Goal: Task Accomplishment & Management: Manage account settings

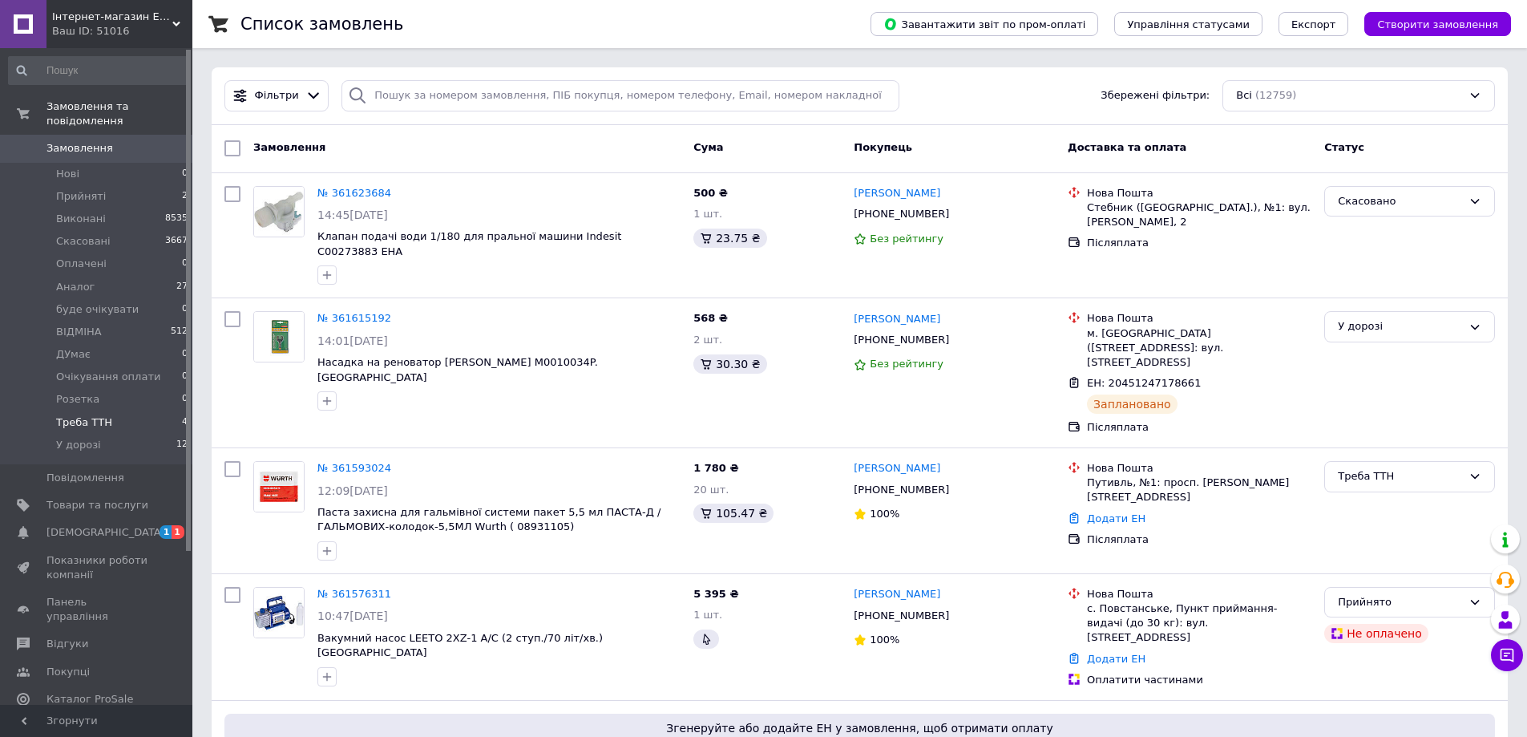
click at [116, 411] on li "Треба ТТН 4" at bounding box center [98, 422] width 197 height 22
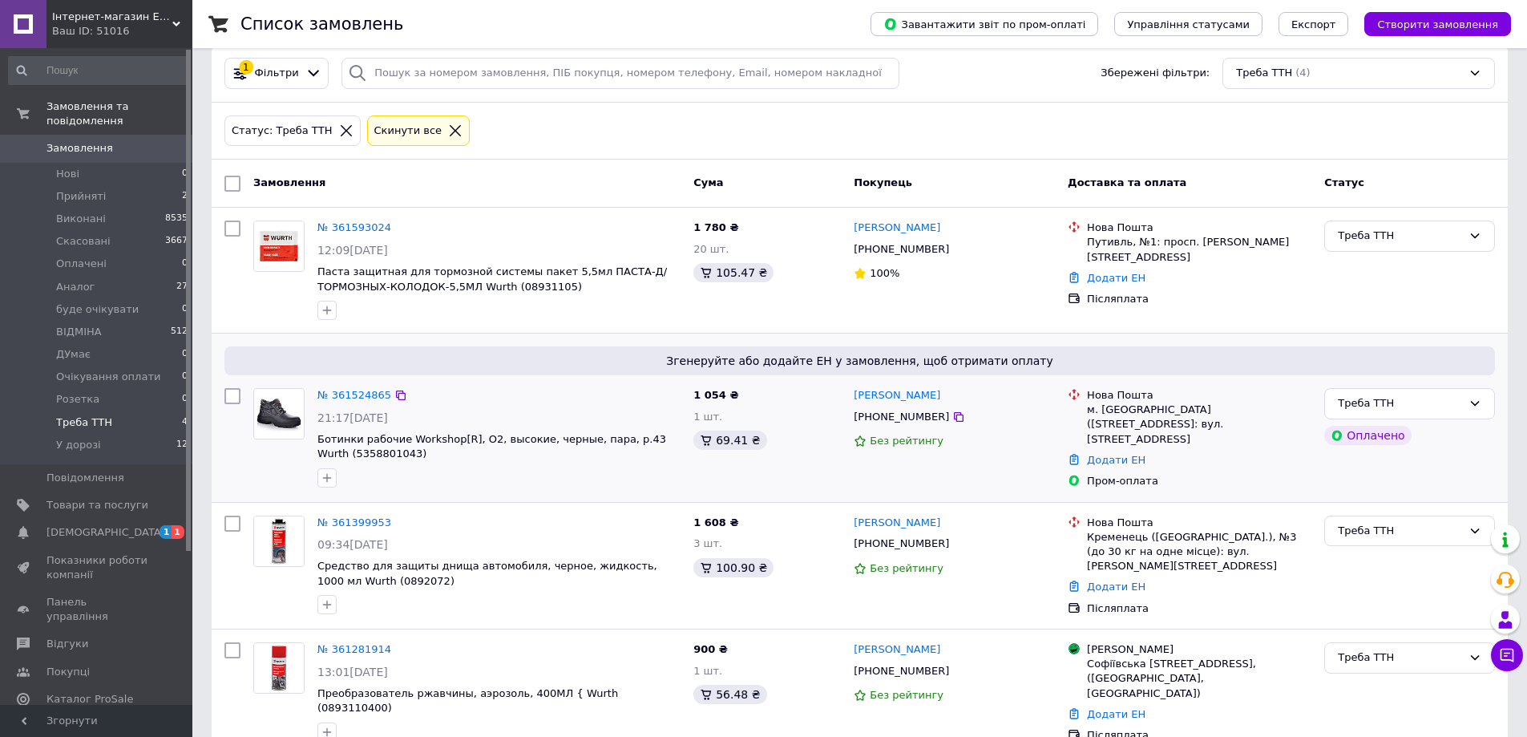
scroll to position [43, 0]
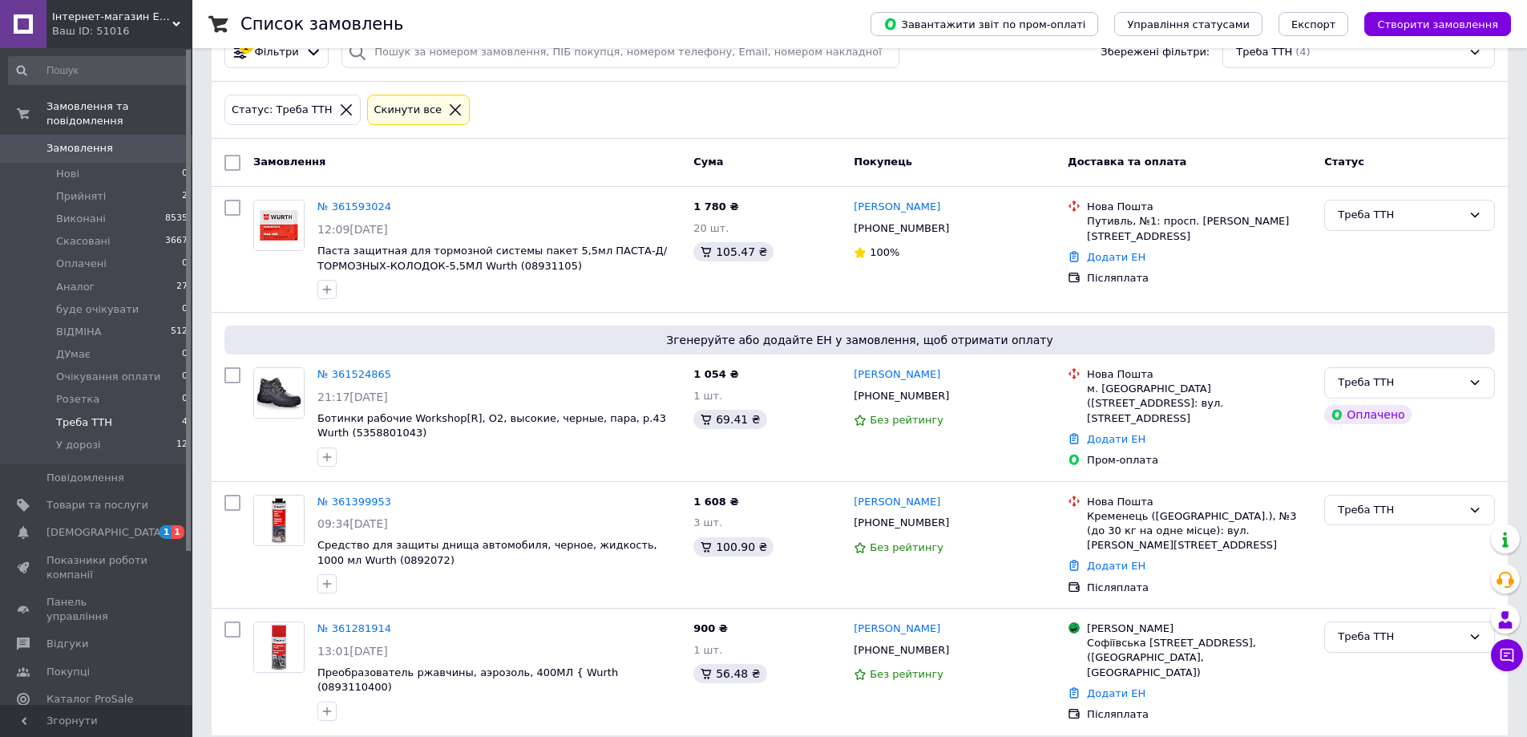
click at [94, 141] on span "Замовлення" at bounding box center [79, 148] width 67 height 14
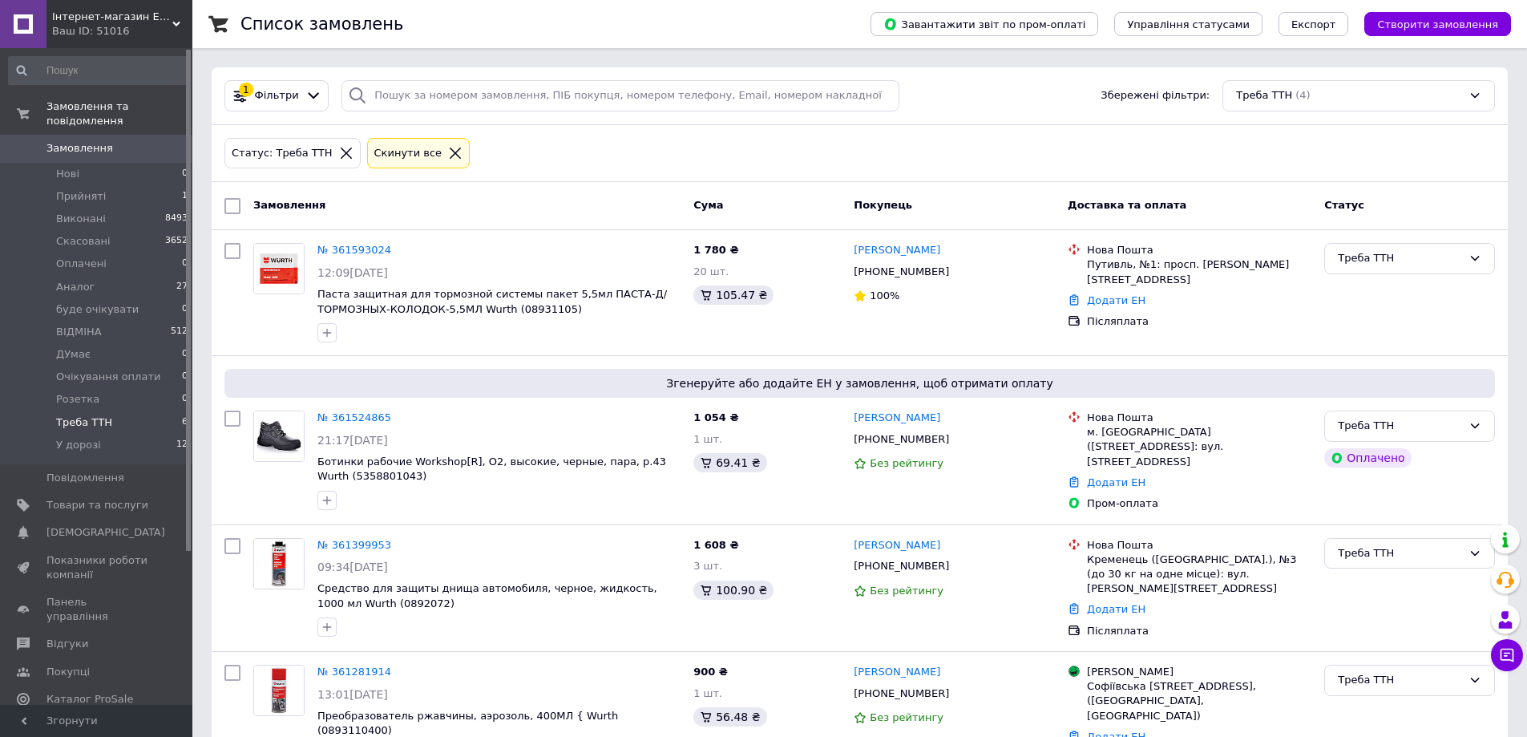
scroll to position [43, 0]
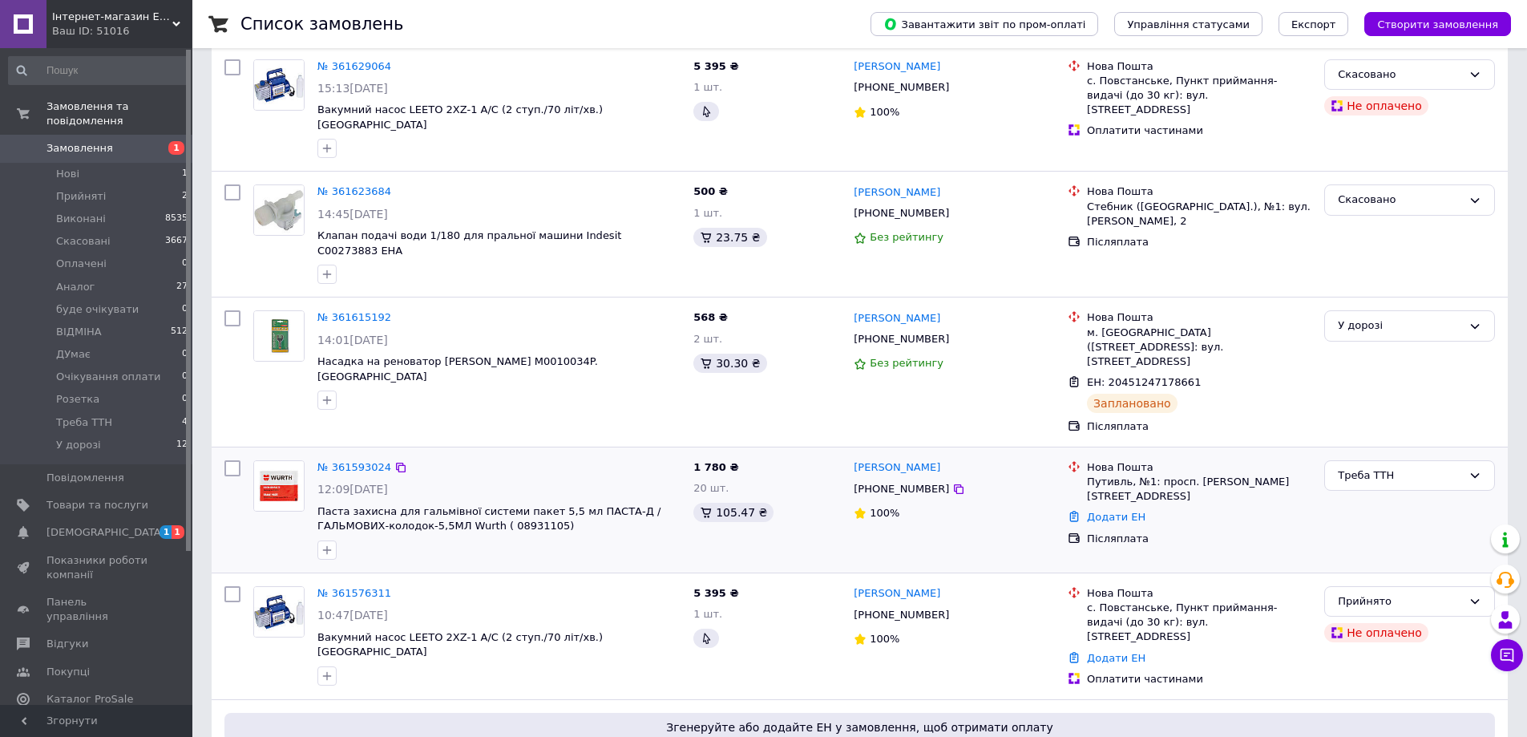
scroll to position [160, 0]
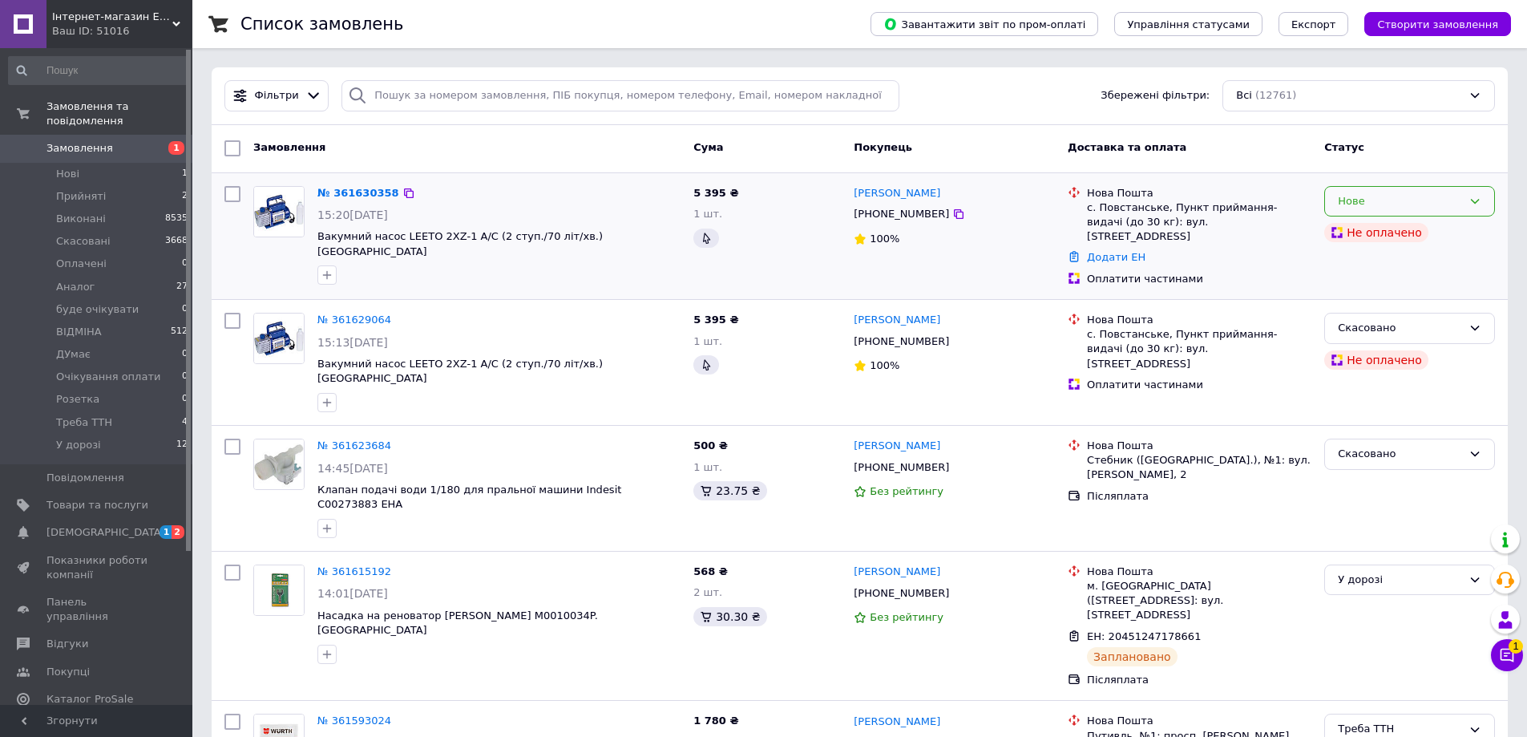
click at [1476, 202] on icon at bounding box center [1475, 201] width 9 height 5
click at [1411, 231] on li "Прийнято" at bounding box center [1409, 235] width 169 height 30
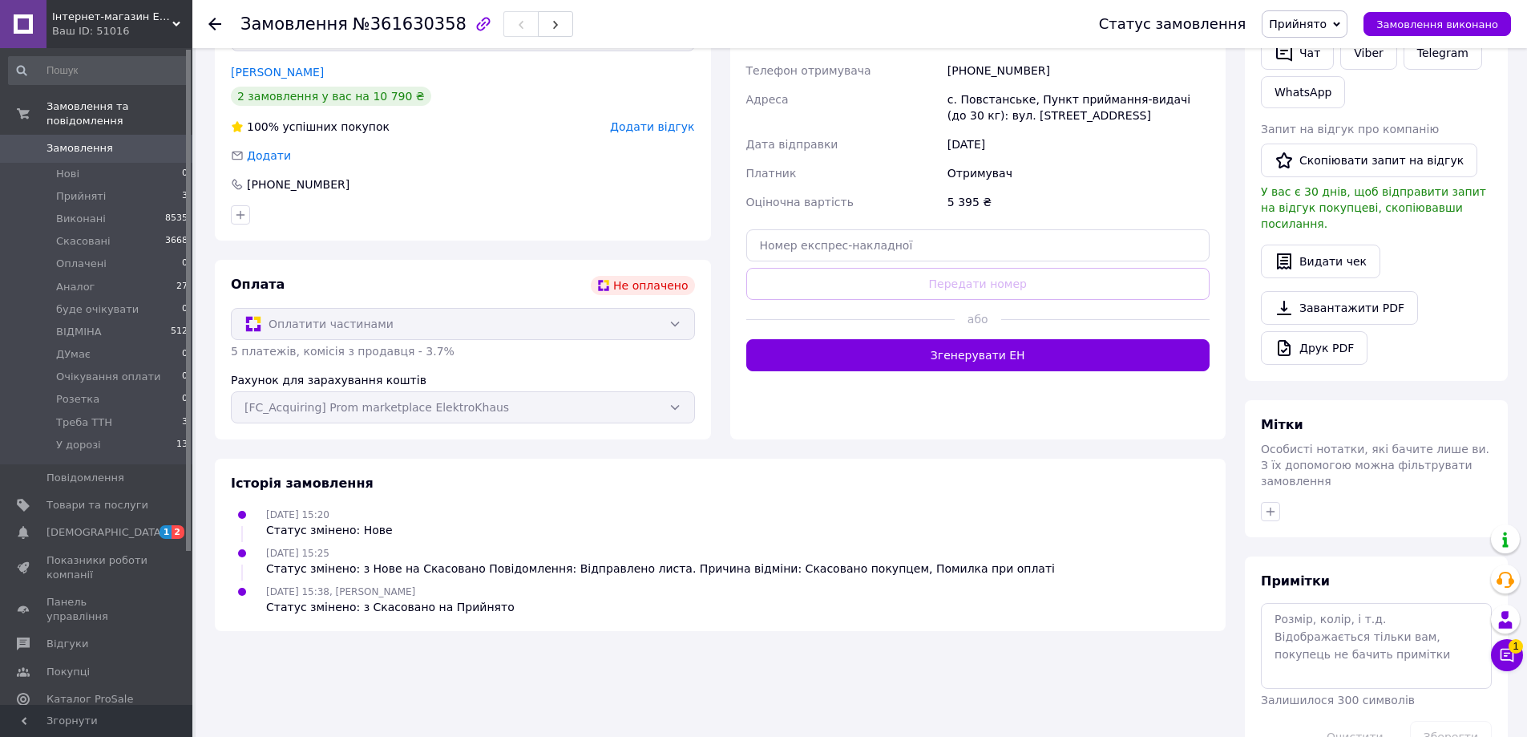
scroll to position [436, 0]
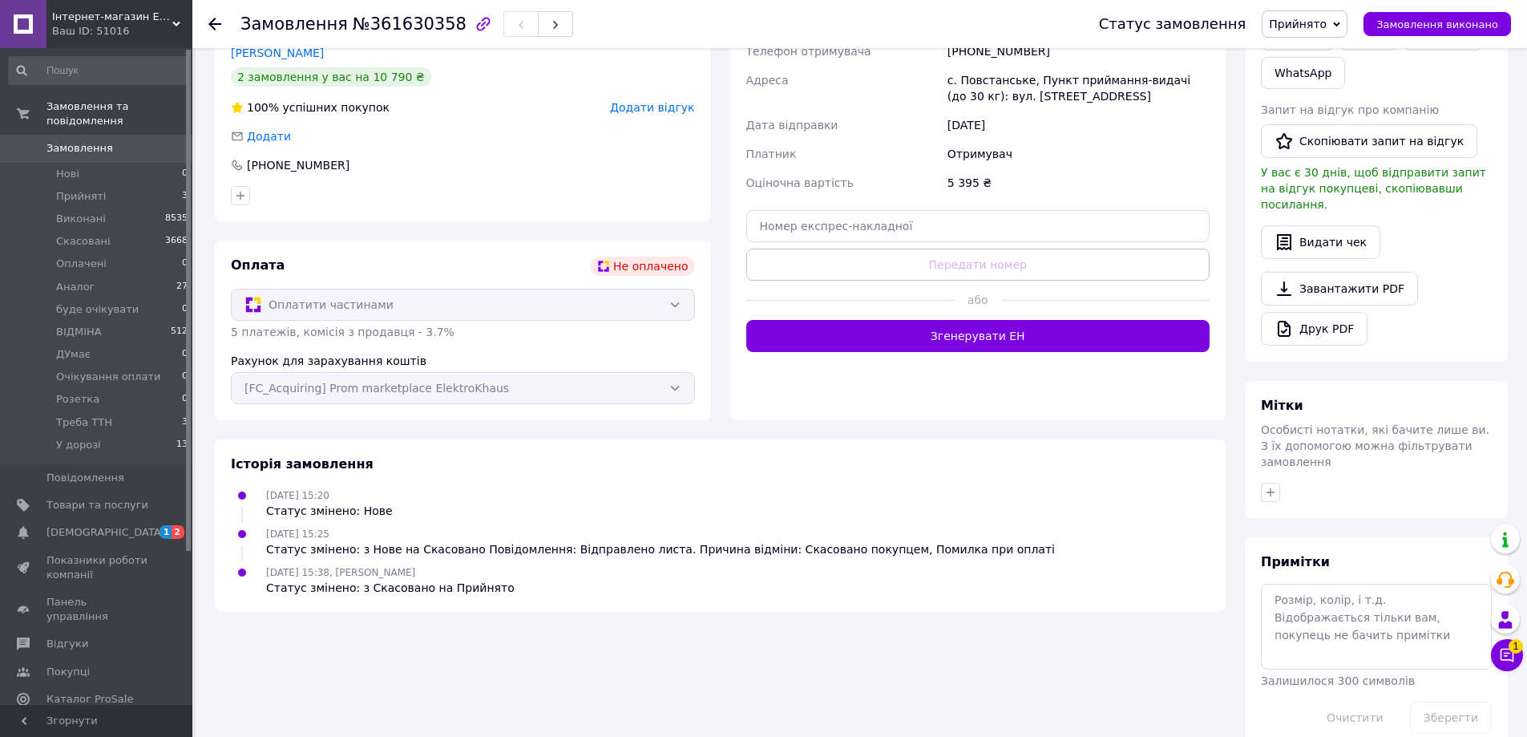
drag, startPoint x: 0, startPoint y: 0, endPoint x: 863, endPoint y: 640, distance: 1074.3
click at [863, 640] on div "Замовлення з додатку Не оплачено 12.09.2025 | 15:20 Товари в замовленні (1) - 1…" at bounding box center [720, 208] width 1030 height 1083
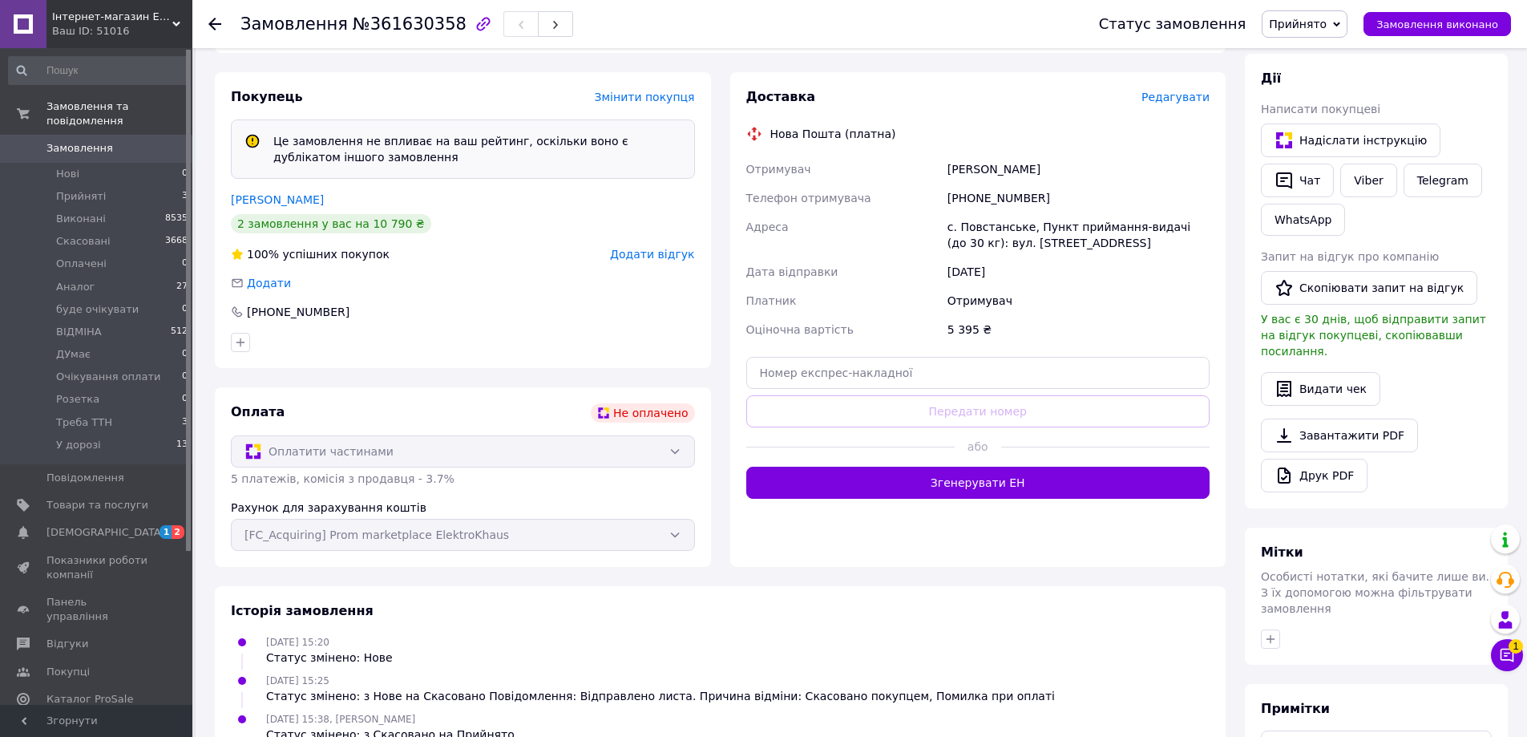
scroll to position [35, 0]
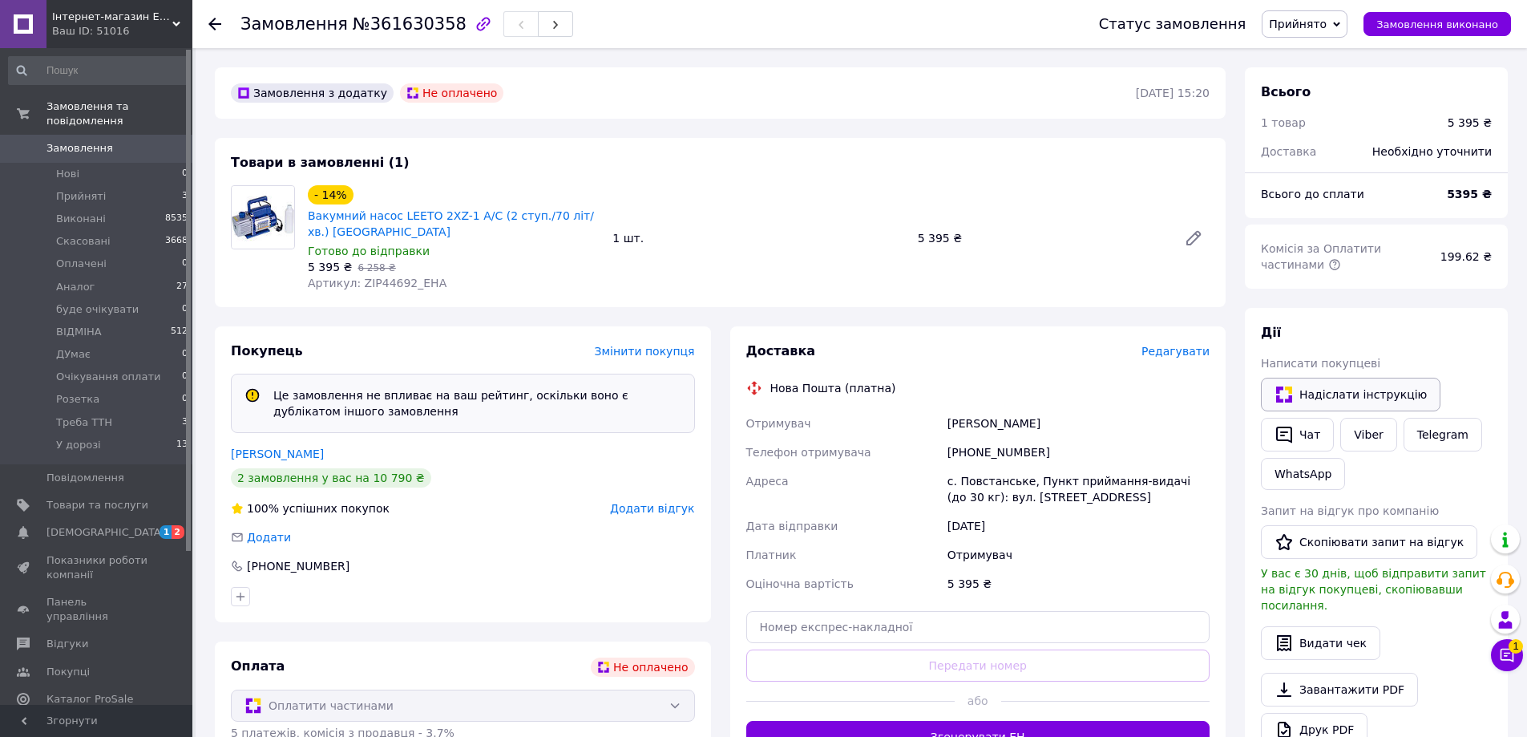
click at [1349, 396] on button "Надіслати інструкцію" at bounding box center [1351, 395] width 180 height 34
click at [495, 583] on div at bounding box center [463, 596] width 470 height 26
click at [1375, 431] on link "Viber" at bounding box center [1368, 435] width 56 height 34
click at [683, 584] on div at bounding box center [463, 596] width 470 height 26
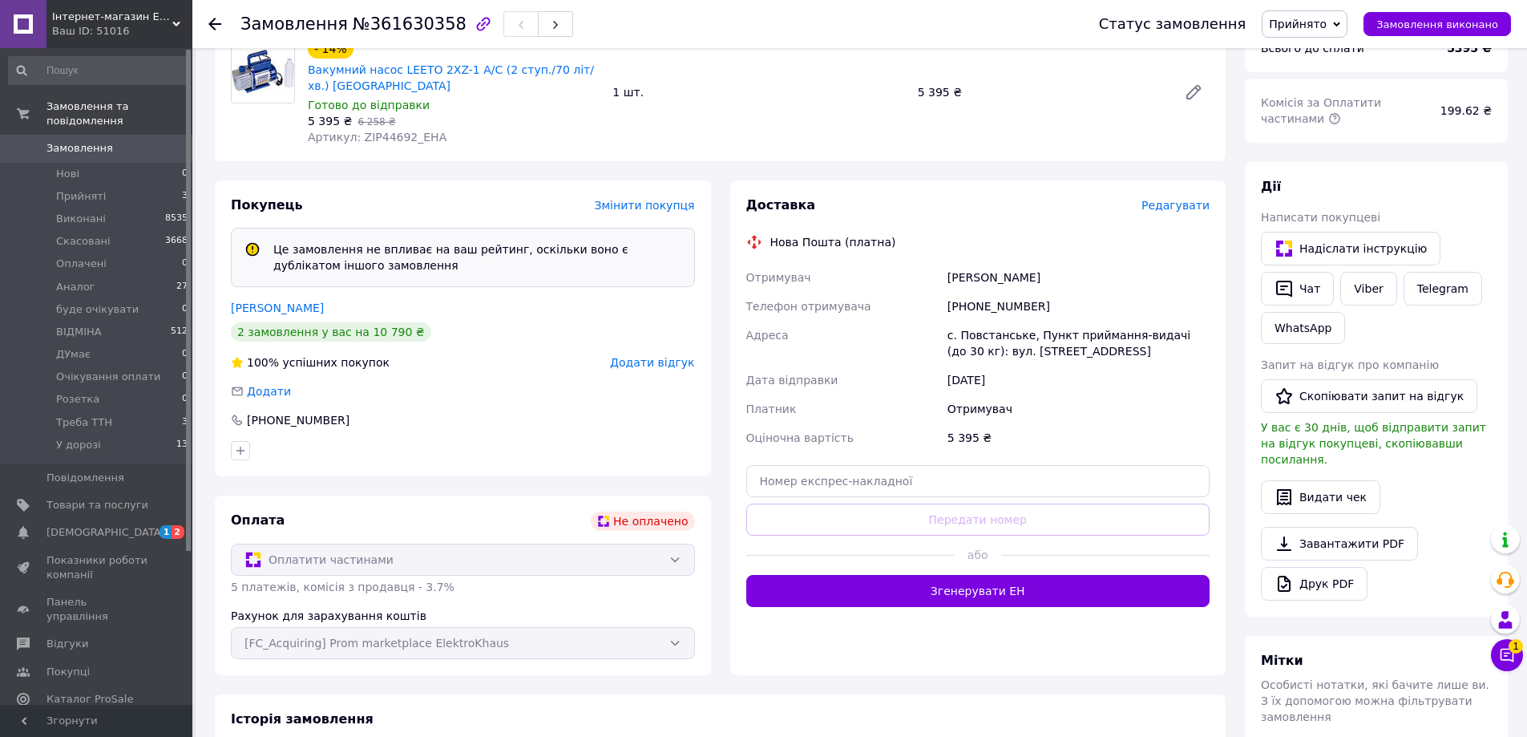
scroll to position [115, 0]
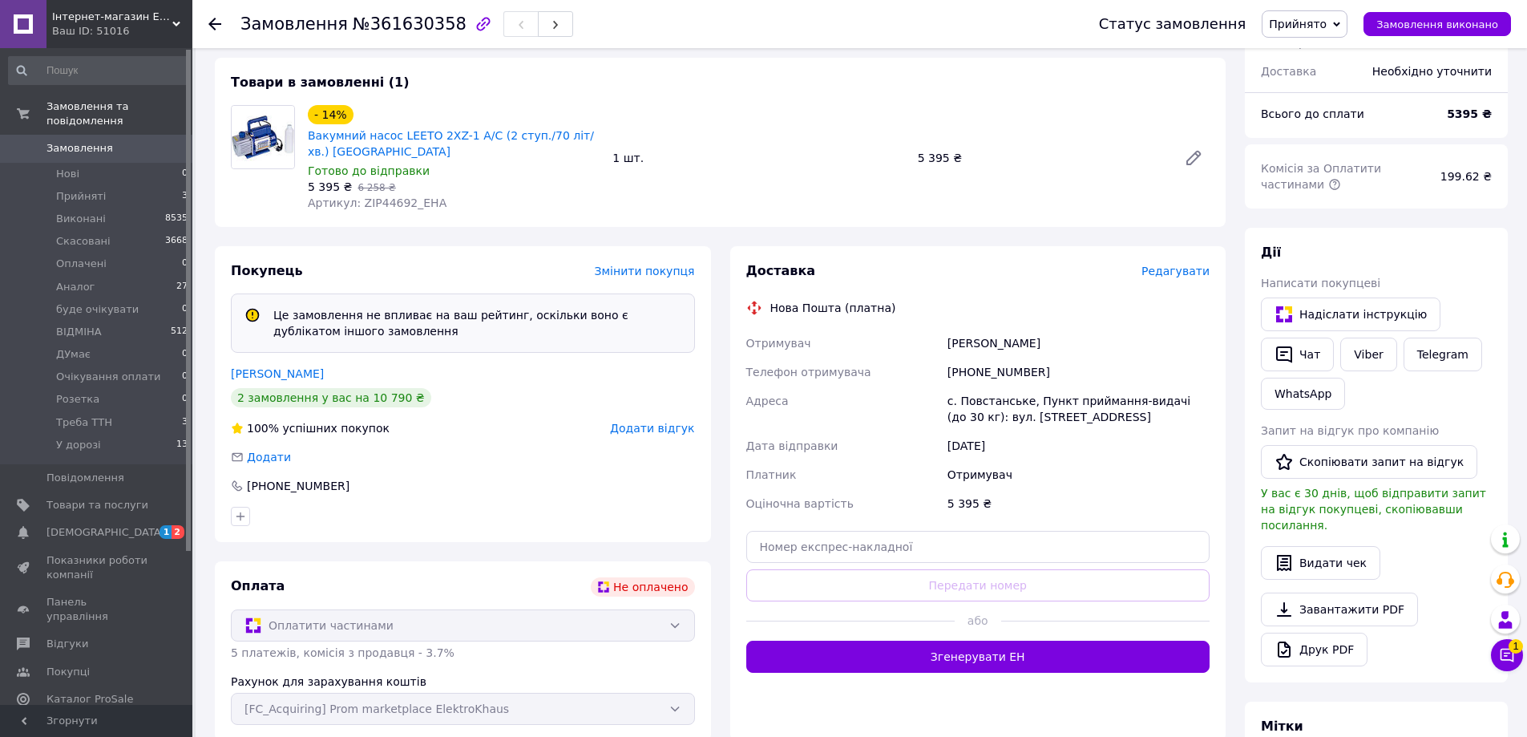
click at [1340, 22] on icon at bounding box center [1336, 24] width 7 height 7
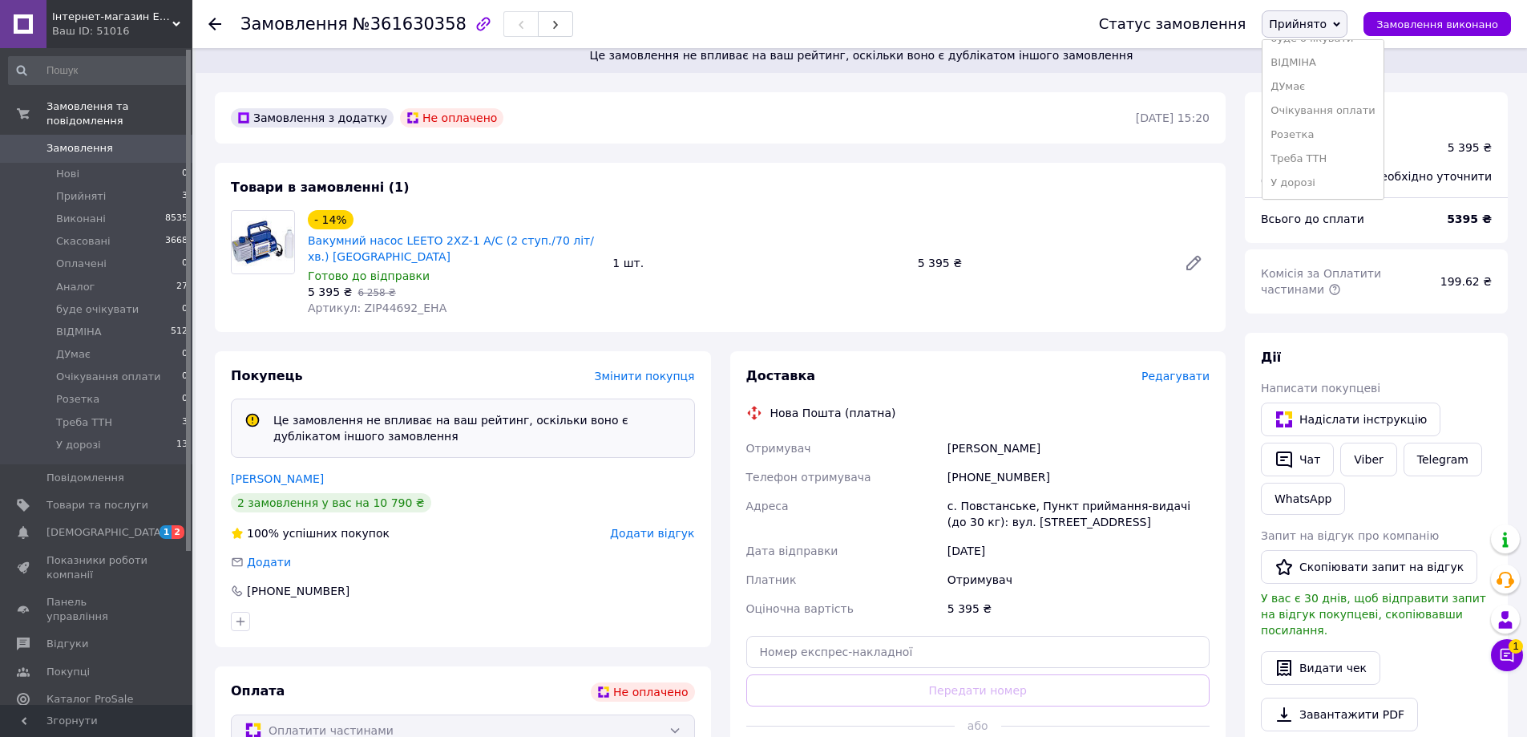
scroll to position [0, 0]
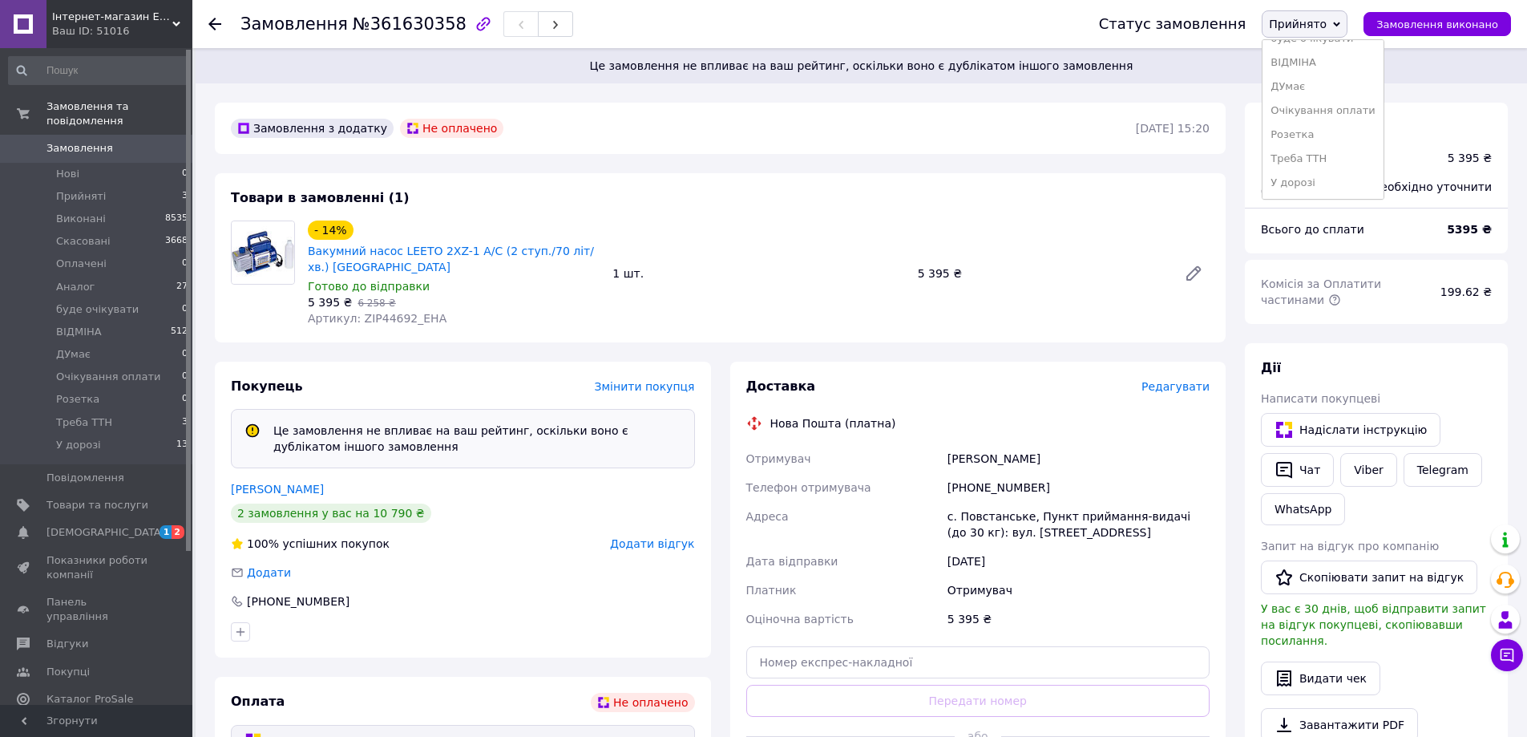
click at [1061, 232] on div "- 14% Вакумний насос LEETO 2XZ-1 A/C (2 ступ./70 літ/хв.) EHA Готово до відправ…" at bounding box center [758, 273] width 915 height 112
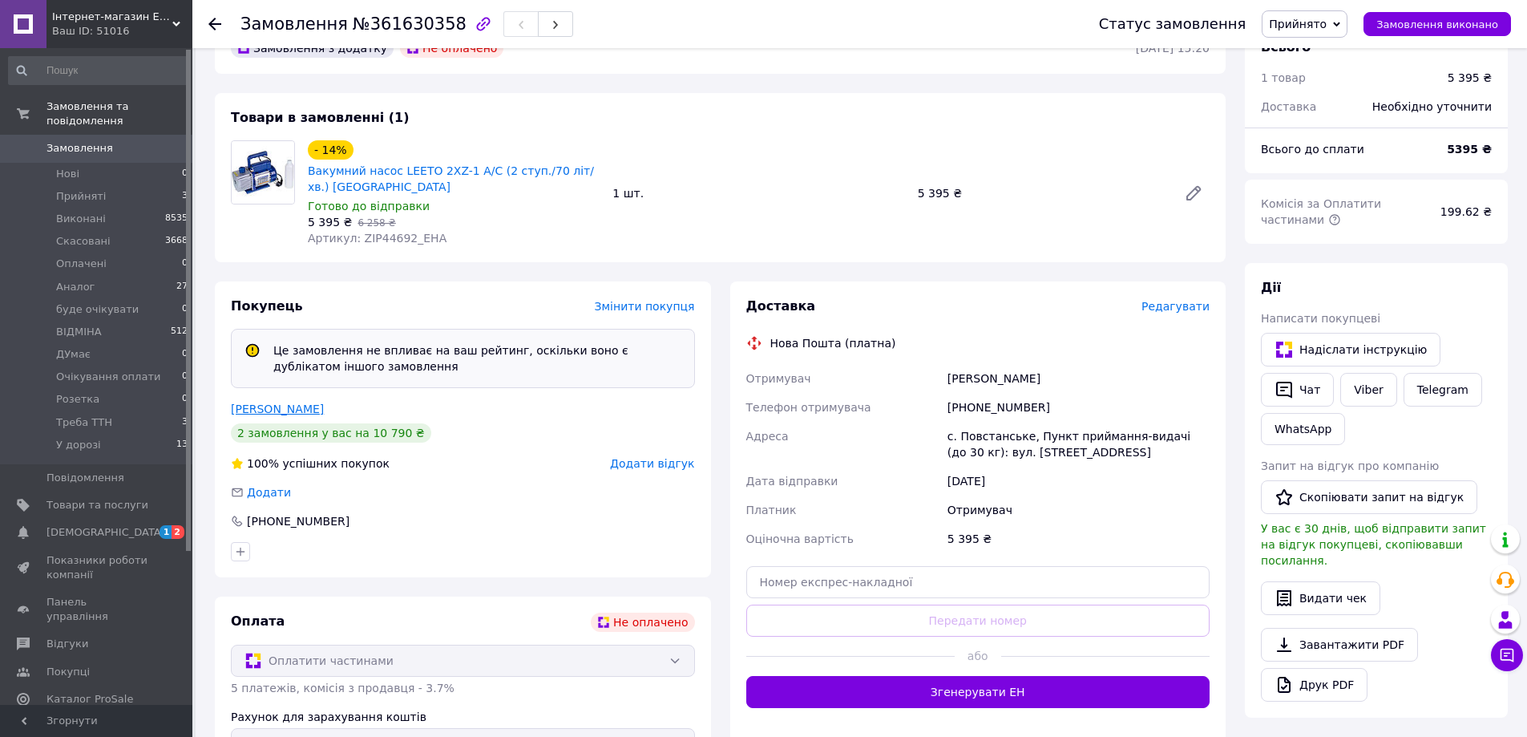
click at [273, 402] on link "[PERSON_NAME]" at bounding box center [277, 408] width 93 height 13
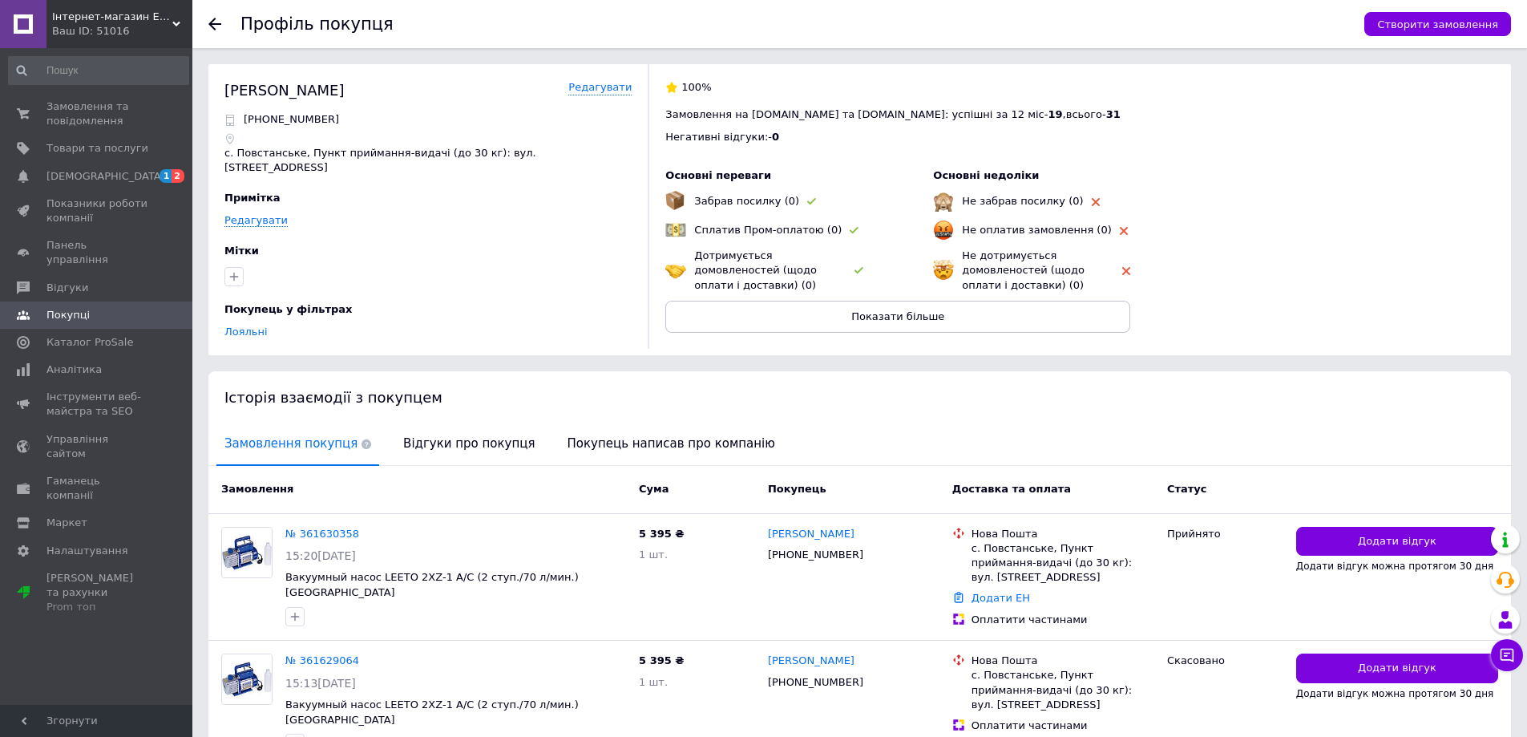
click at [212, 21] on use at bounding box center [214, 24] width 13 height 13
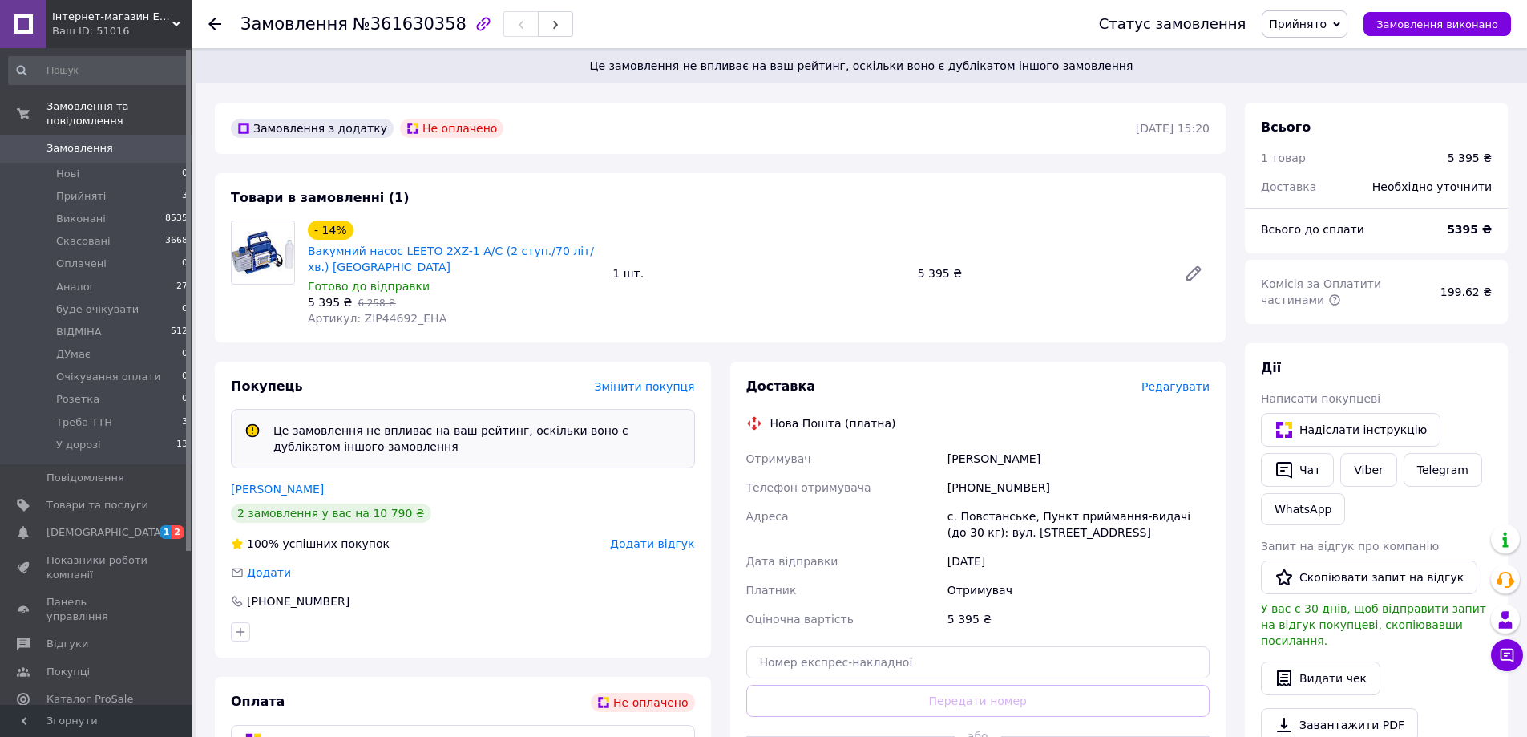
click at [1340, 24] on icon at bounding box center [1336, 24] width 7 height 5
click at [1343, 83] on li "Скасовано" at bounding box center [1322, 80] width 120 height 24
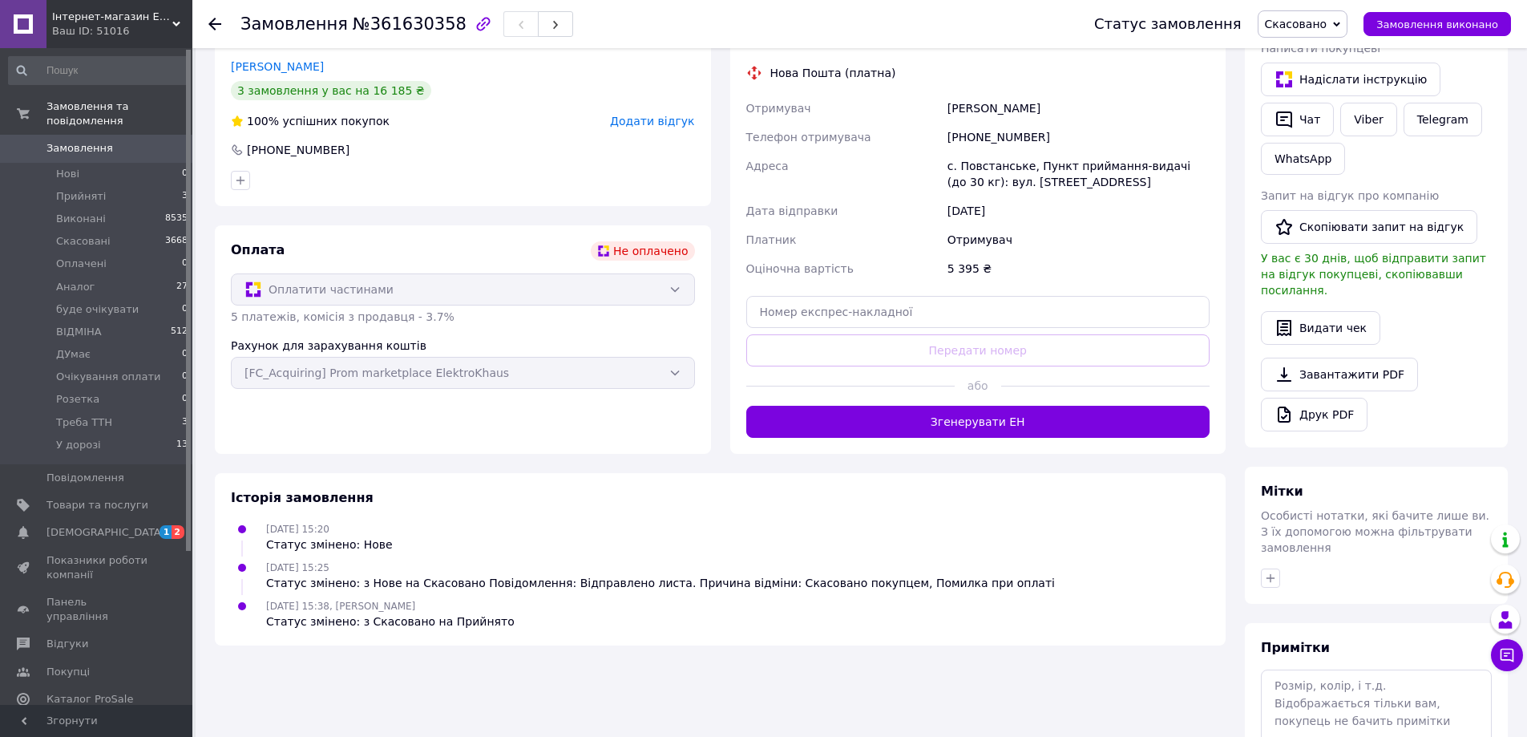
scroll to position [321, 0]
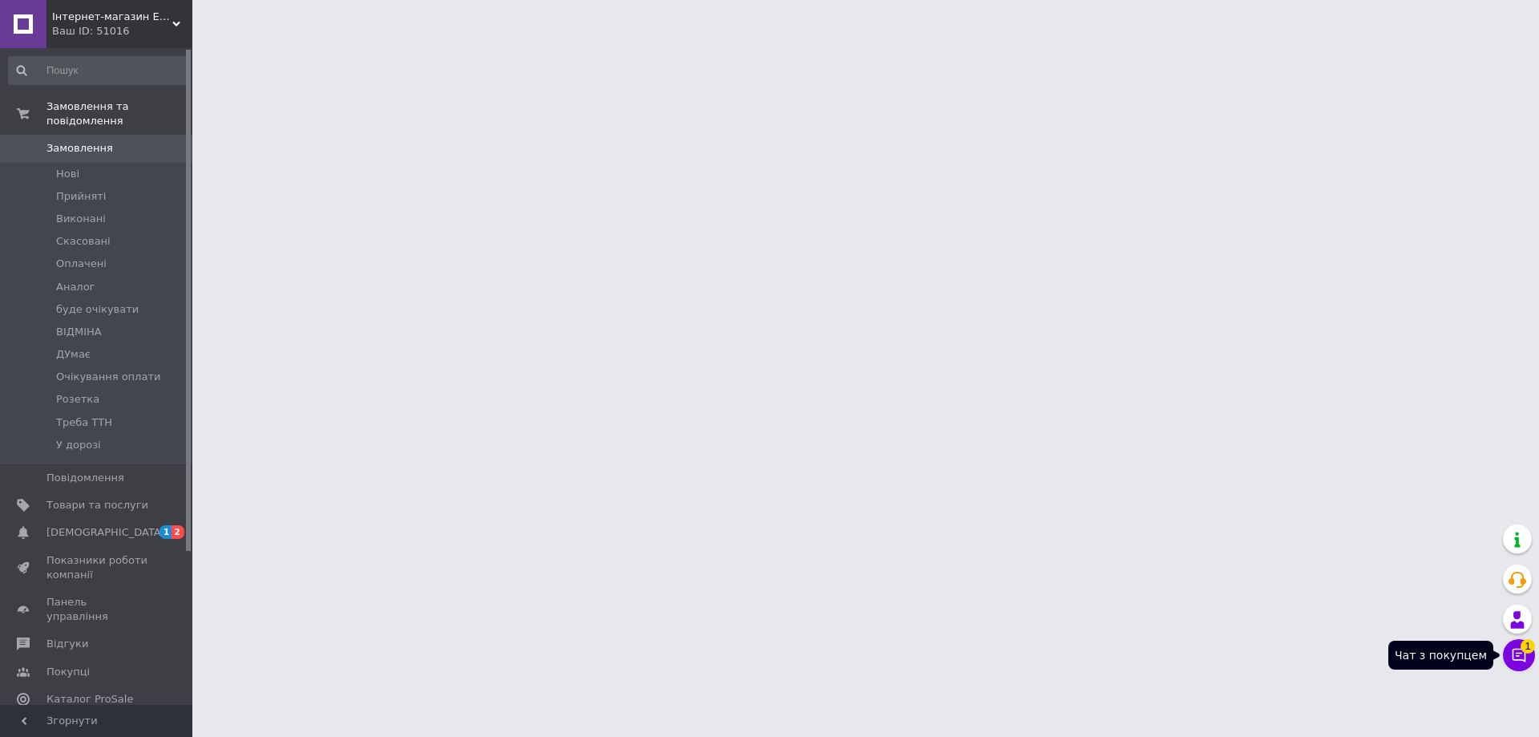
click at [1519, 653] on button "Чат з покупцем 1" at bounding box center [1519, 655] width 32 height 32
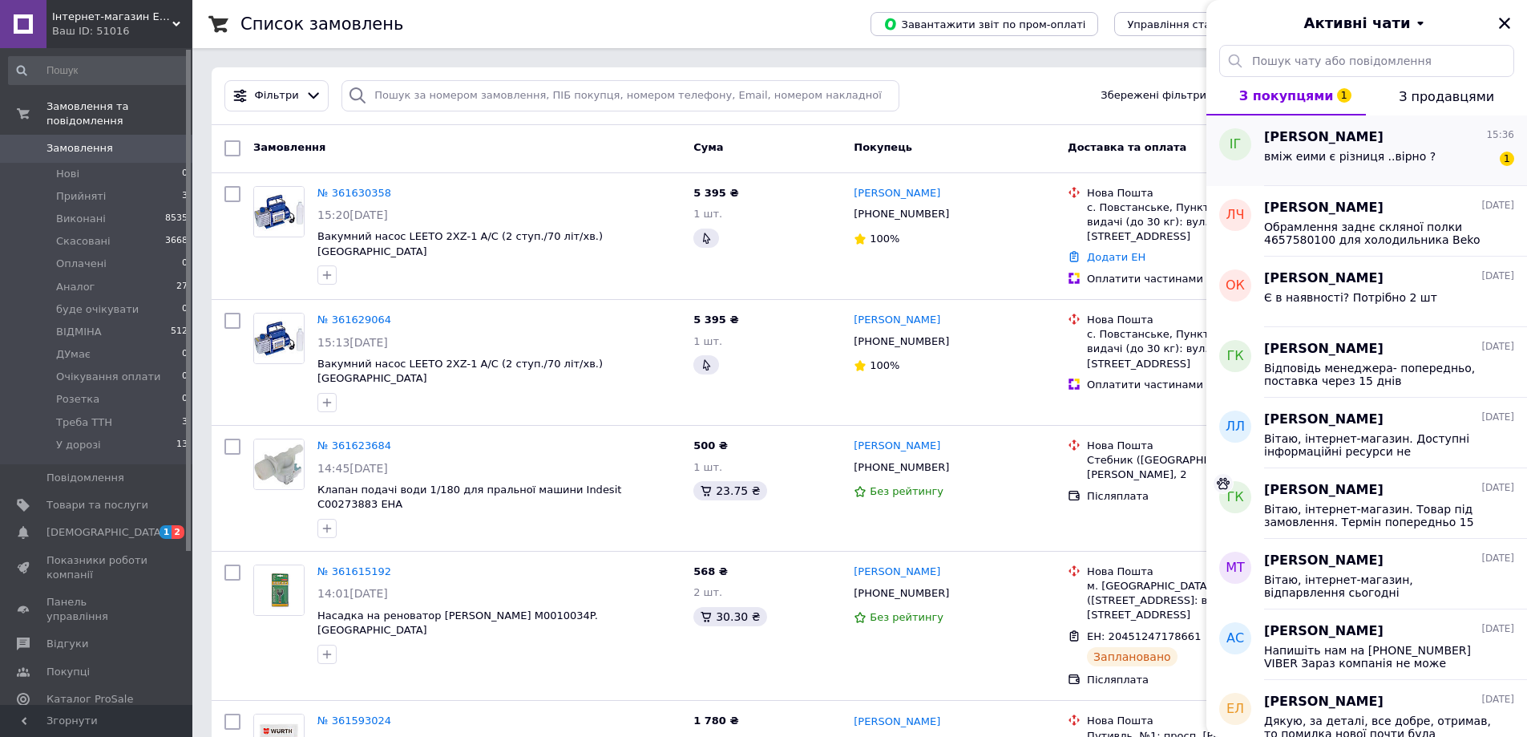
click at [1341, 153] on span "вміж еими є різниця ..вірно ?" at bounding box center [1350, 156] width 172 height 13
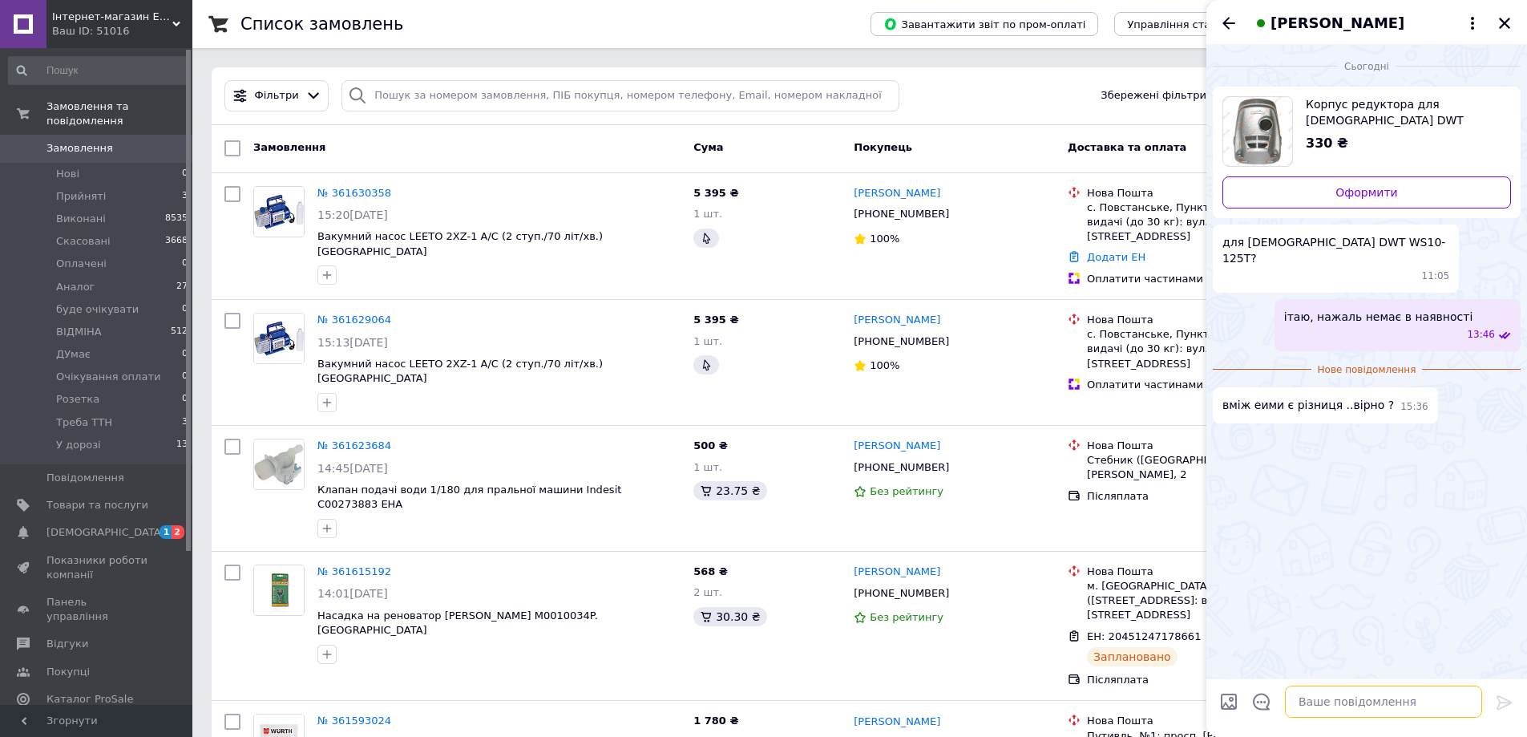
click at [1332, 704] on textarea at bounding box center [1383, 701] width 197 height 32
type textarea "так"
click at [1506, 699] on icon at bounding box center [1503, 702] width 15 height 14
click at [509, 202] on div "№ 361630358" at bounding box center [499, 193] width 366 height 18
click at [1506, 17] on icon "Закрити" at bounding box center [1504, 23] width 14 height 14
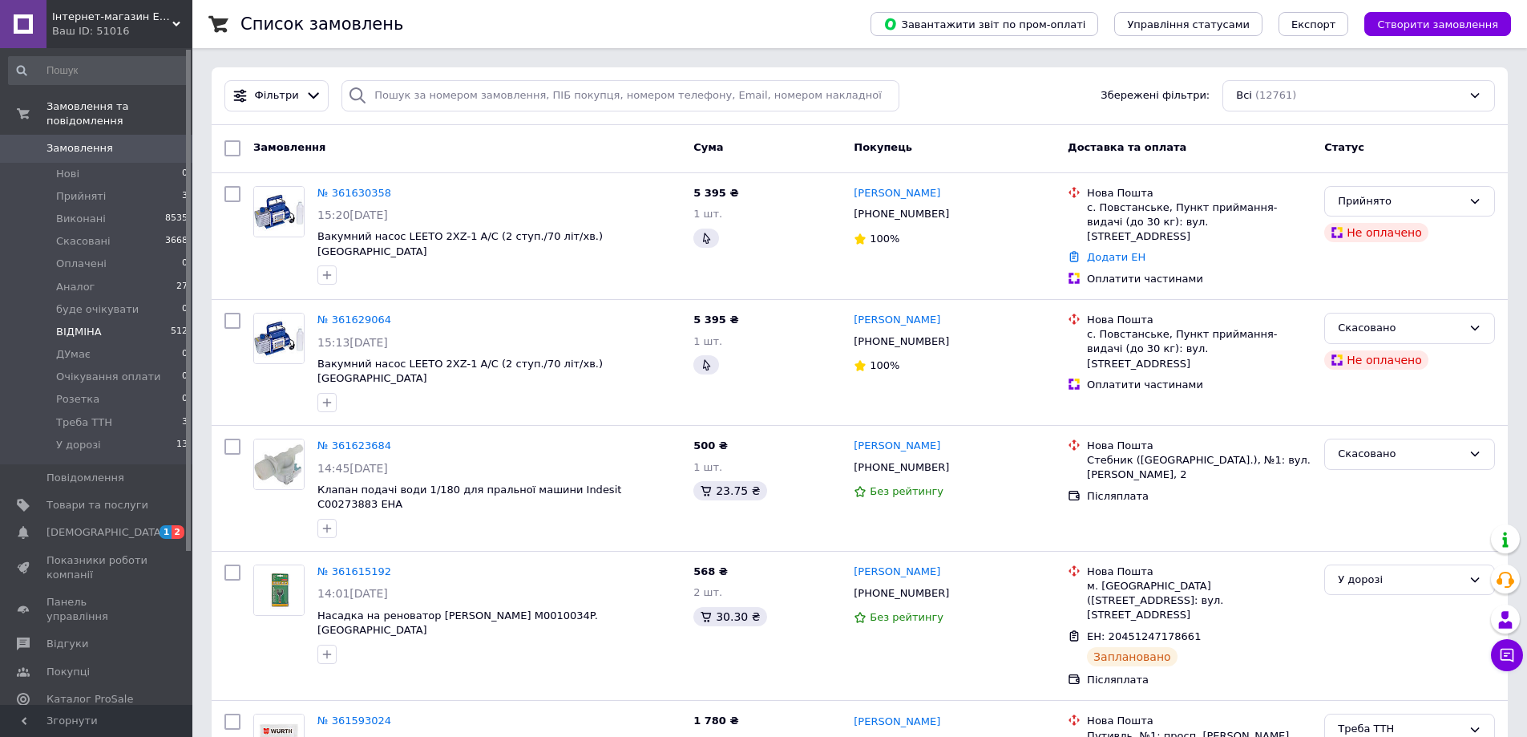
click at [72, 325] on span "ВІДМІНА" at bounding box center [79, 332] width 46 height 14
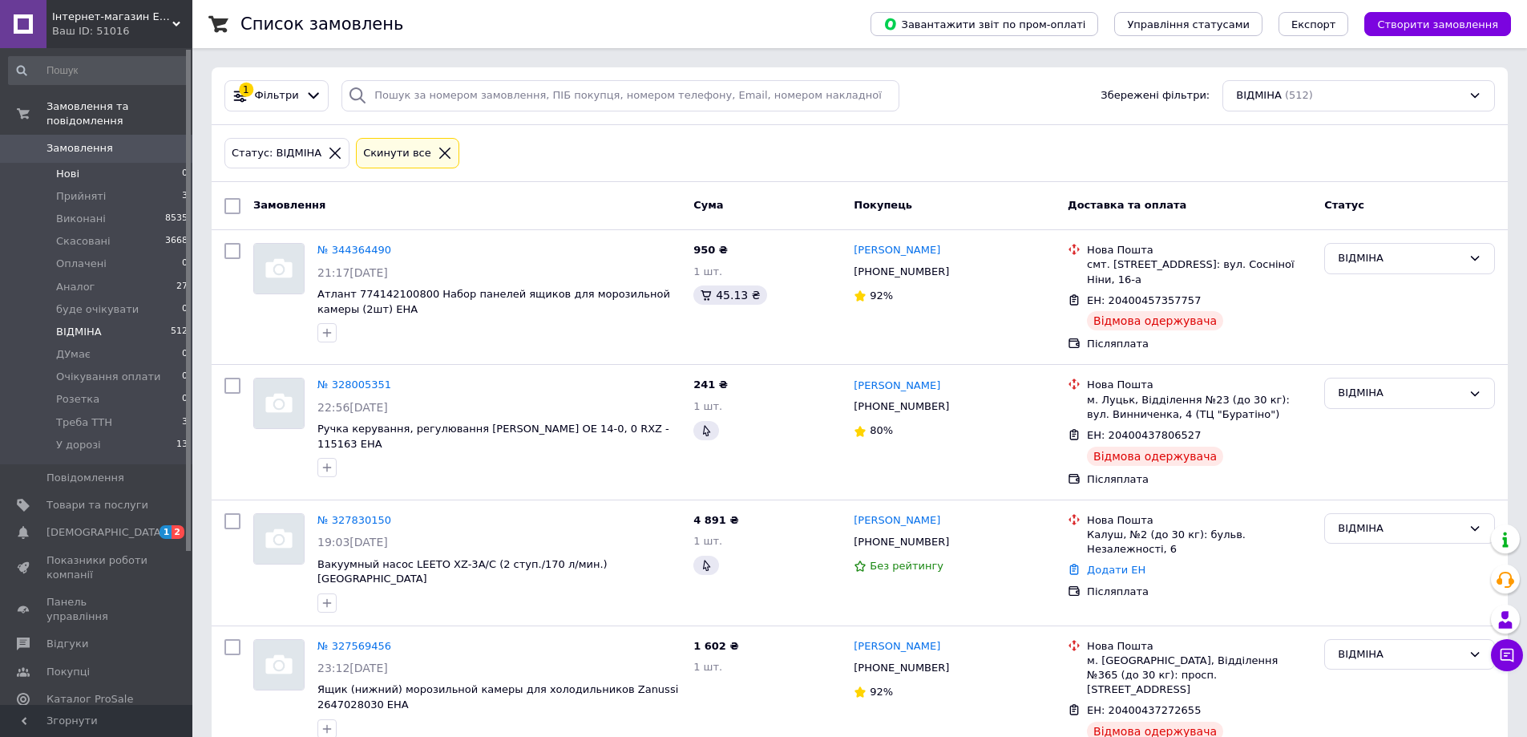
click at [76, 167] on span "Нові" at bounding box center [67, 174] width 23 height 14
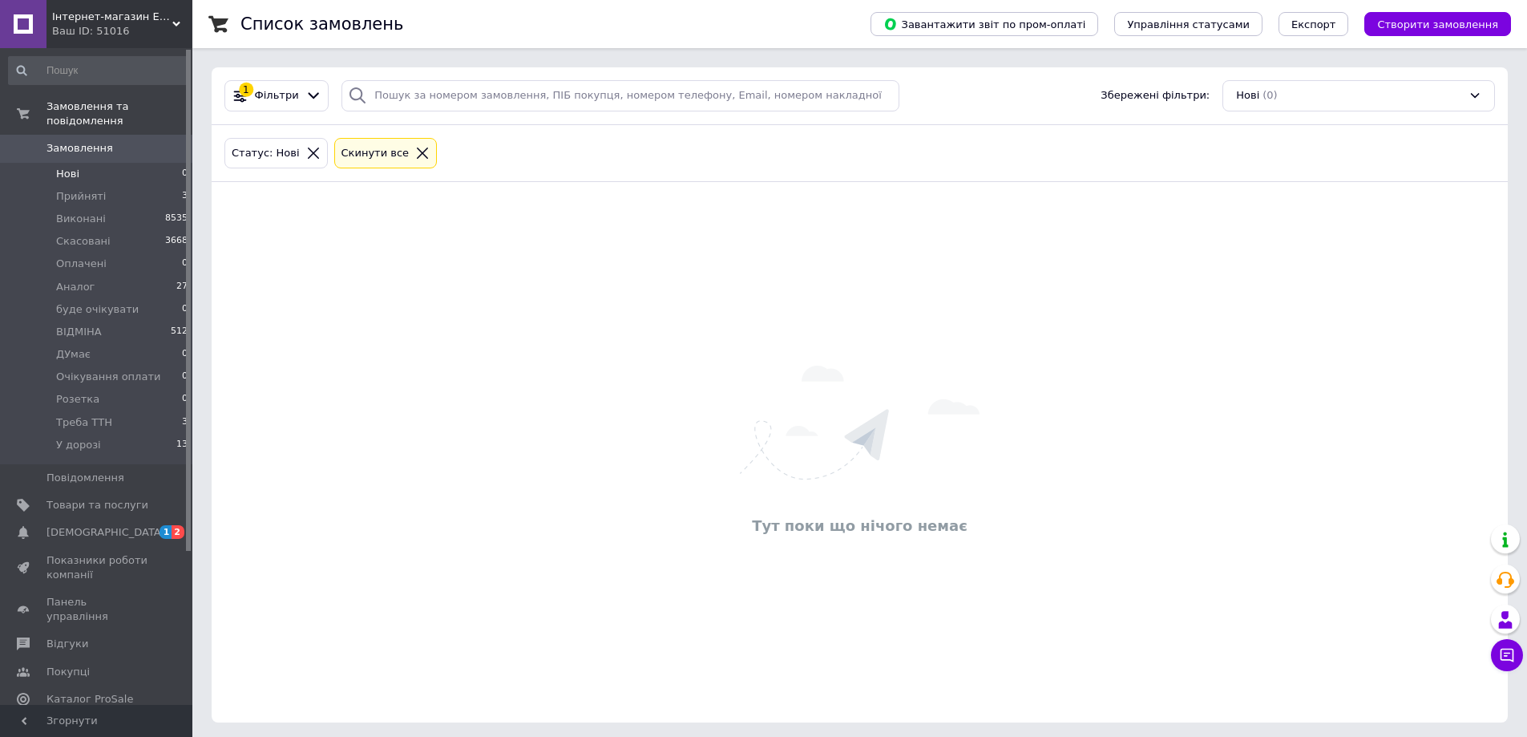
click at [83, 141] on span "Замовлення" at bounding box center [79, 148] width 67 height 14
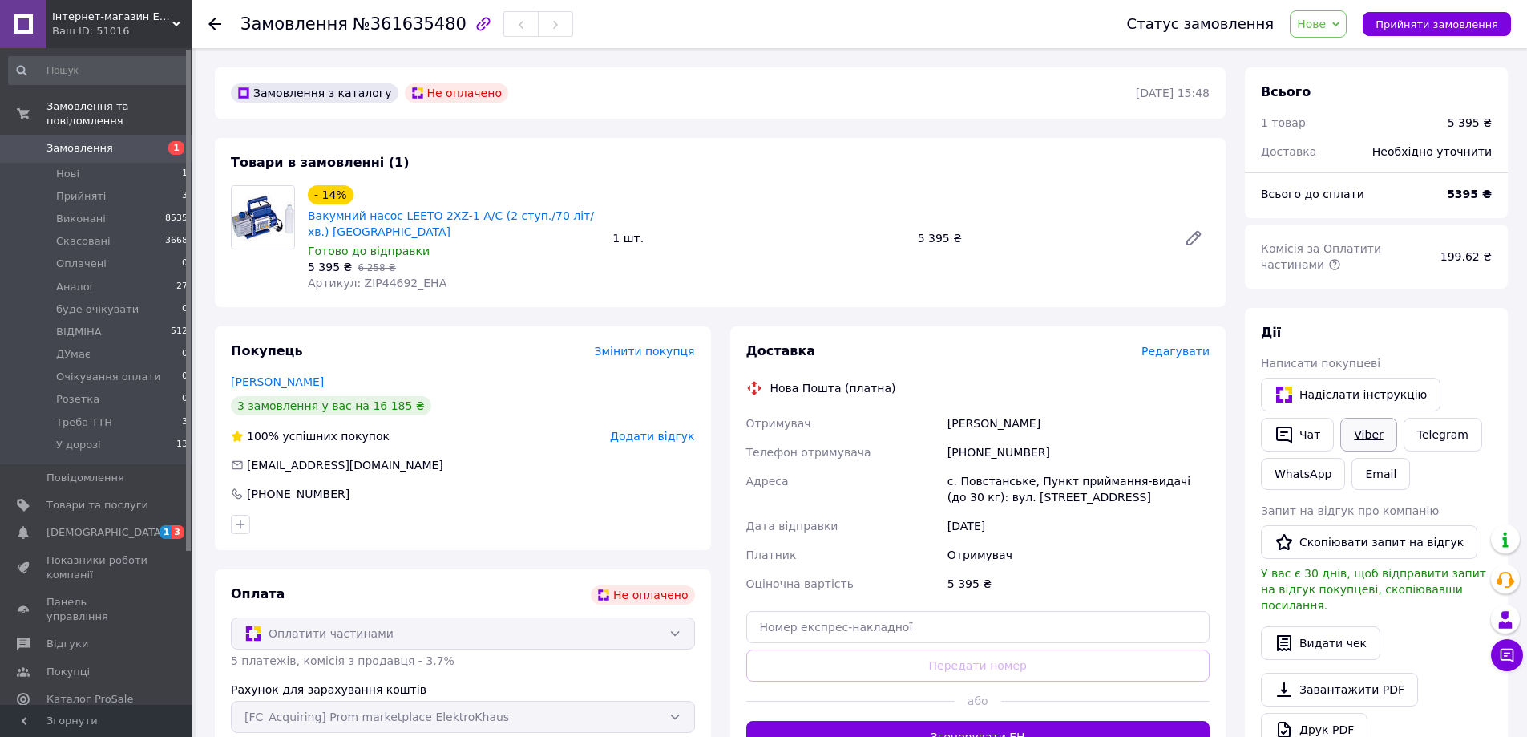
click at [1362, 435] on link "Viber" at bounding box center [1368, 435] width 56 height 34
click at [344, 513] on div at bounding box center [463, 524] width 470 height 26
drag, startPoint x: 1297, startPoint y: 397, endPoint x: 832, endPoint y: 220, distance: 497.2
click at [832, 227] on div "1 шт." at bounding box center [758, 238] width 305 height 22
click at [1339, 23] on icon at bounding box center [1335, 24] width 7 height 7
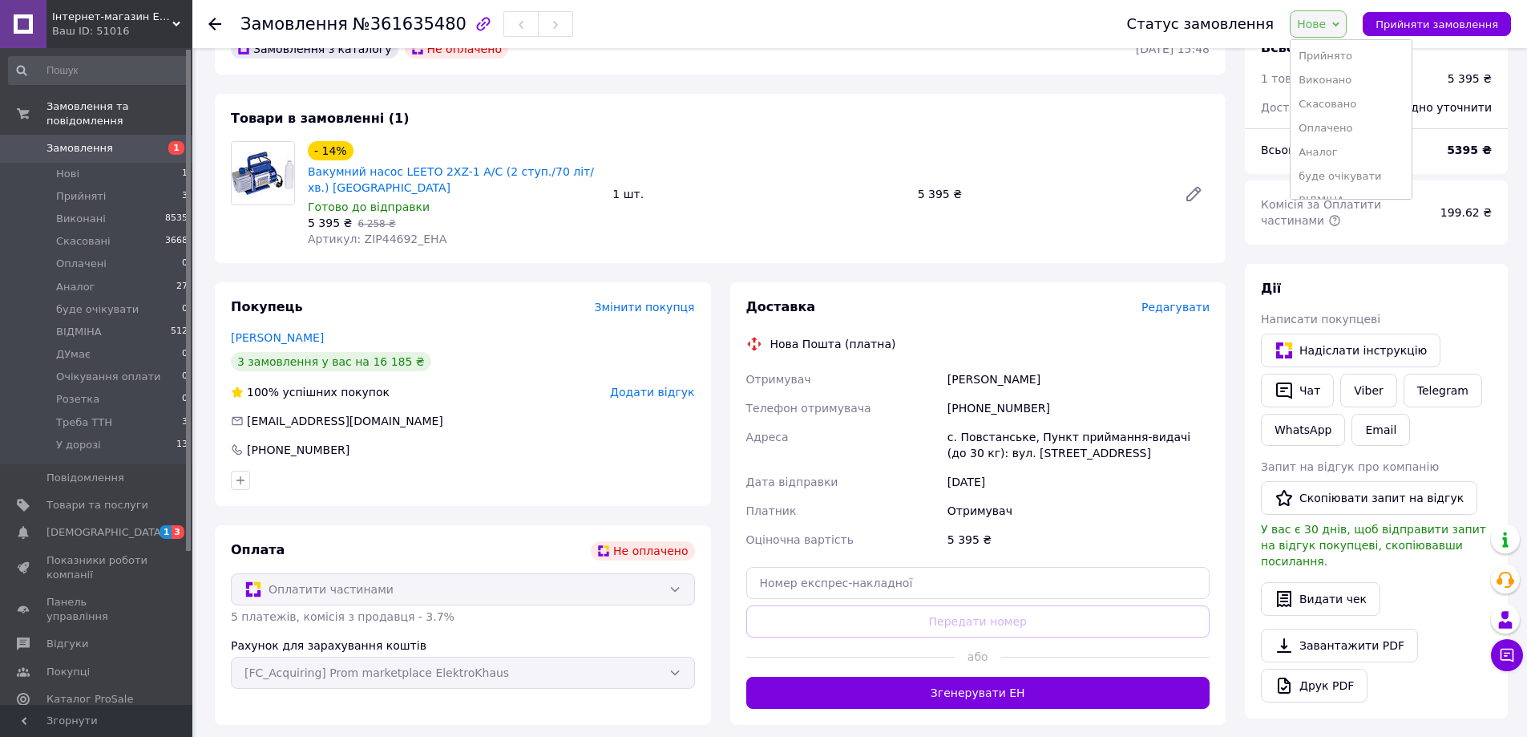
scroll to position [80, 0]
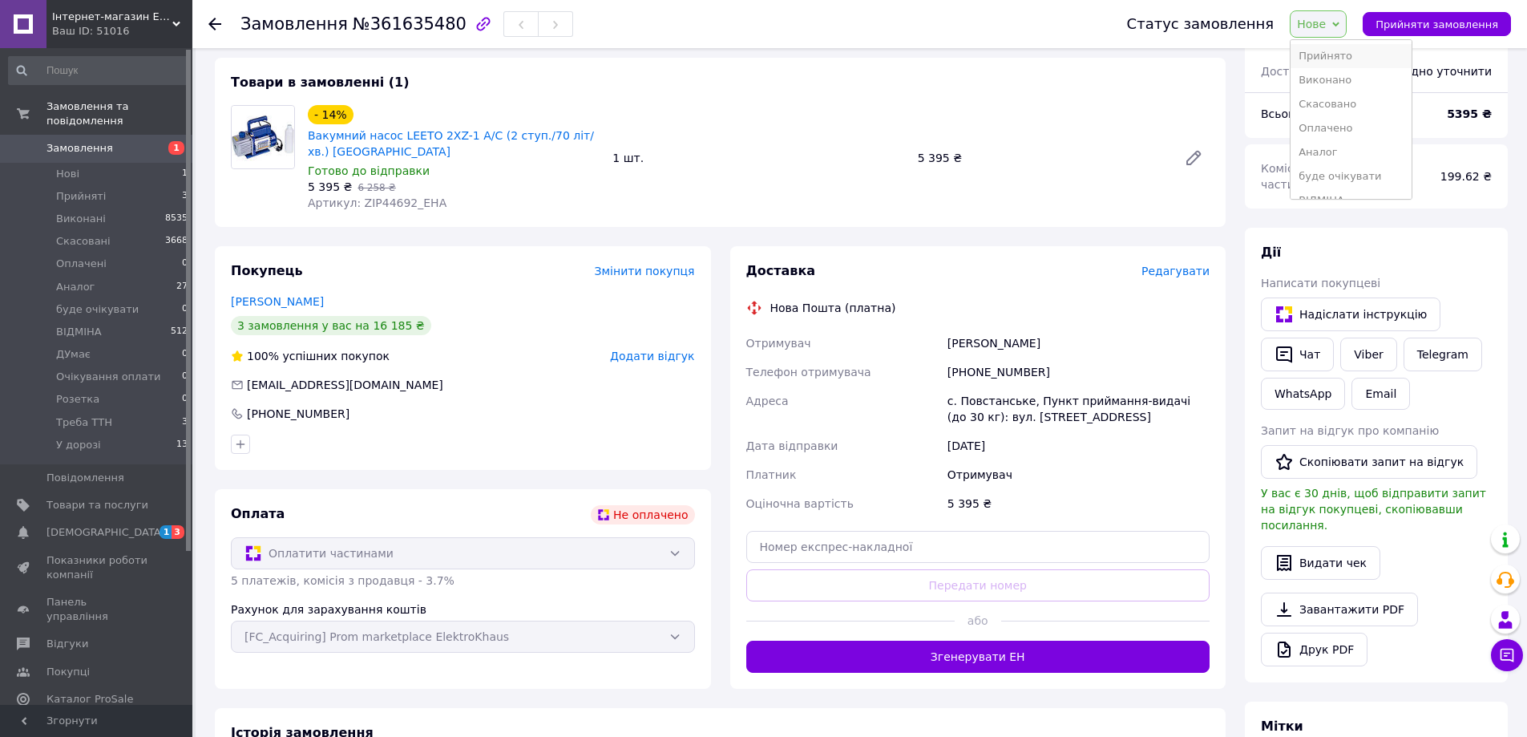
click at [1358, 58] on li "Прийнято" at bounding box center [1350, 56] width 120 height 24
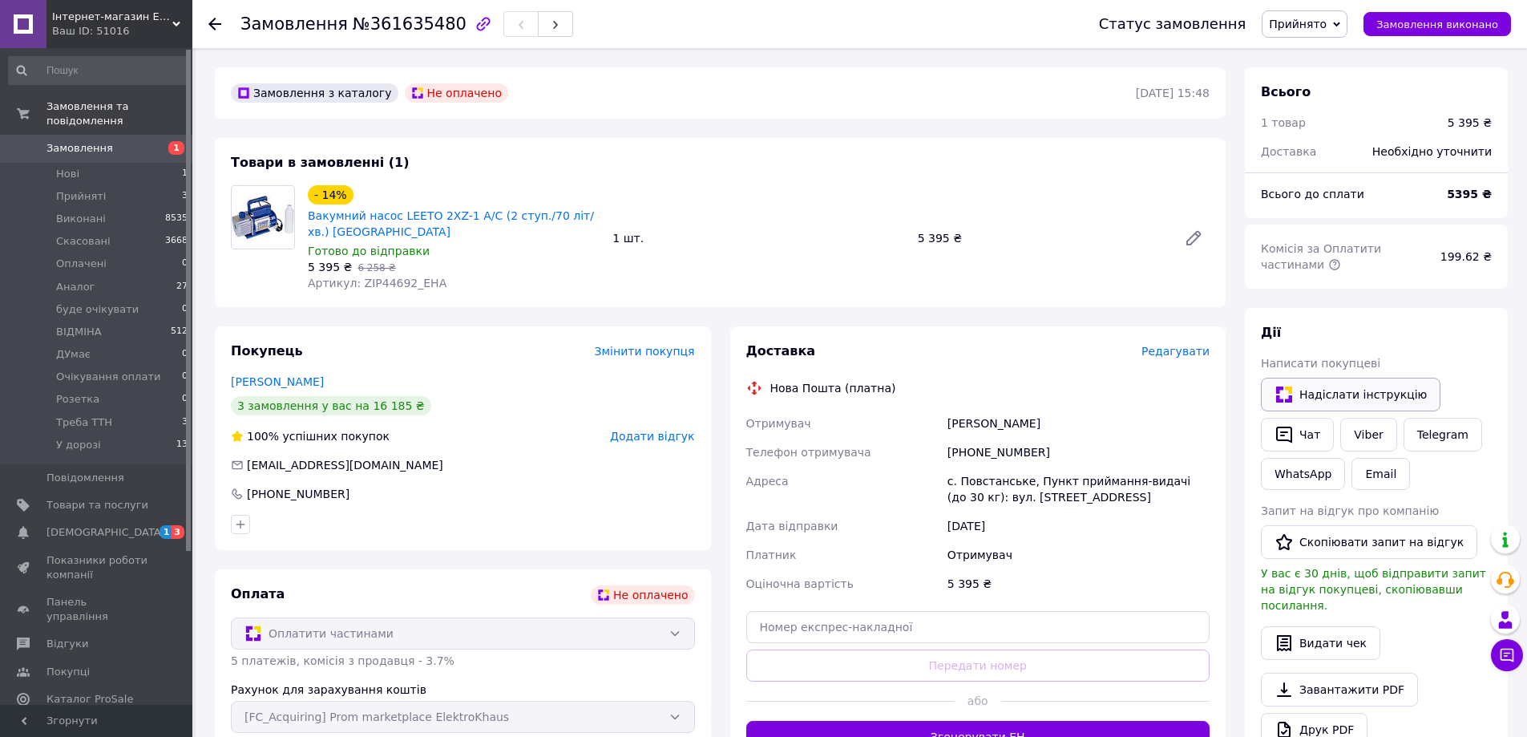
click at [1345, 395] on button "Надіслати інструкцію" at bounding box center [1351, 395] width 180 height 34
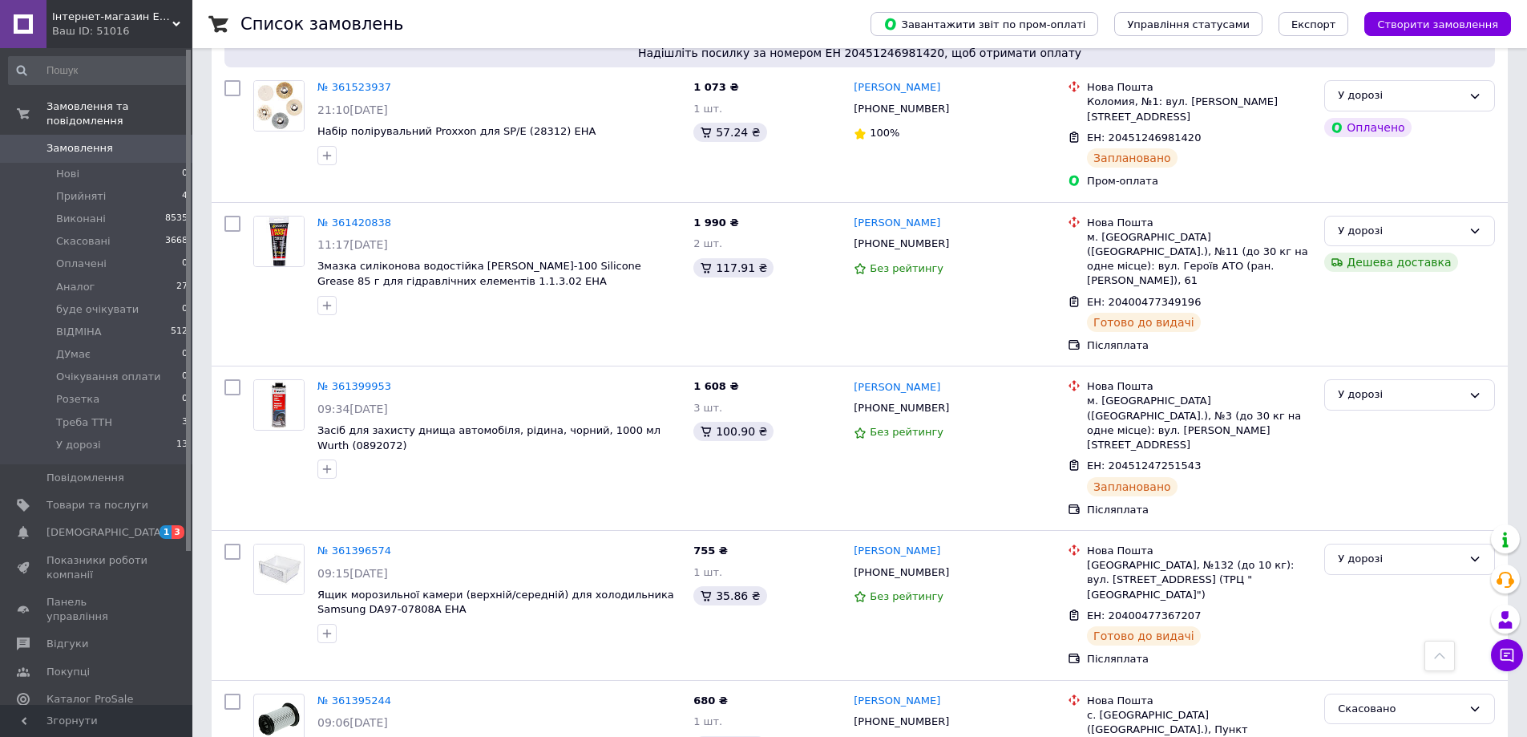
scroll to position [962, 0]
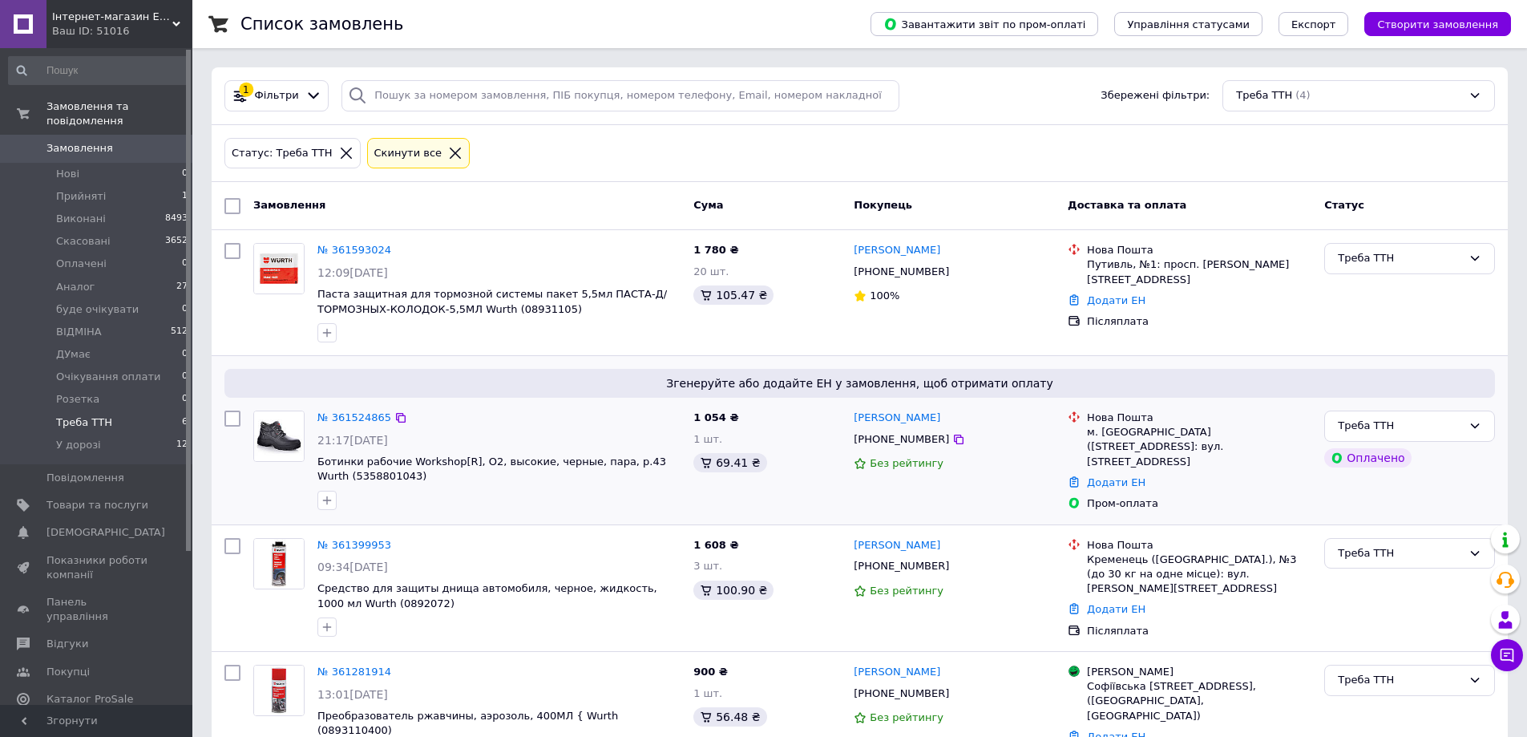
scroll to position [43, 0]
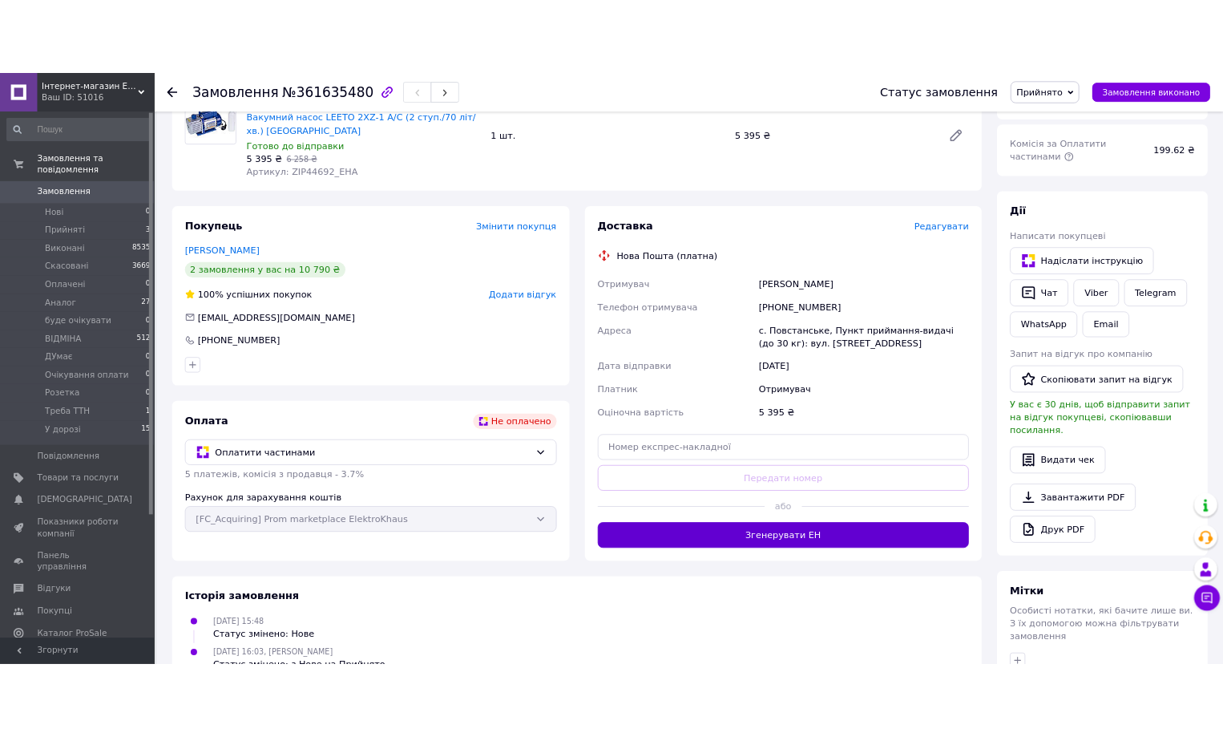
scroll to position [240, 0]
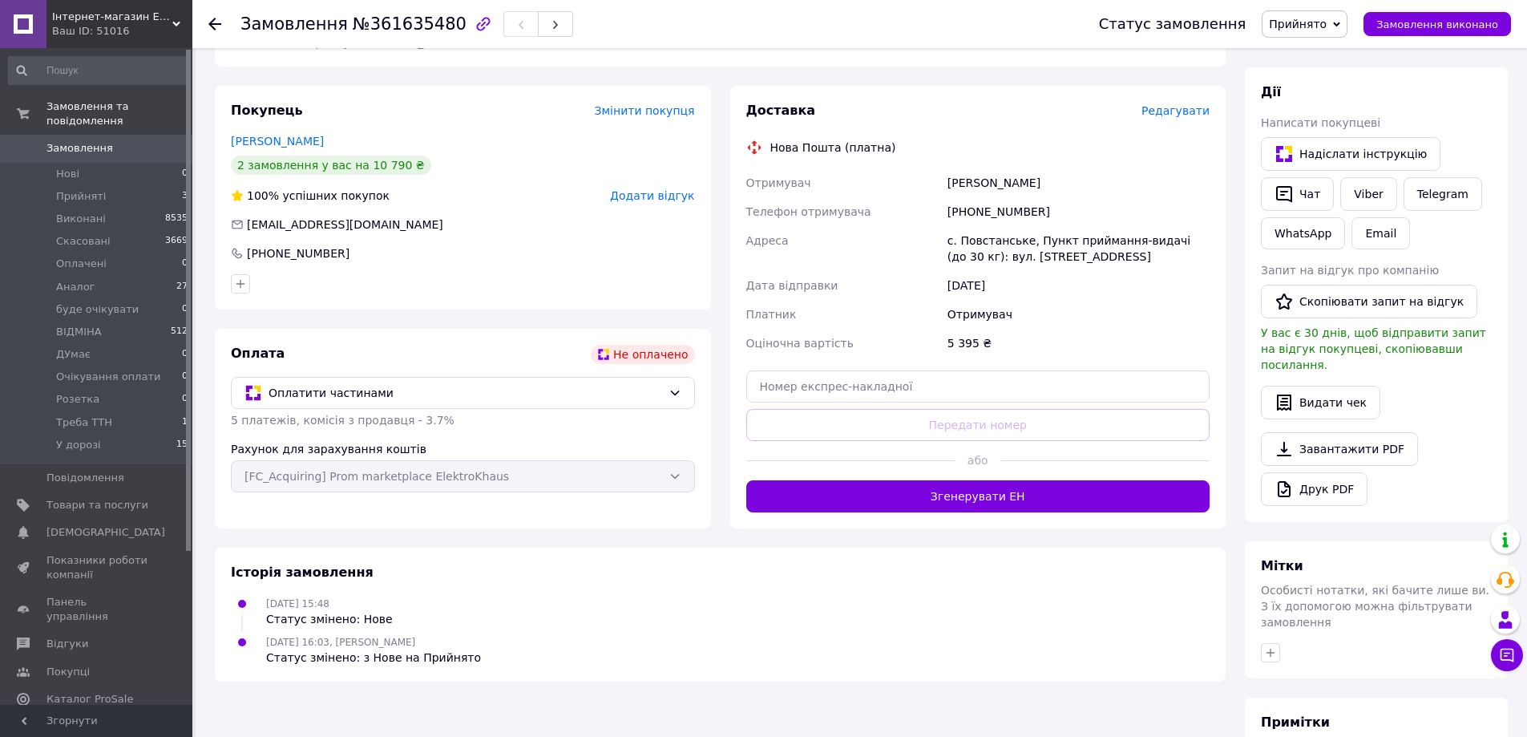
drag, startPoint x: 454, startPoint y: 23, endPoint x: 521, endPoint y: 78, distance: 86.0
click at [474, 23] on icon "button" at bounding box center [483, 23] width 19 height 19
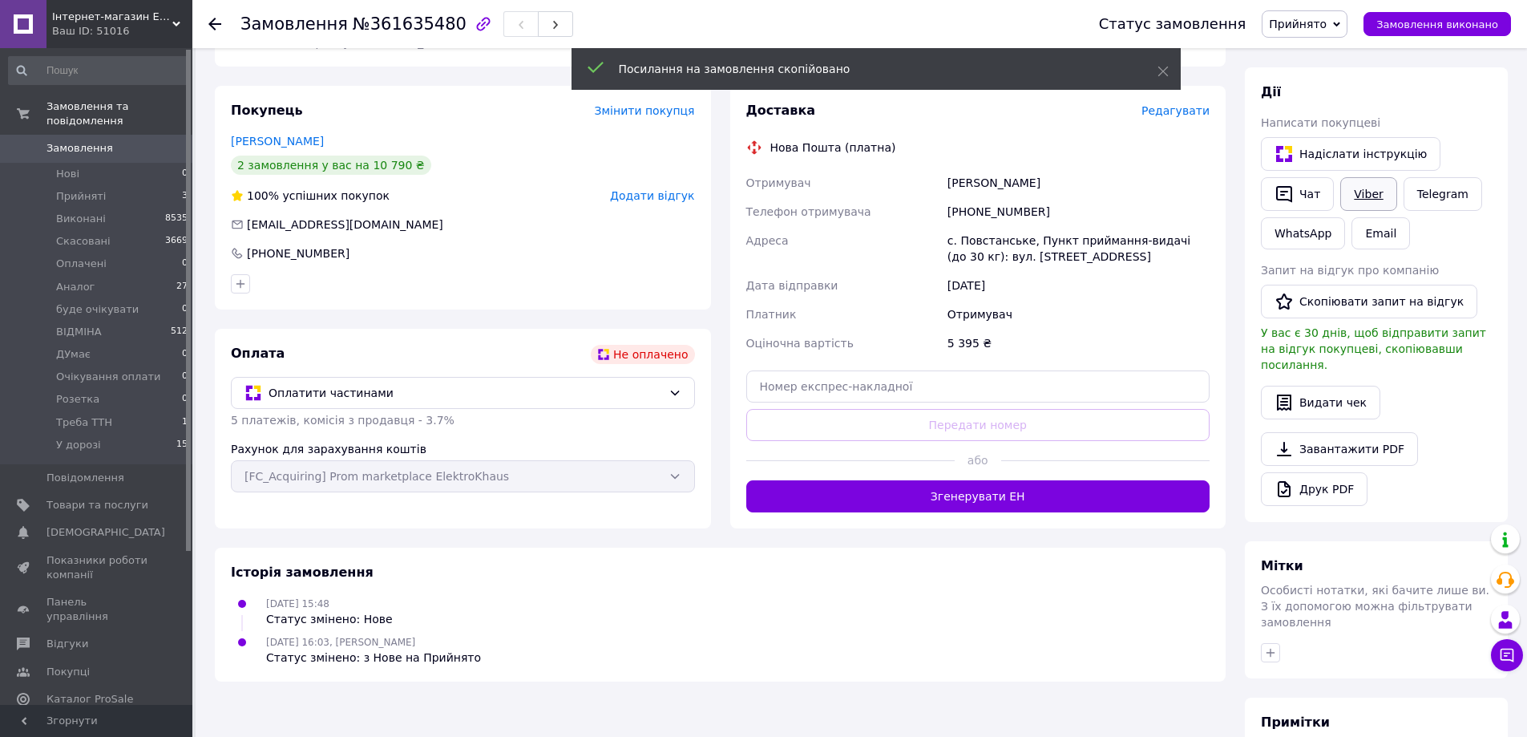
click at [1367, 196] on link "Viber" at bounding box center [1368, 194] width 56 height 34
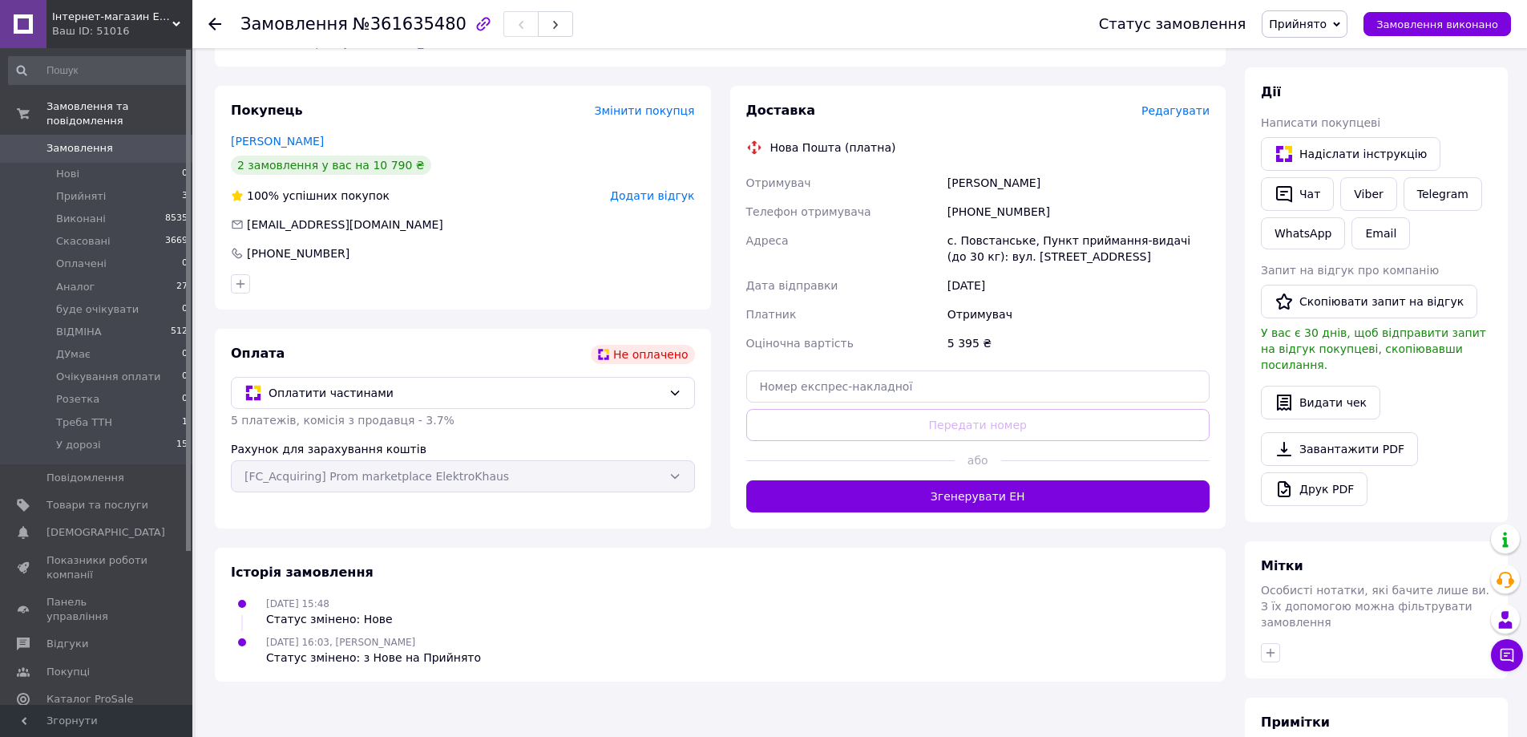
click at [862, 610] on div "12.09.2025 15:48 Статус змінено: Нове" at bounding box center [719, 611] width 991 height 32
click at [804, 608] on div "12.09.2025 15:48 Статус змінено: Нове" at bounding box center [719, 611] width 991 height 32
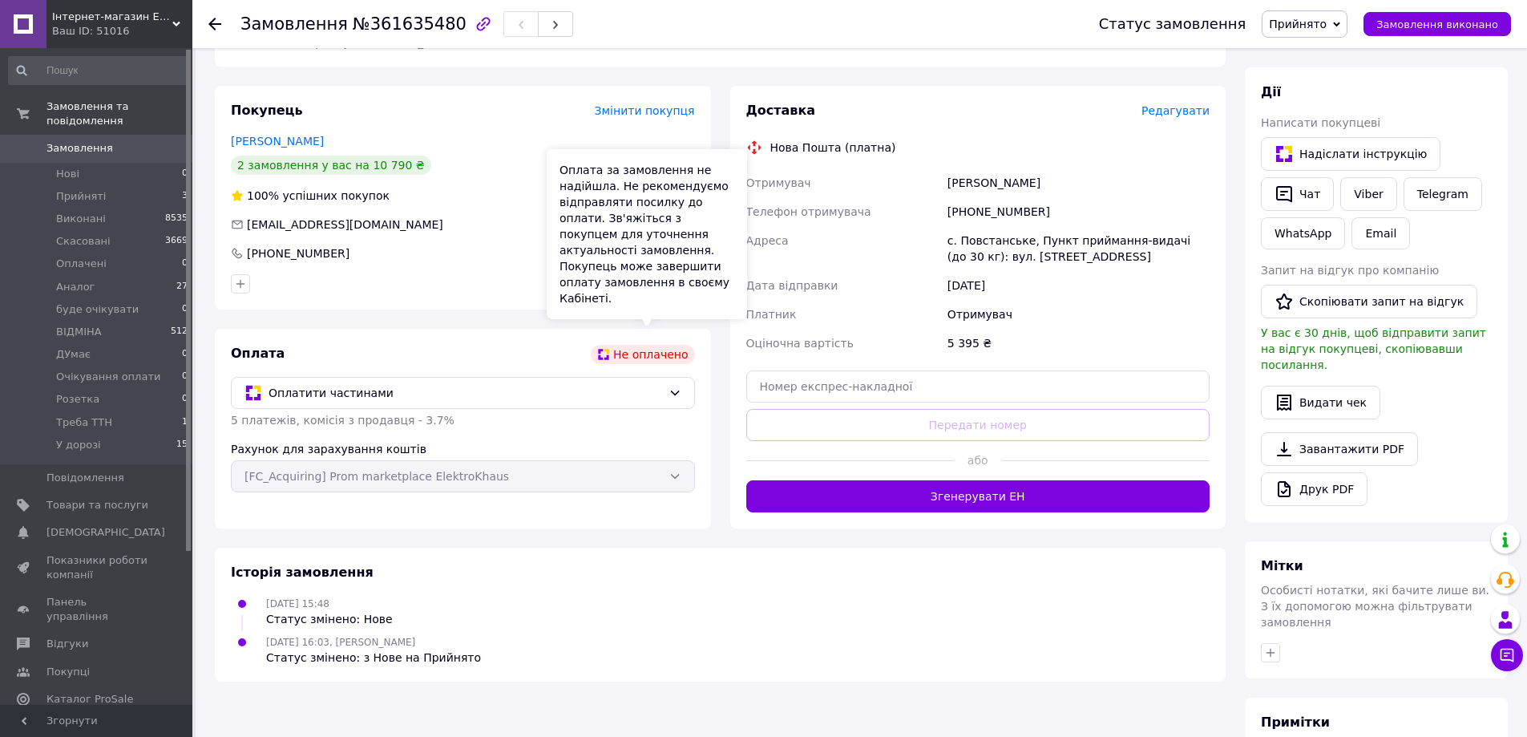
drag, startPoint x: 639, startPoint y: 341, endPoint x: 1116, endPoint y: 616, distance: 551.1
click at [1116, 633] on div "12.09.2025 16:03, Рибак Тетяна Статус змінено: з Нове на Прийнято" at bounding box center [719, 649] width 991 height 32
click at [642, 300] on div "Оплата за замовлення не надійшла. Не рекомендуємо відправляти посилку до оплати…" at bounding box center [647, 234] width 200 height 170
drag, startPoint x: 641, startPoint y: 334, endPoint x: 643, endPoint y: 276, distance: 58.5
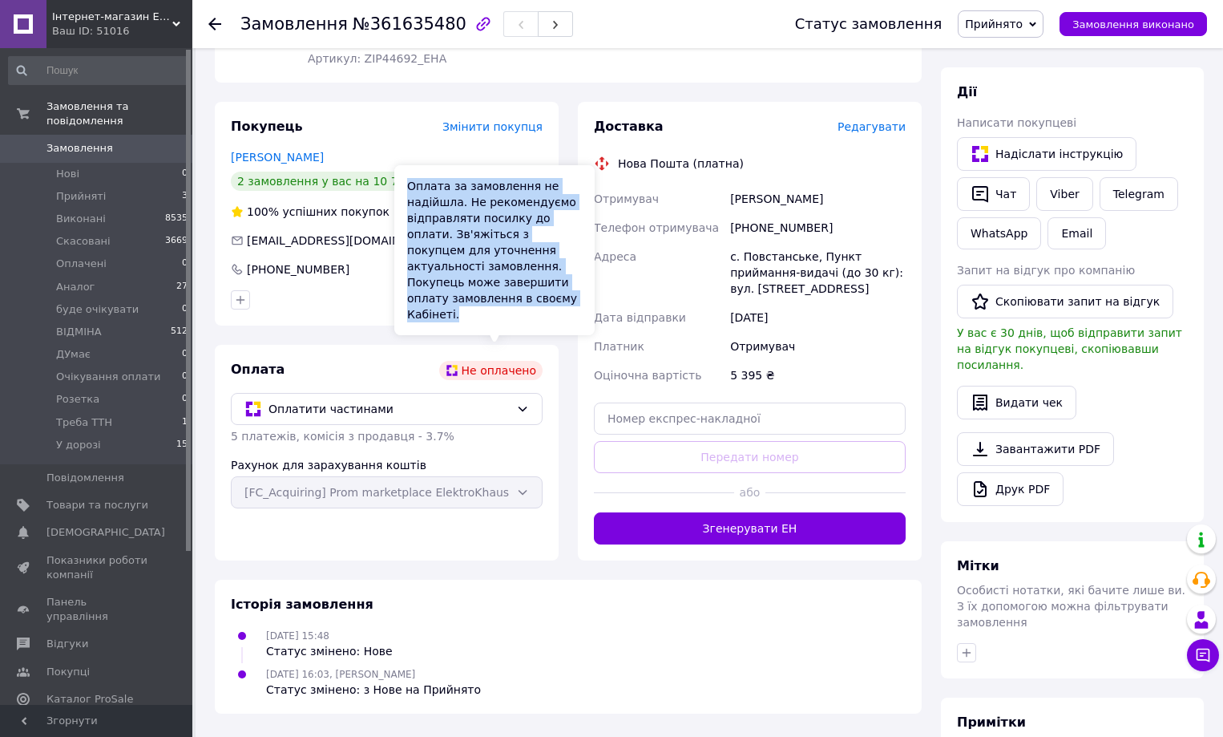
drag, startPoint x: 498, startPoint y: 318, endPoint x: 406, endPoint y: 198, distance: 151.5
click at [406, 198] on div "Оплата за замовлення не надійшла. Не рекомендуємо відправляти посилку до оплати…" at bounding box center [494, 250] width 200 height 170
copy div "Оплата за замовлення не надійшла. Не рекомендуємо відправляти посилку до оплати…"
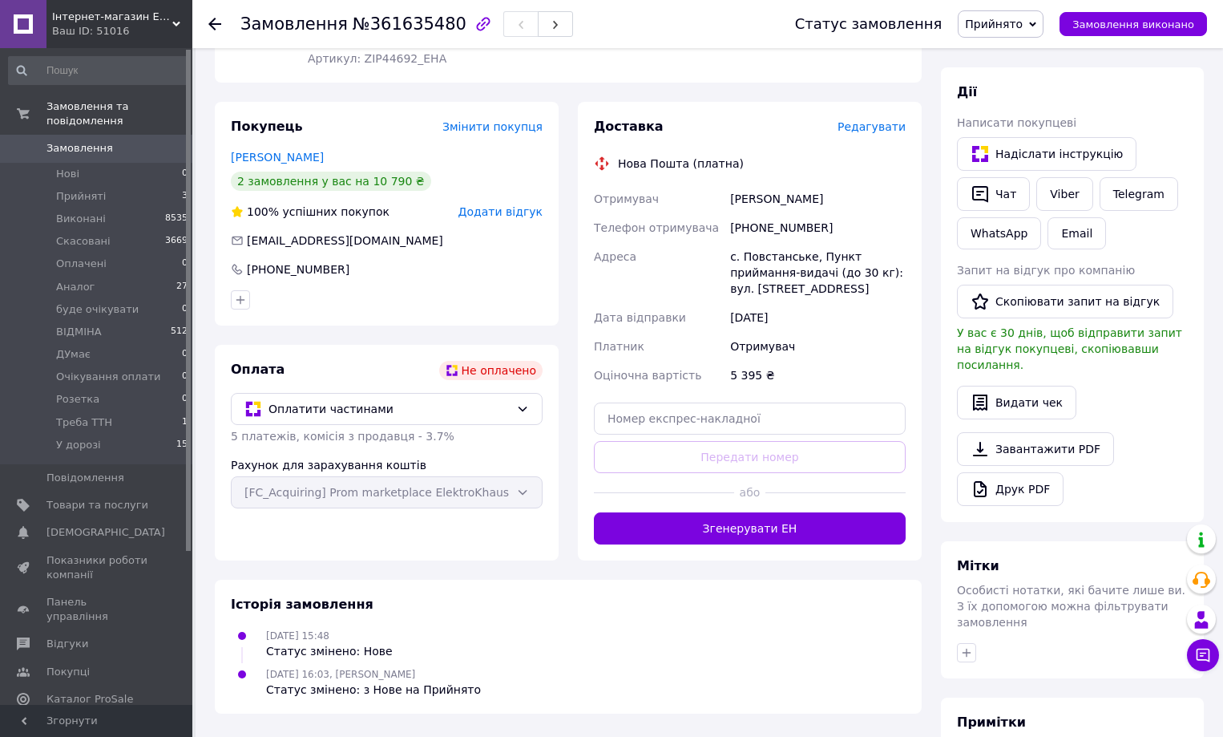
click at [805, 627] on div "12.09.2025 15:48 Статус змінено: Нове" at bounding box center [568, 643] width 688 height 32
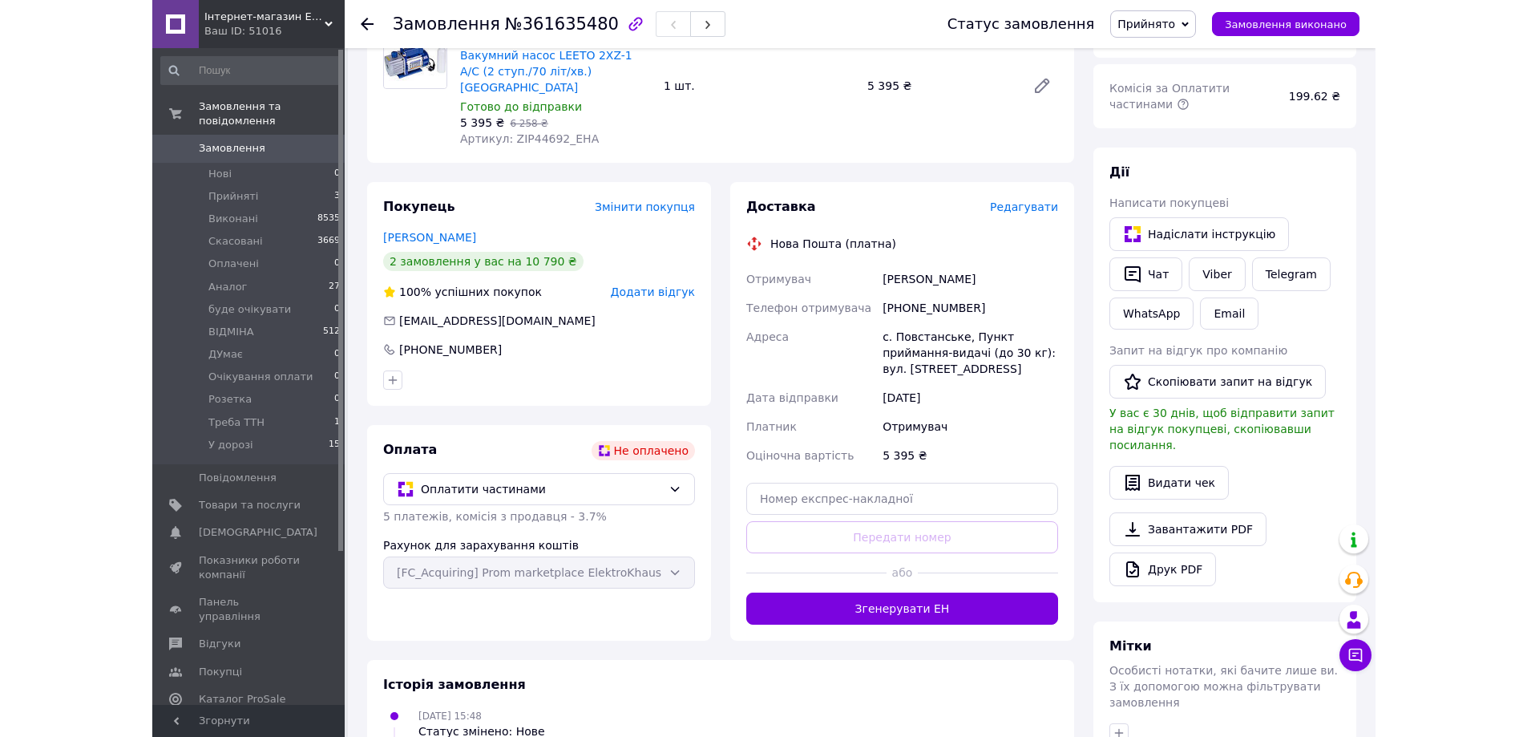
scroll to position [80, 0]
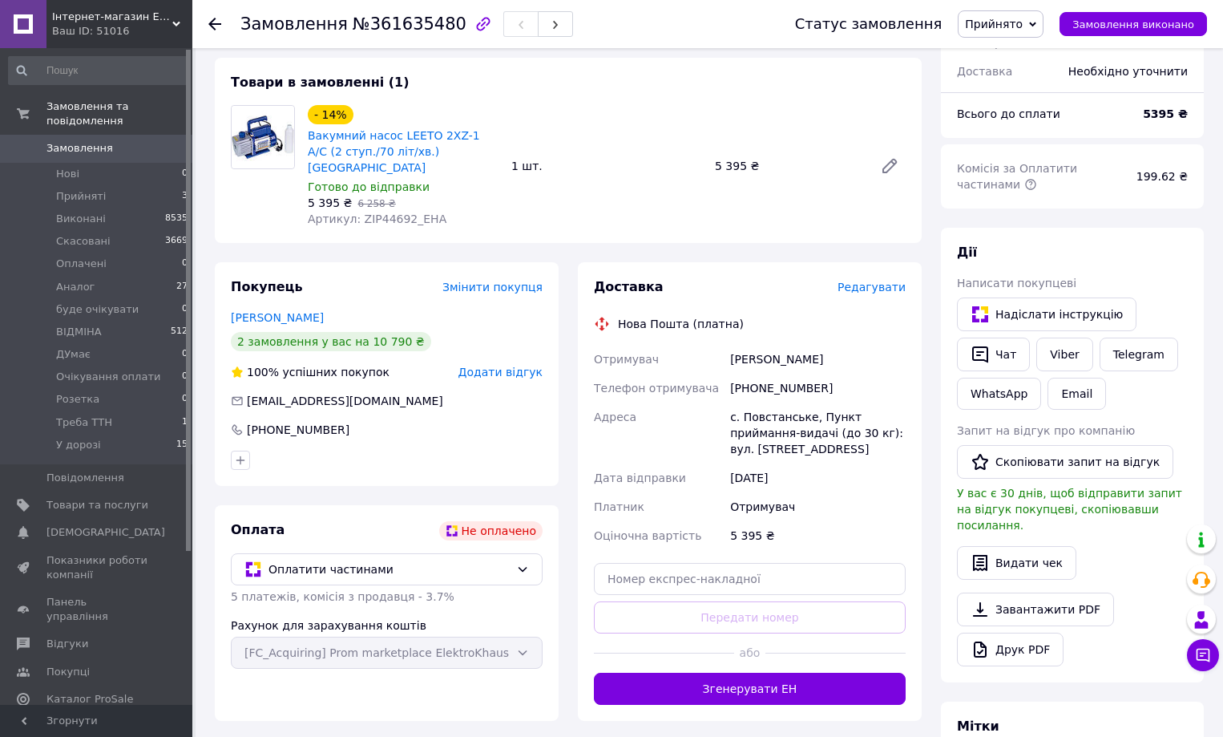
click at [488, 687] on div "Оплата Не оплачено Оплатити частинами 5 платежів, комісія з продавця - 3.7% Рах…" at bounding box center [387, 613] width 344 height 216
click at [654, 172] on div "- 14% Вакумний насос LEETO 2XZ-1 A/C (2 ступ./70 літ/хв.) EHA Готово до відправ…" at bounding box center [606, 166] width 611 height 128
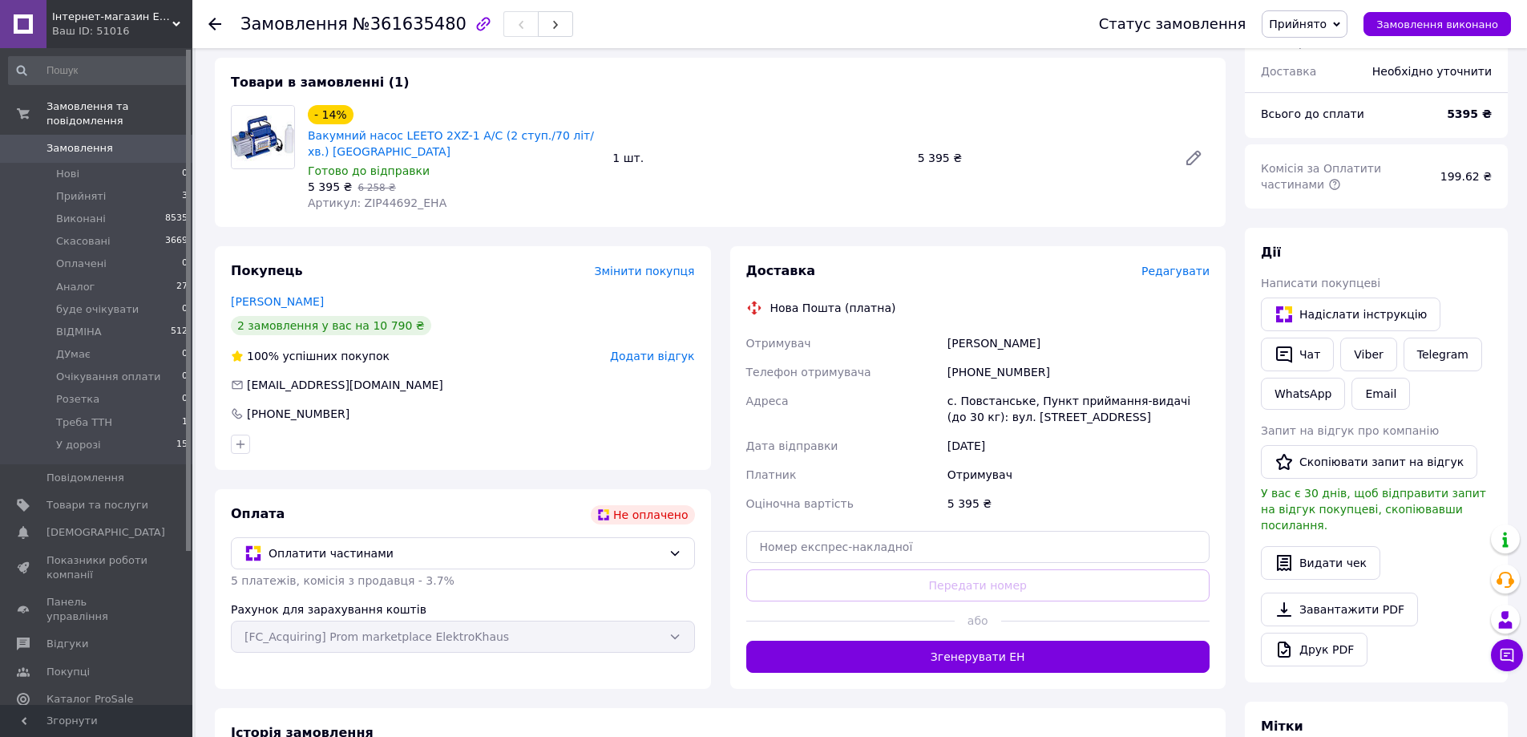
click at [1017, 357] on div "+380672831716" at bounding box center [1078, 371] width 269 height 29
copy div "380672831716"
click at [519, 293] on div "Селін Олександр" at bounding box center [463, 301] width 464 height 16
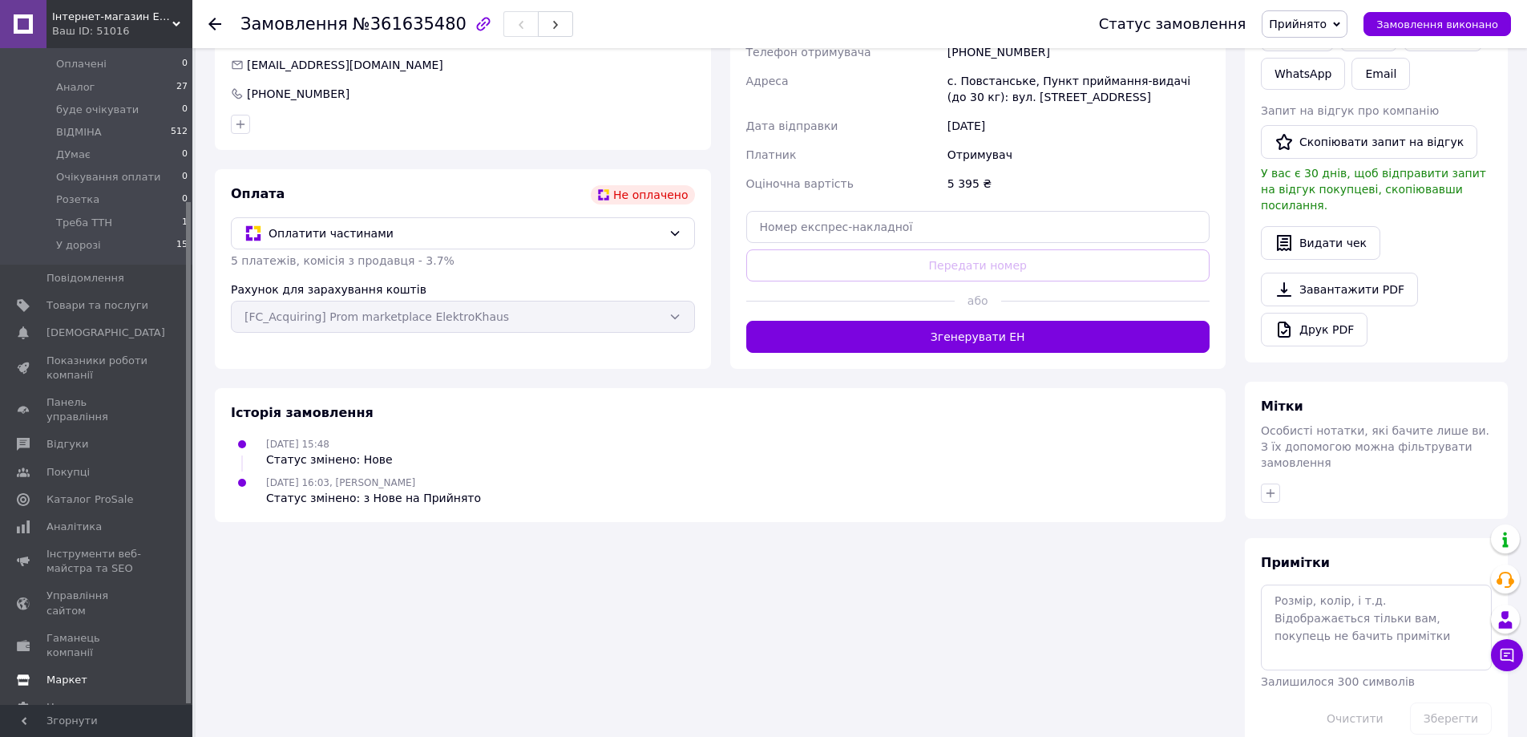
scroll to position [401, 0]
click at [80, 700] on span "Налаштування" at bounding box center [87, 707] width 82 height 14
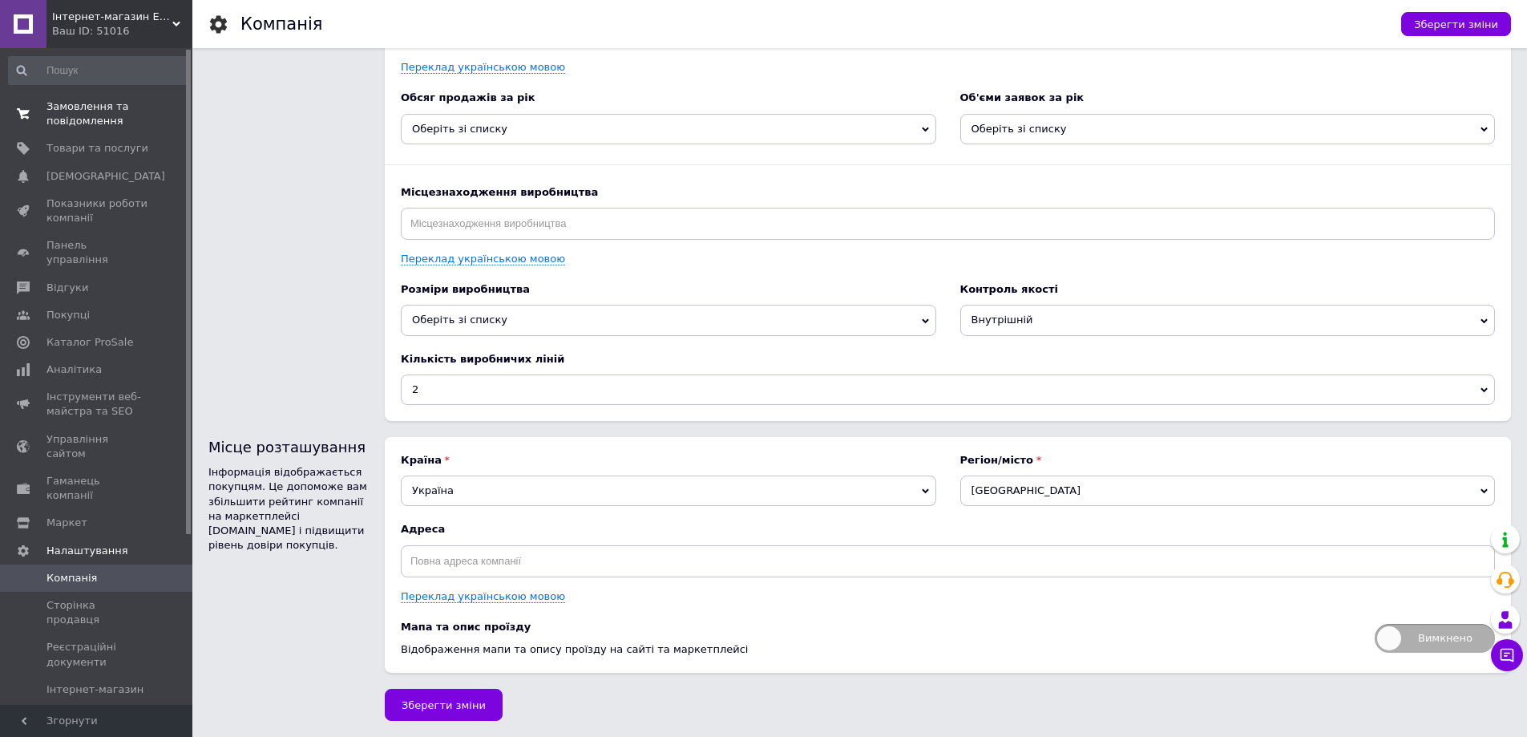
click at [79, 111] on span "Замовлення та повідомлення" at bounding box center [97, 113] width 102 height 29
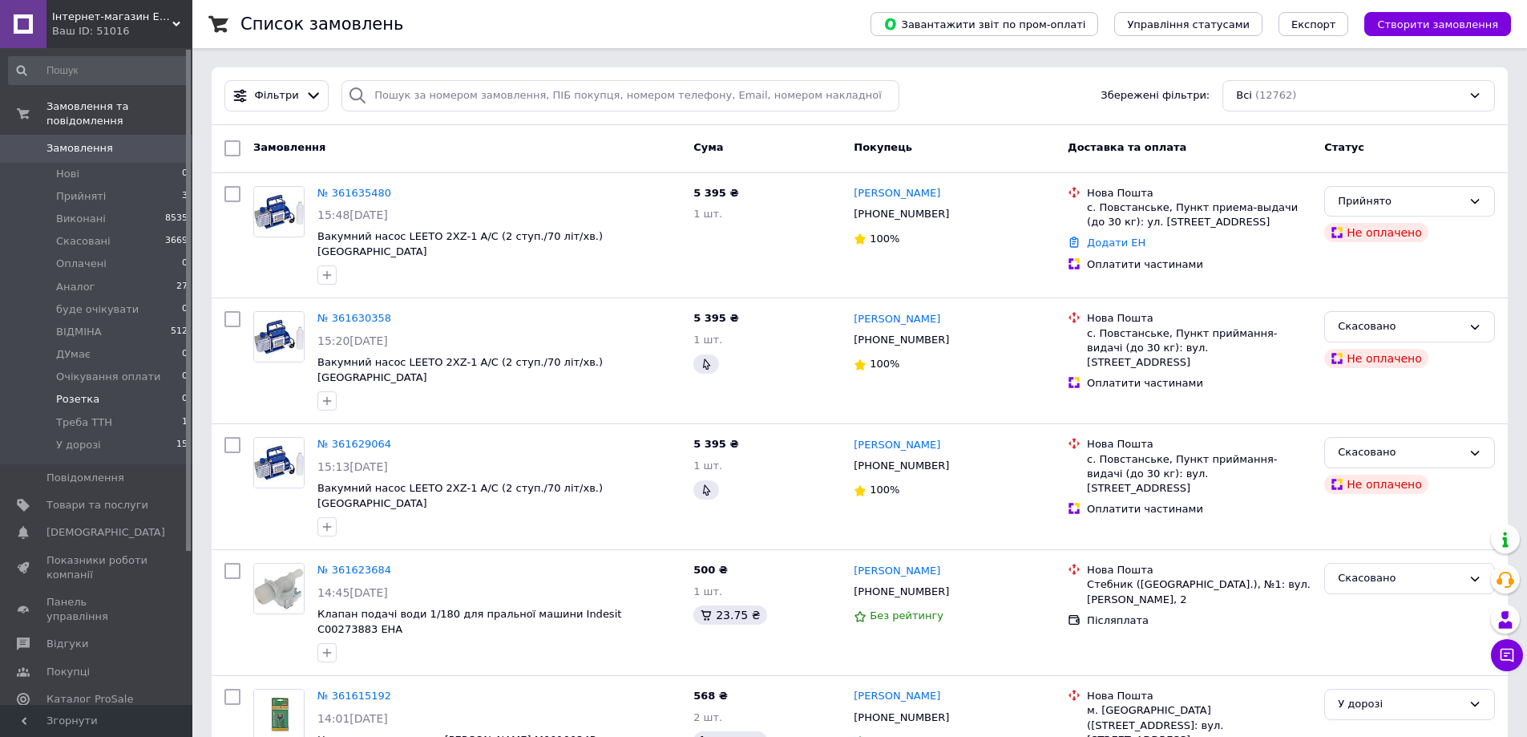
click at [96, 388] on li "Розетка 0" at bounding box center [98, 399] width 197 height 22
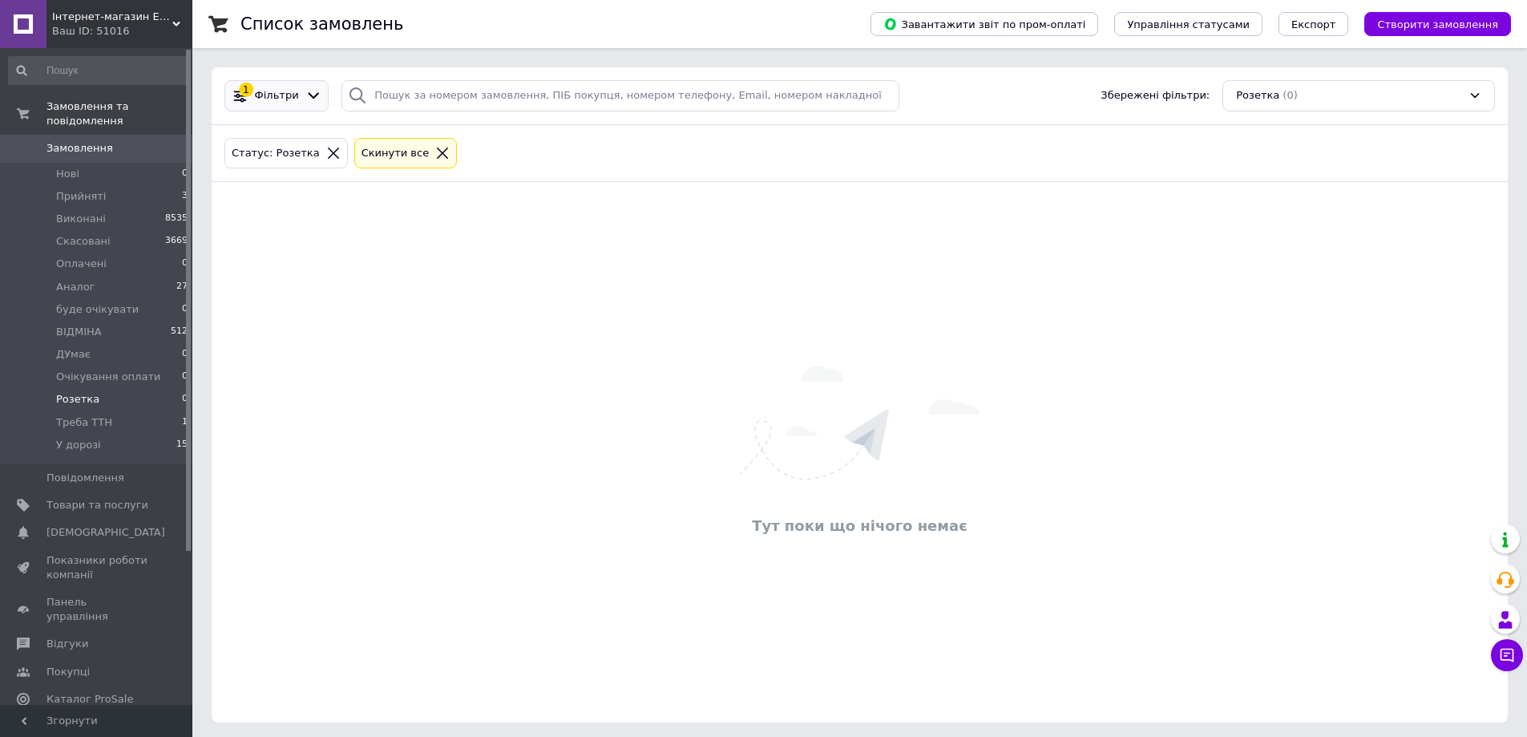
click at [306, 95] on icon at bounding box center [313, 95] width 17 height 17
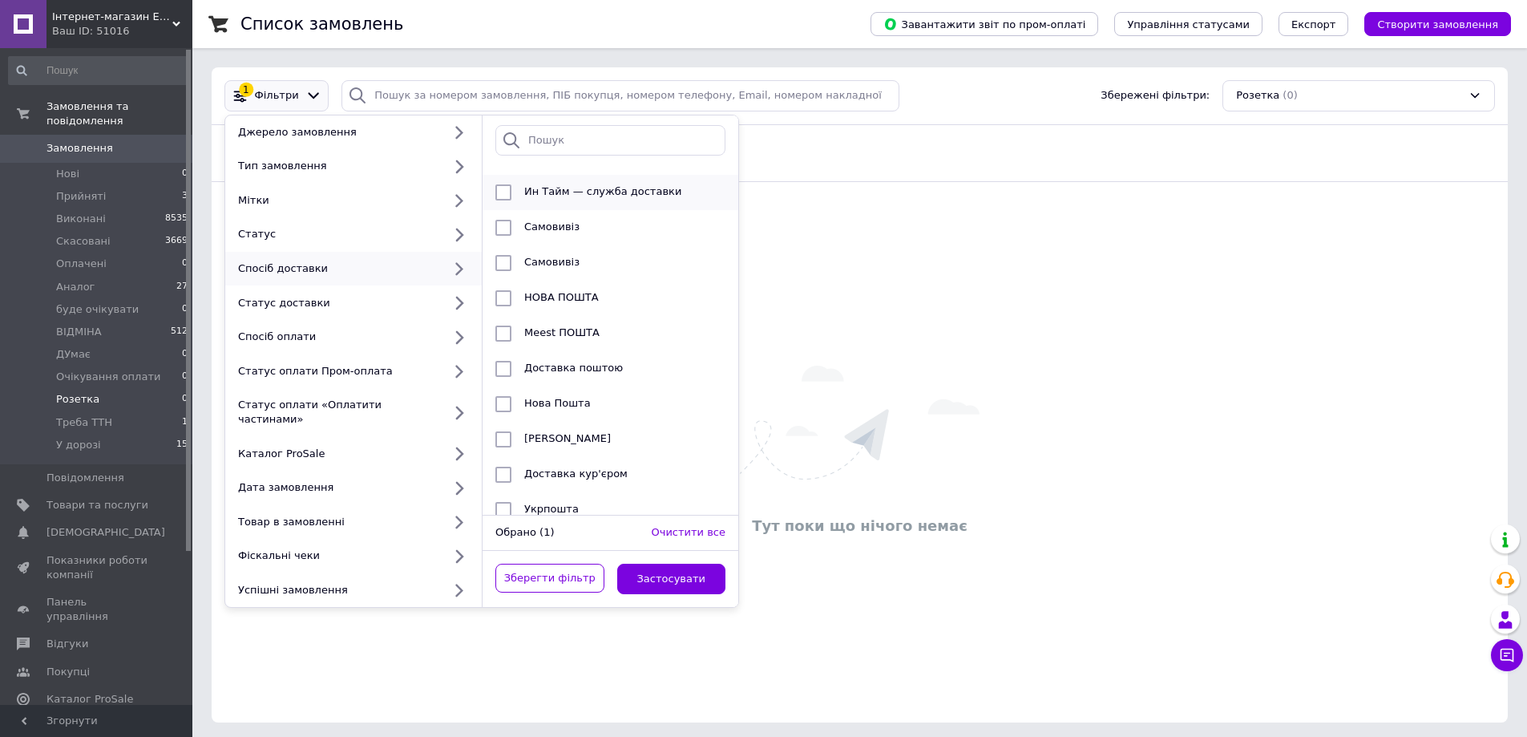
scroll to position [123, 0]
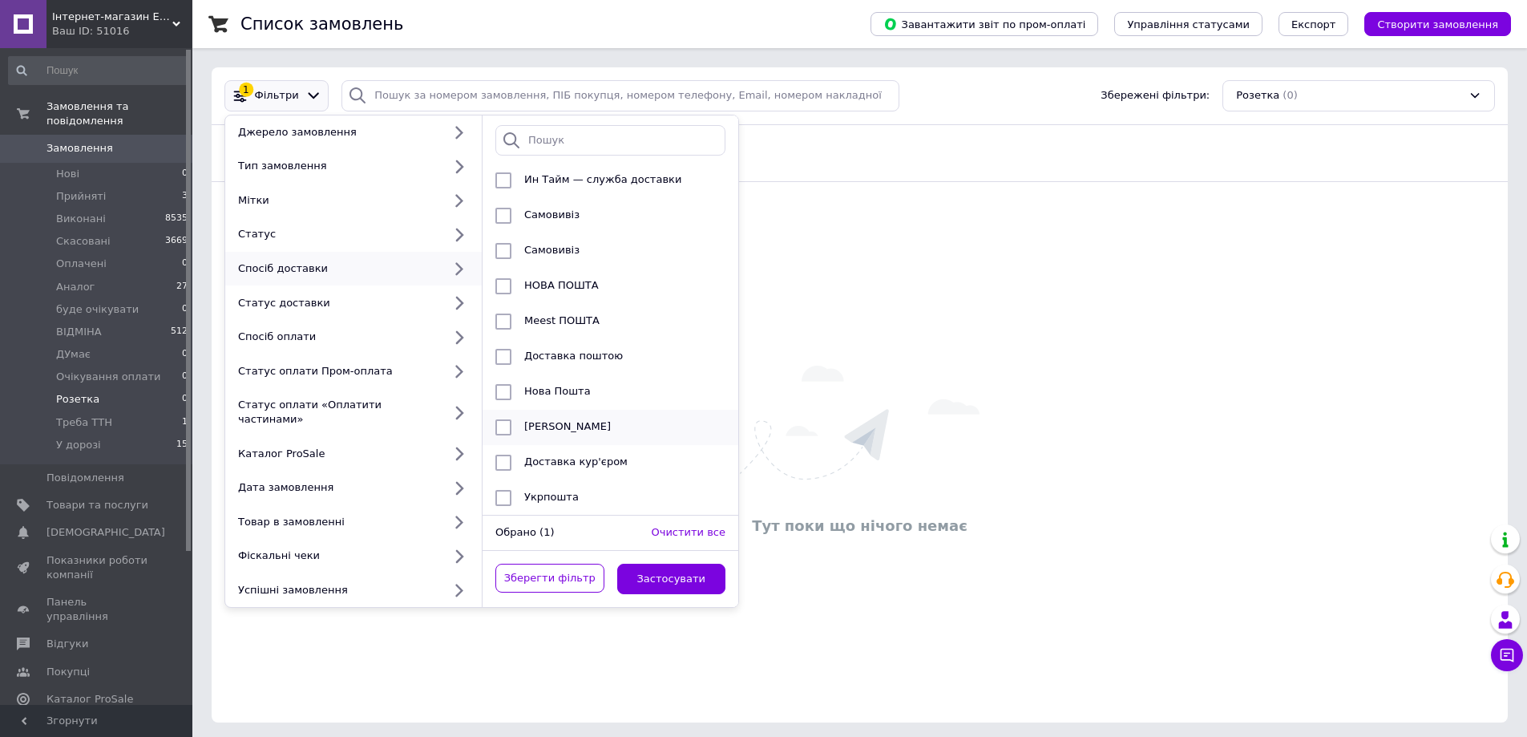
click at [505, 419] on input "checkbox" at bounding box center [503, 427] width 16 height 16
checkbox input "true"
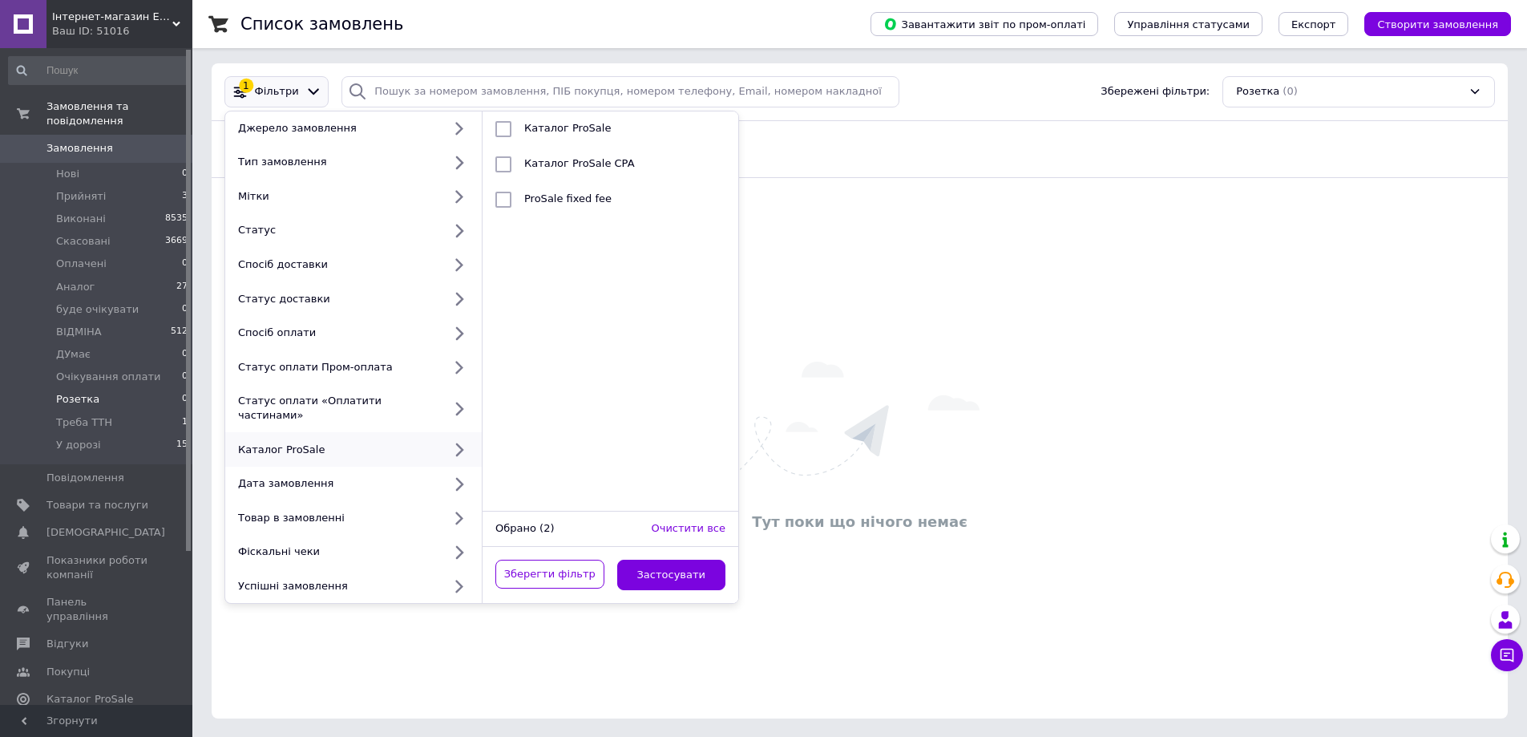
scroll to position [5, 0]
click at [676, 564] on button "Застосувати" at bounding box center [671, 574] width 109 height 31
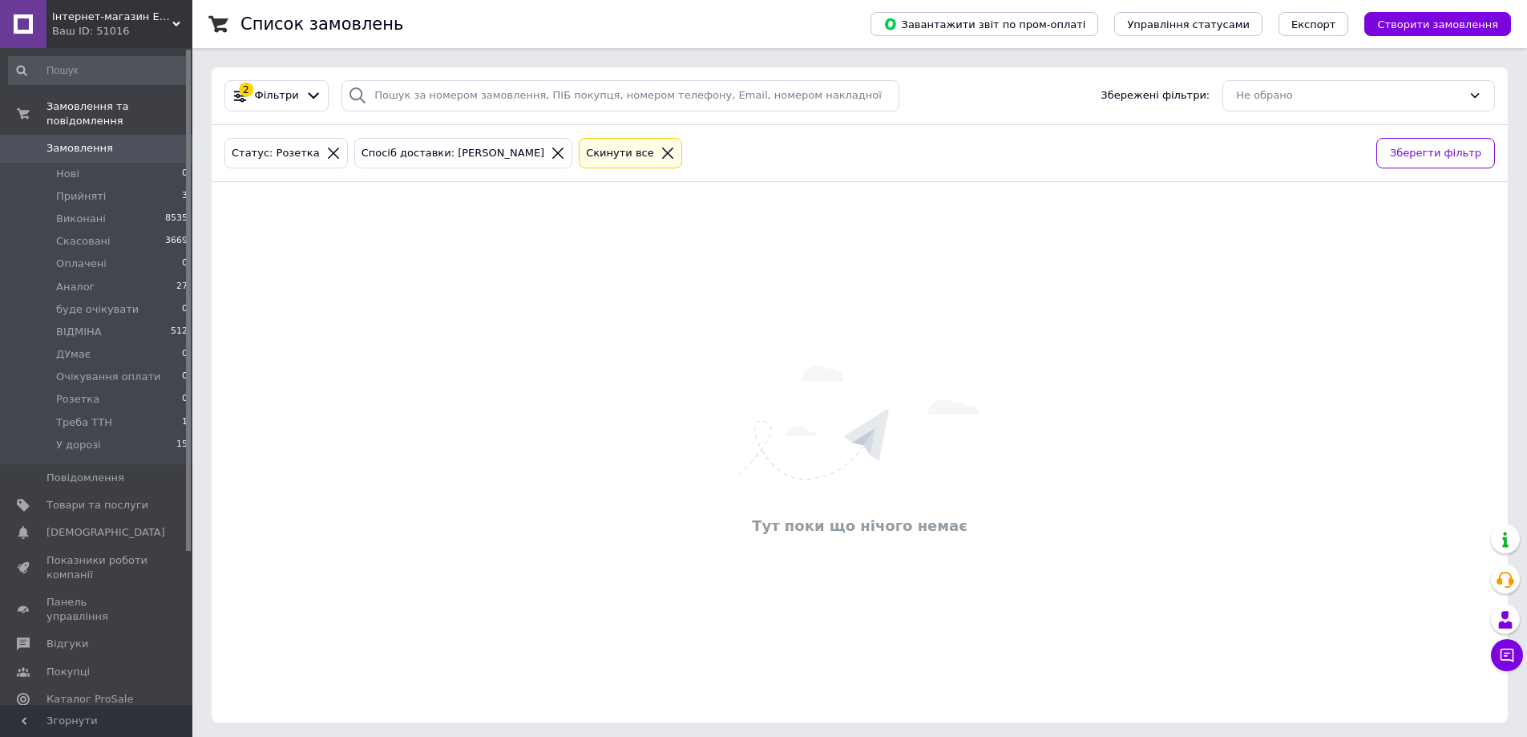
click at [551, 155] on icon at bounding box center [558, 153] width 14 height 14
click at [95, 141] on span "Замовлення" at bounding box center [79, 148] width 67 height 14
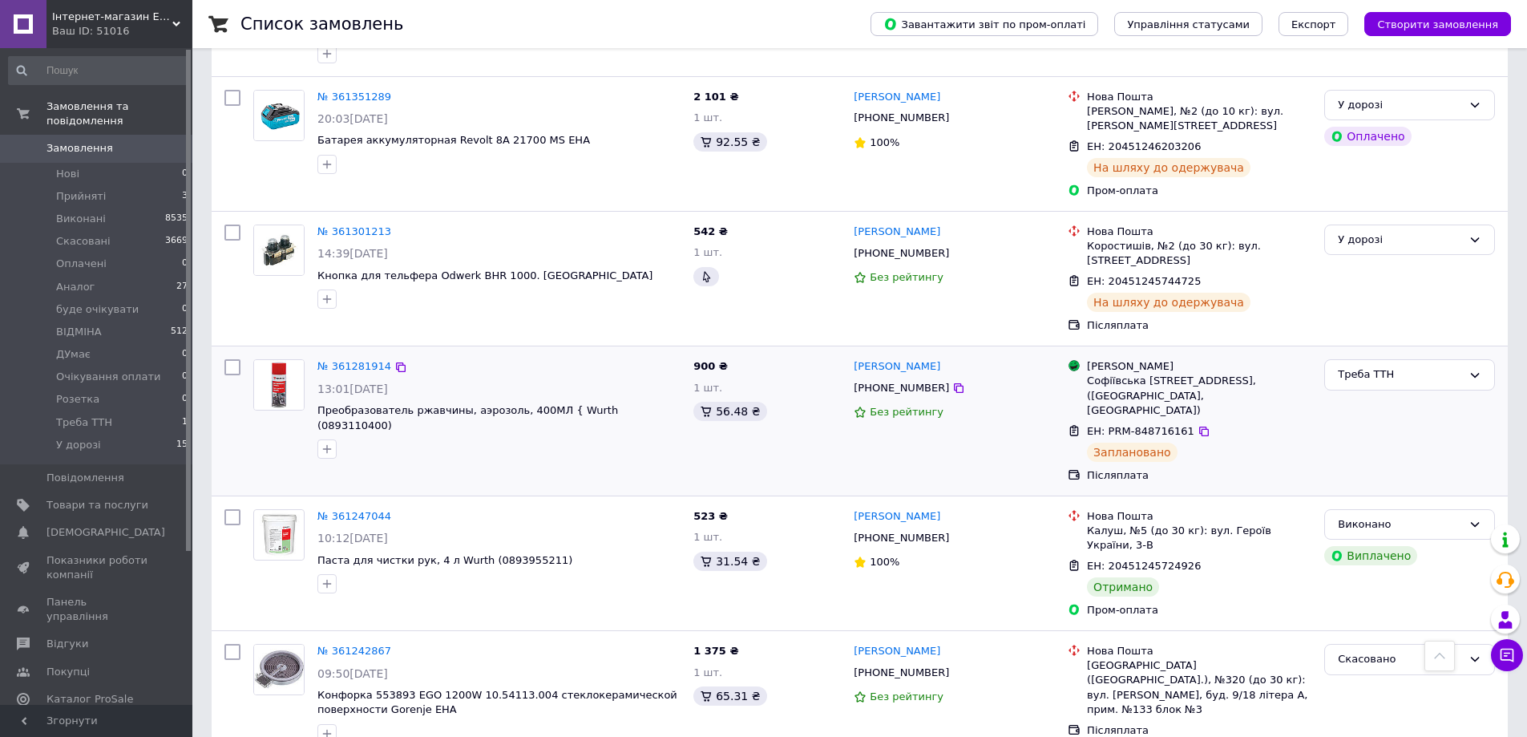
scroll to position [2102, 0]
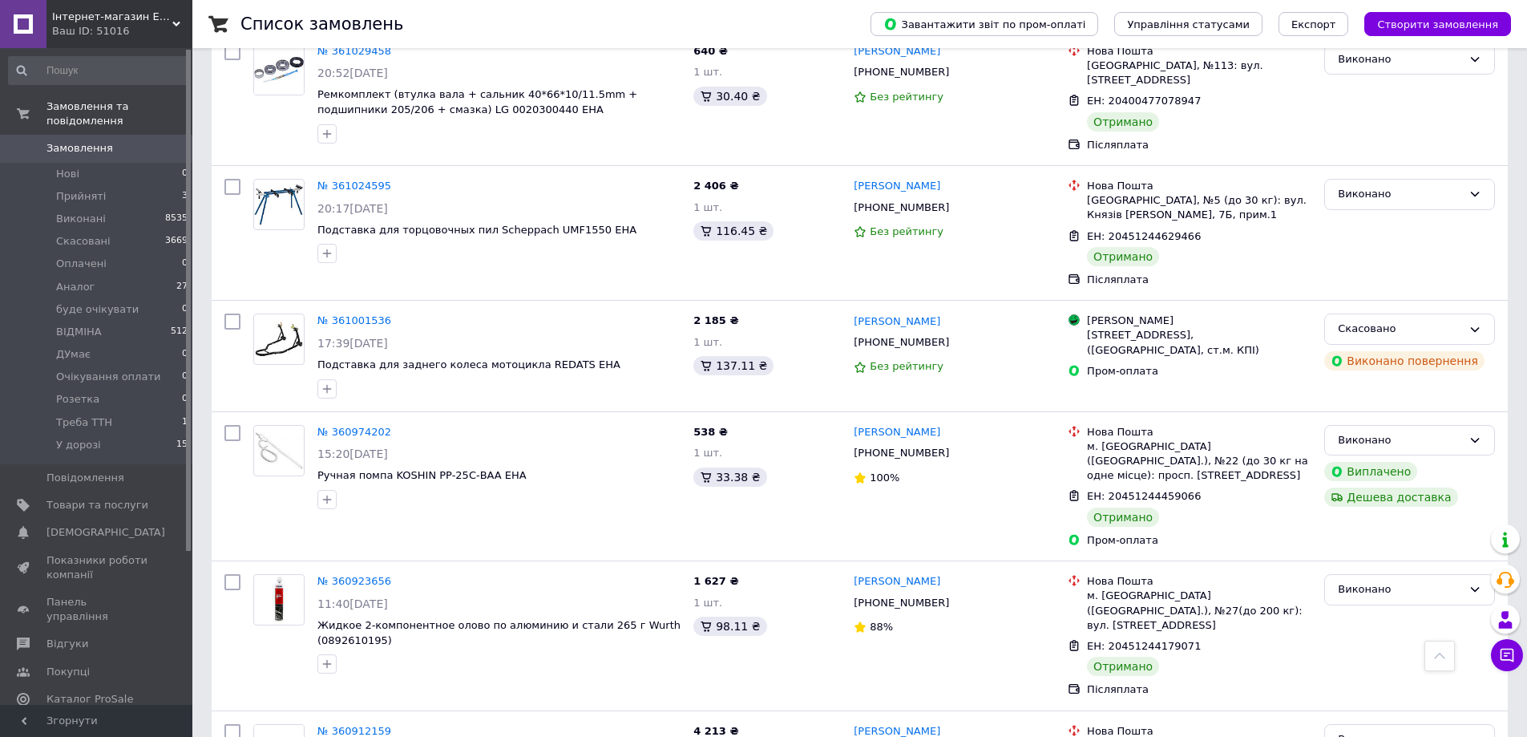
scroll to position [1443, 0]
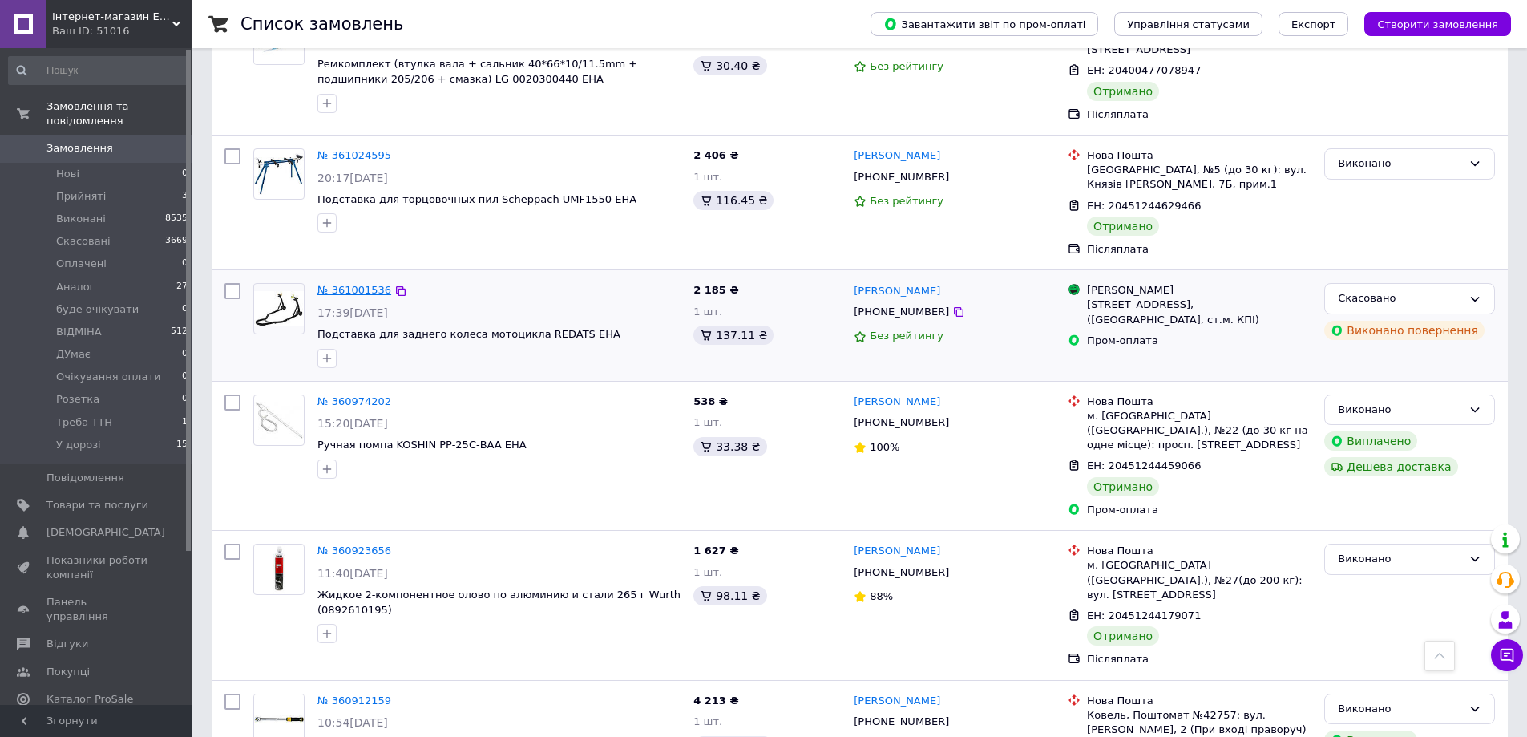
click at [343, 284] on link "№ 361001536" at bounding box center [354, 290] width 74 height 12
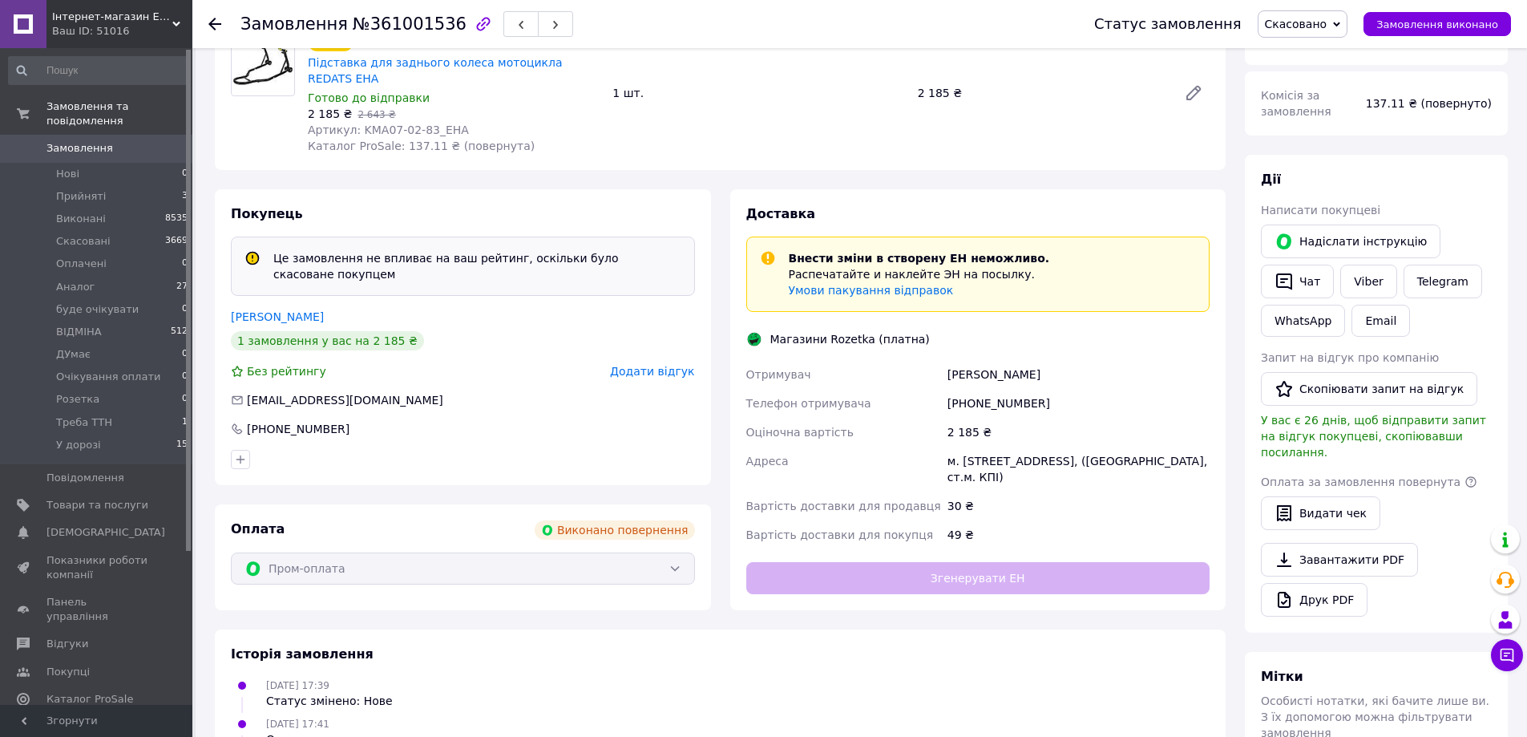
scroll to position [160, 0]
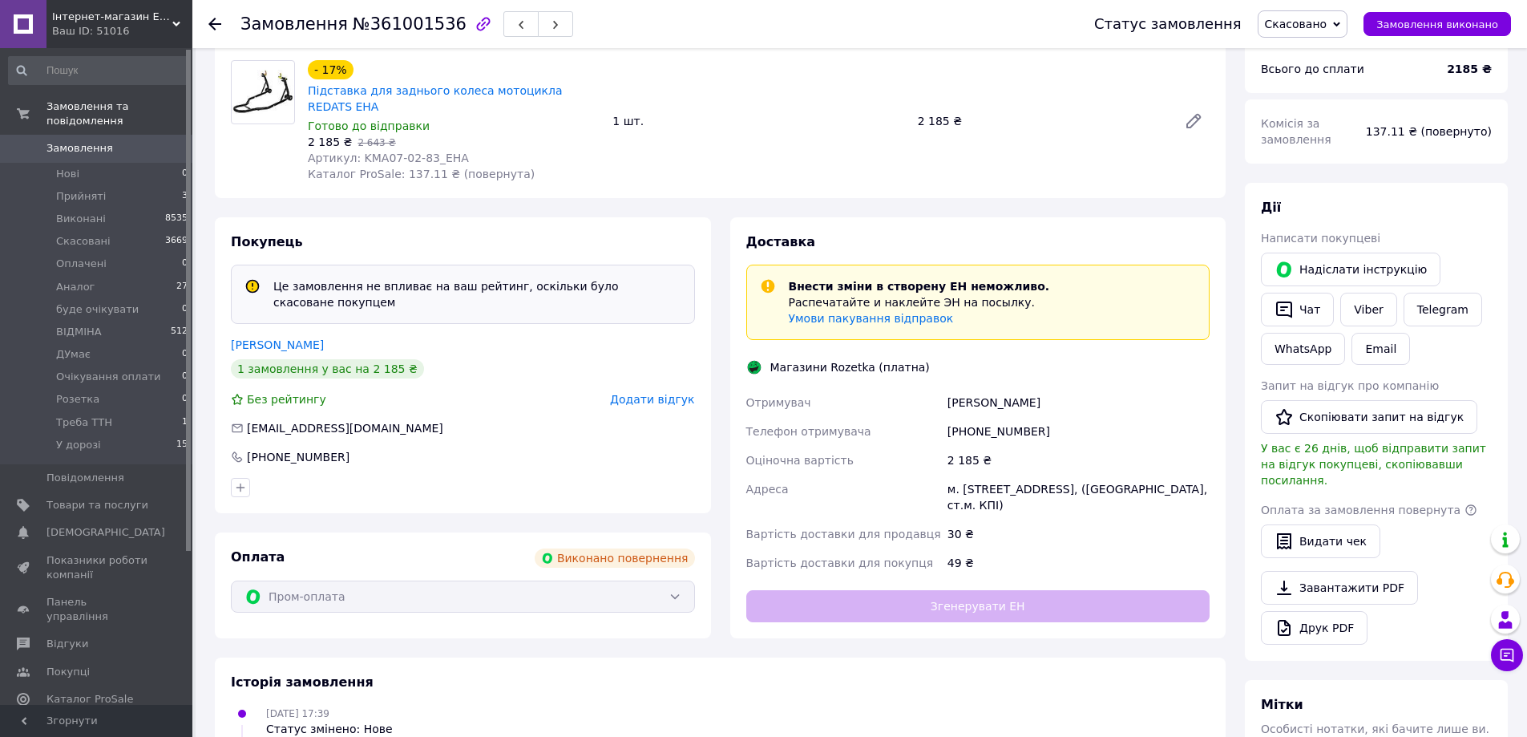
click at [209, 24] on use at bounding box center [214, 24] width 13 height 13
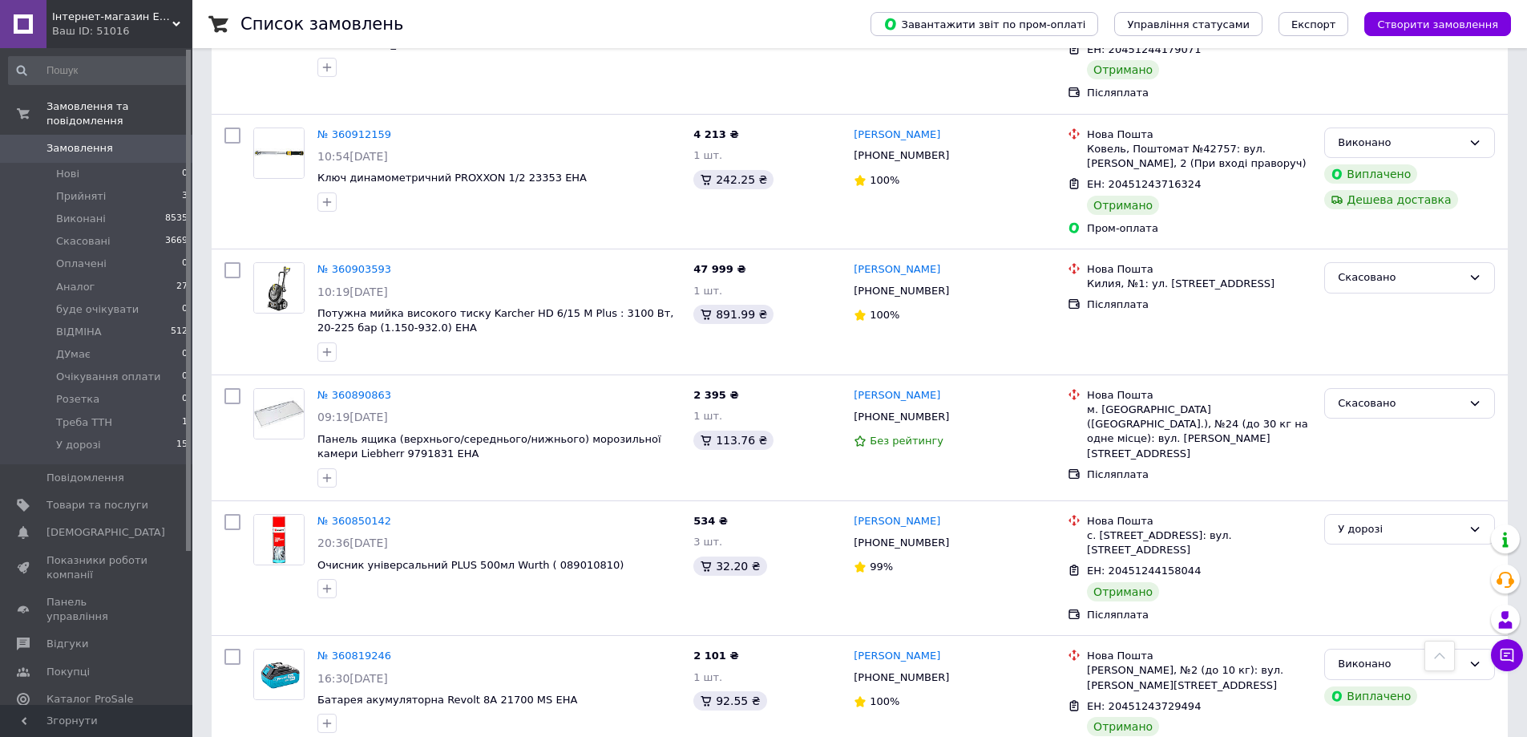
scroll to position [2075, 0]
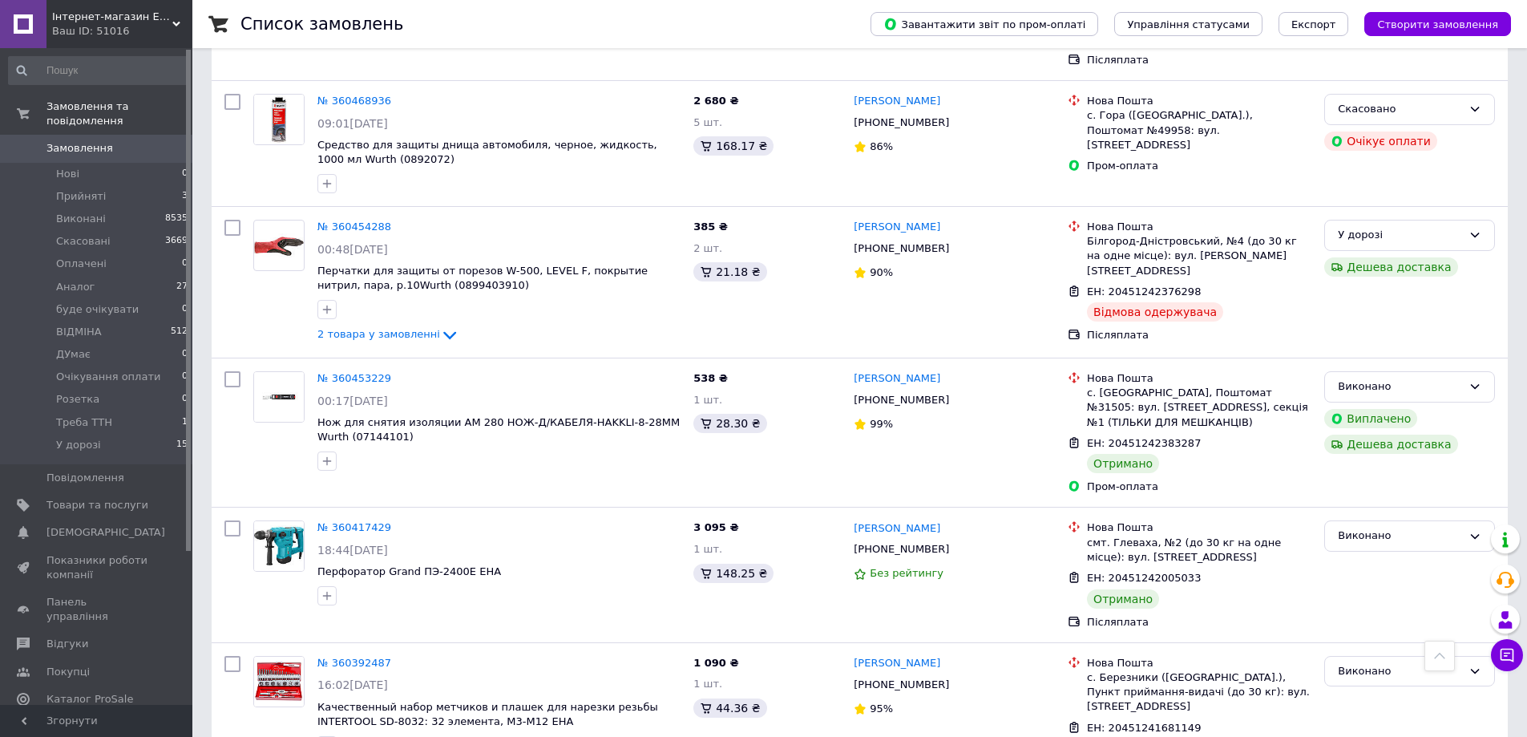
scroll to position [2251, 0]
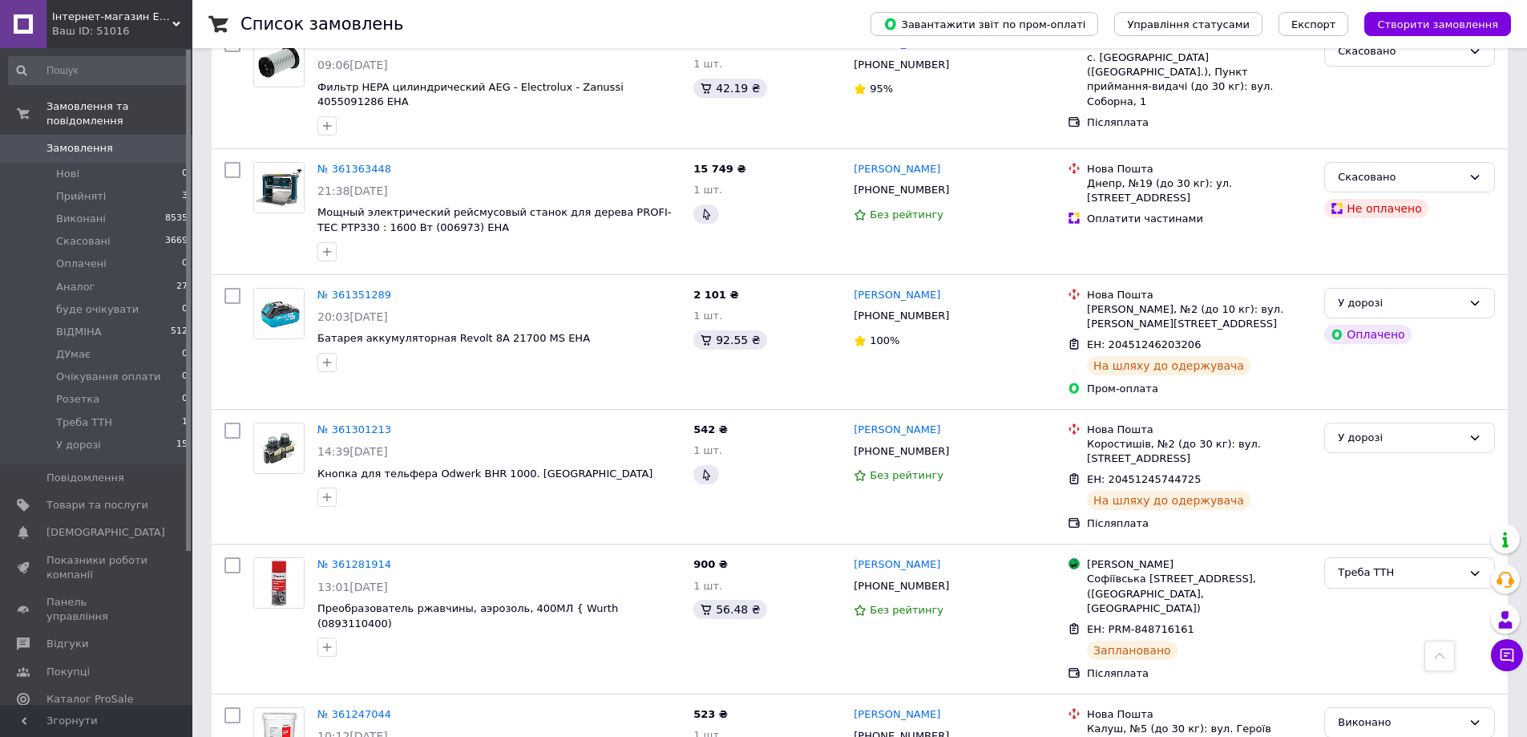
scroll to position [1924, 0]
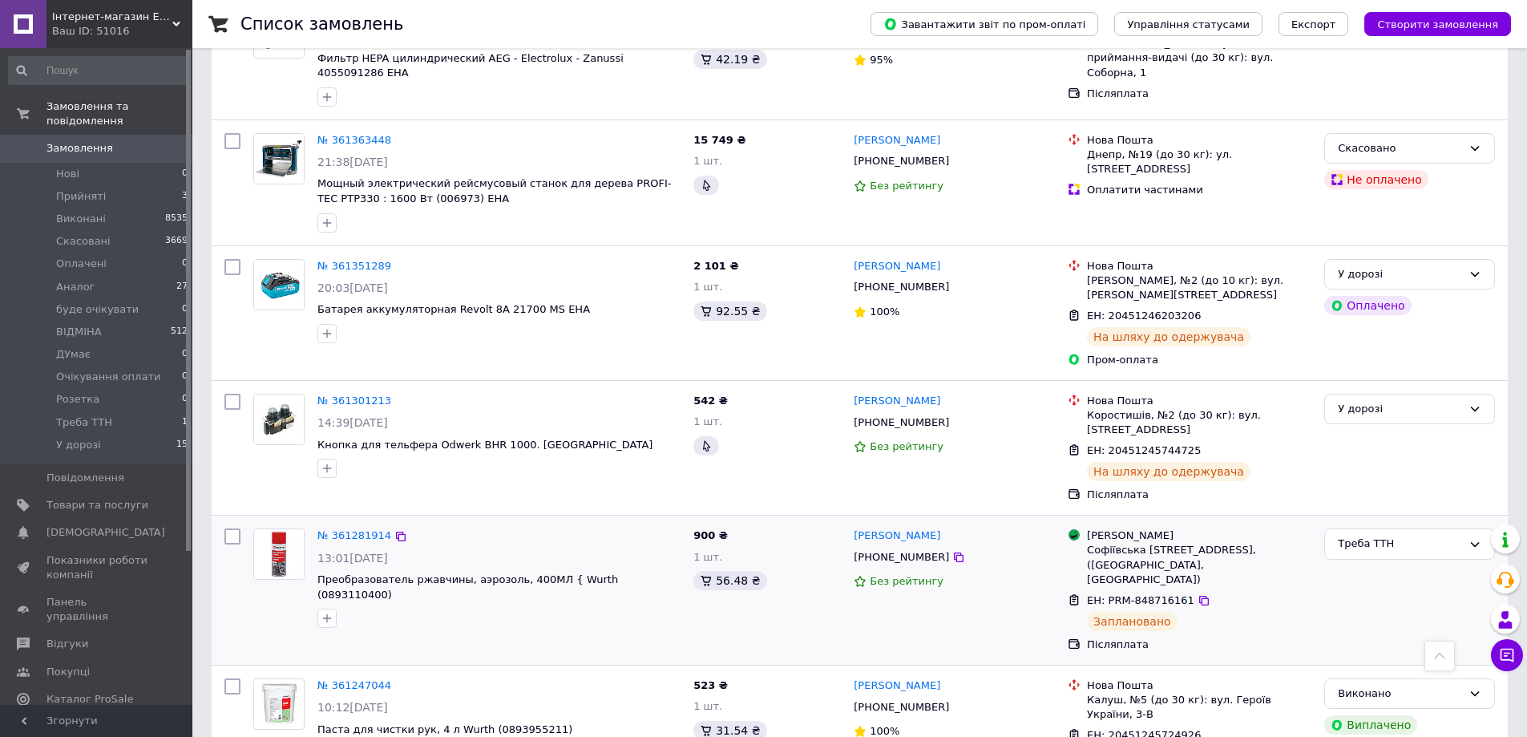
drag, startPoint x: 337, startPoint y: 368, endPoint x: 532, endPoint y: 434, distance: 206.3
click at [534, 605] on div at bounding box center [498, 618] width 369 height 26
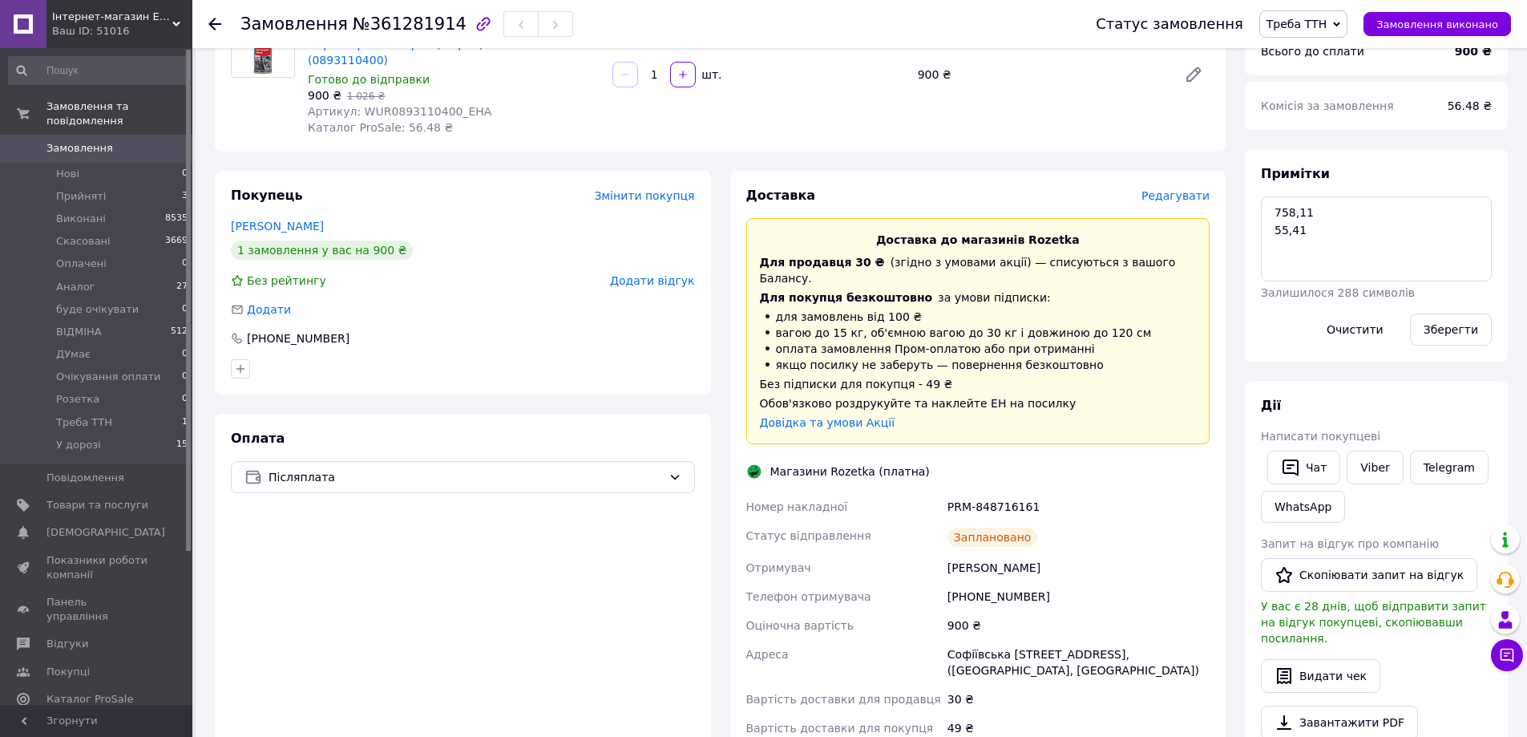
scroll to position [240, 0]
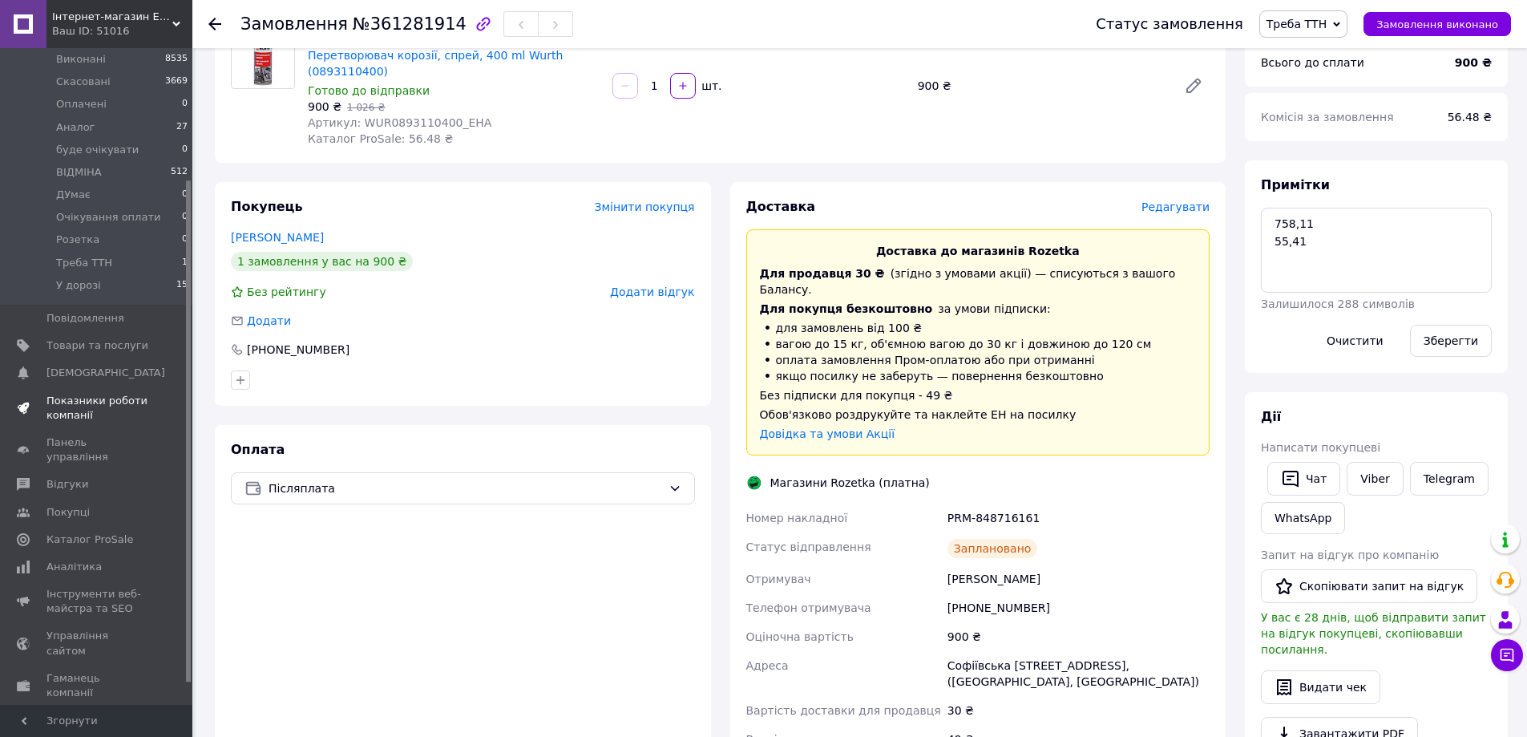
scroll to position [200, 0]
click at [473, 563] on div "Оплата Післяплата" at bounding box center [463, 620] width 496 height 390
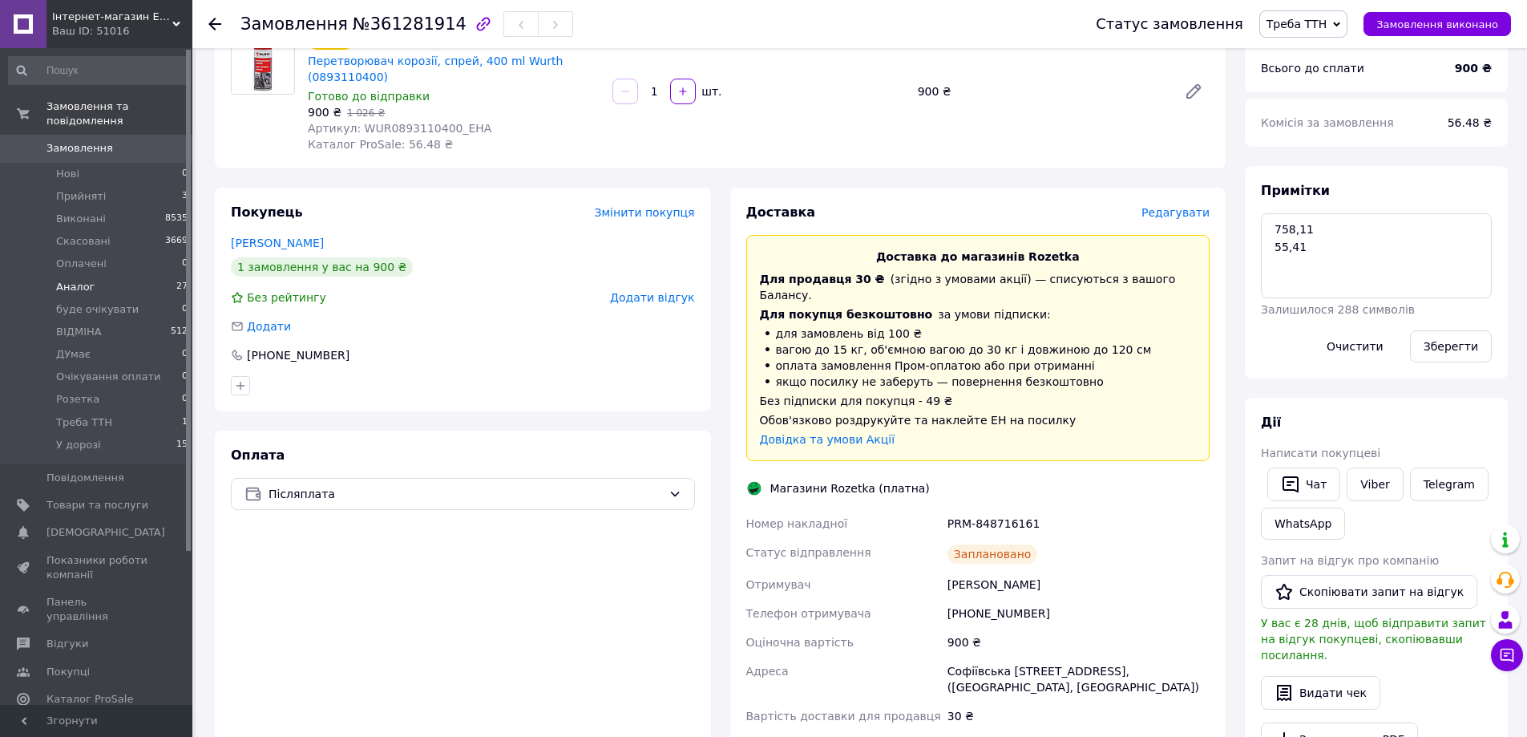
scroll to position [0, 0]
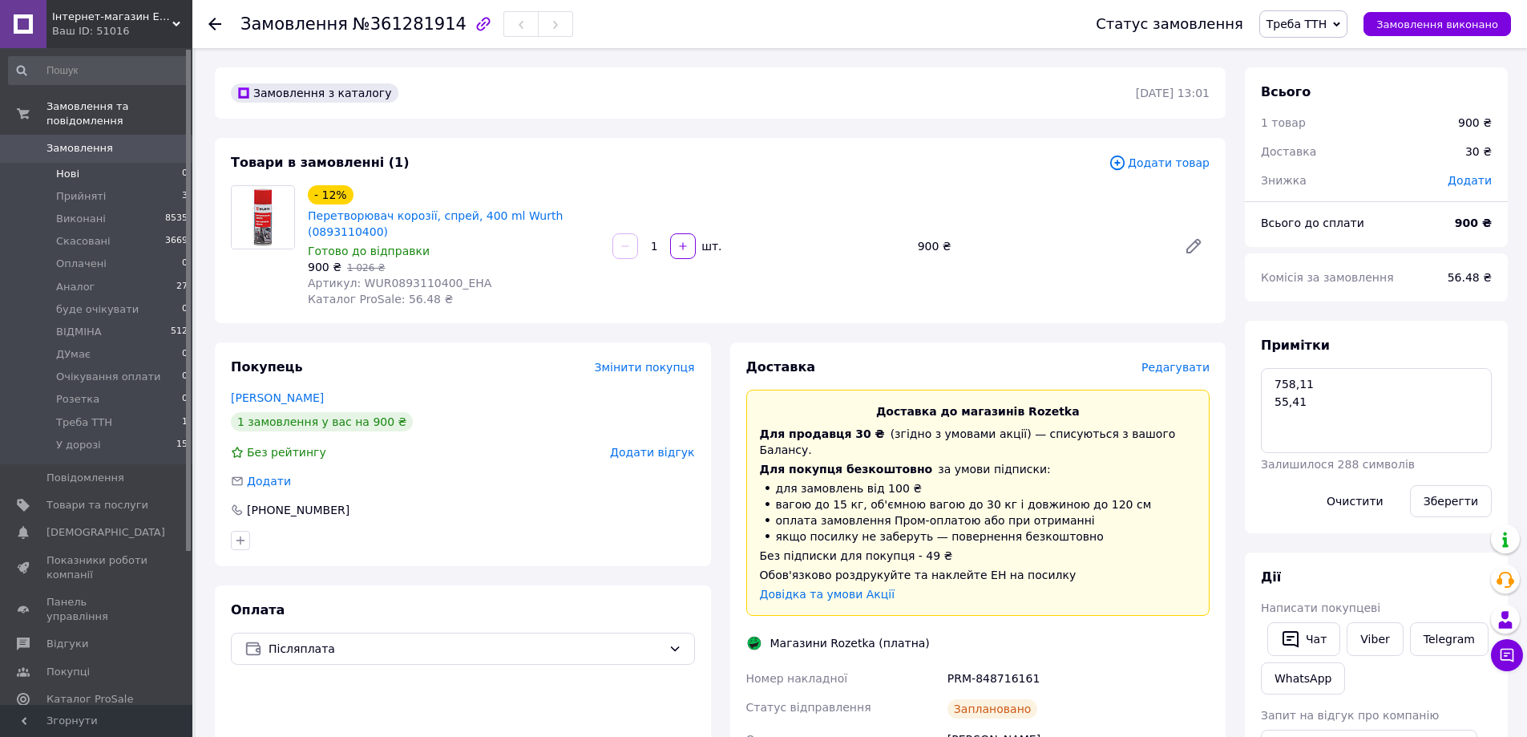
click at [90, 163] on li "Нові 0" at bounding box center [98, 174] width 197 height 22
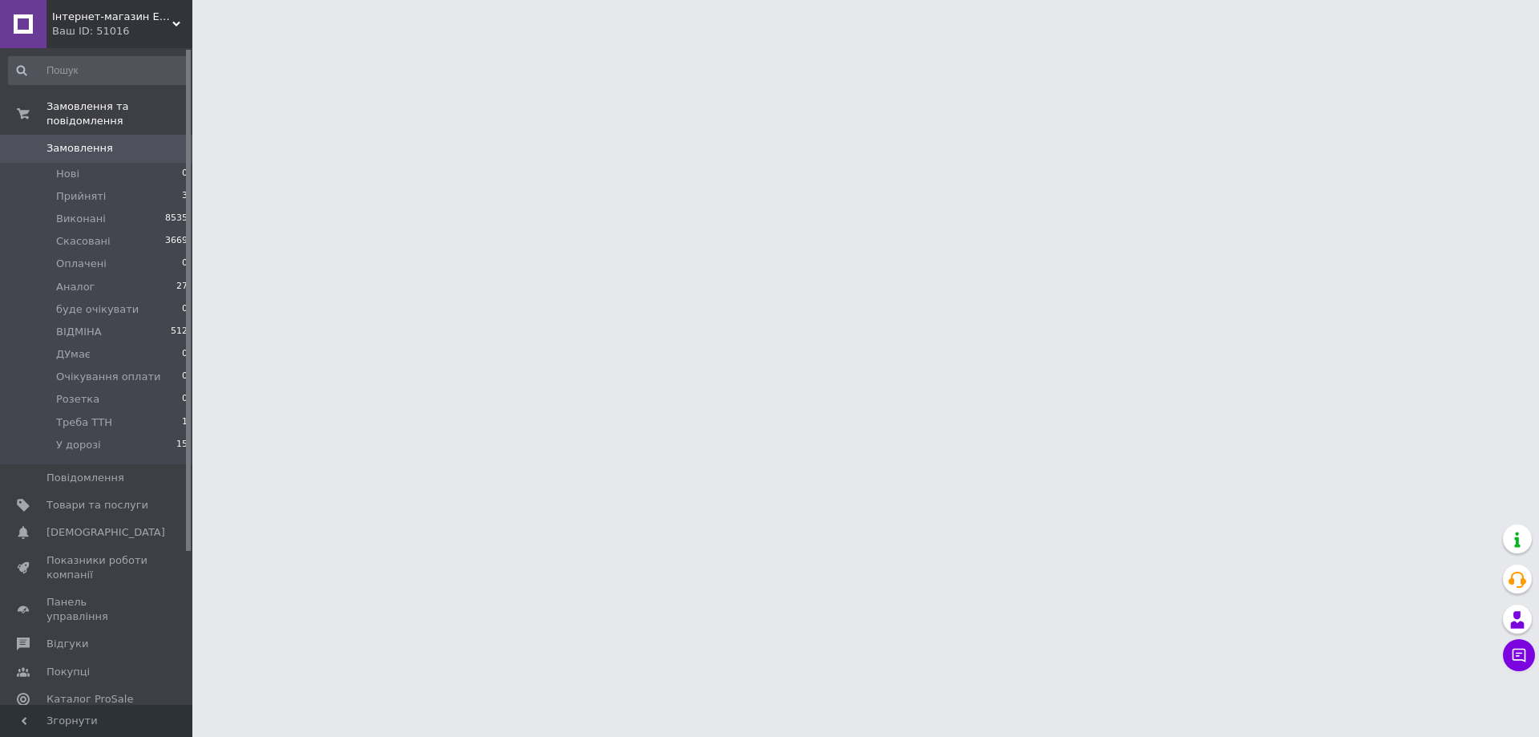
click at [107, 141] on span "Замовлення" at bounding box center [97, 148] width 102 height 14
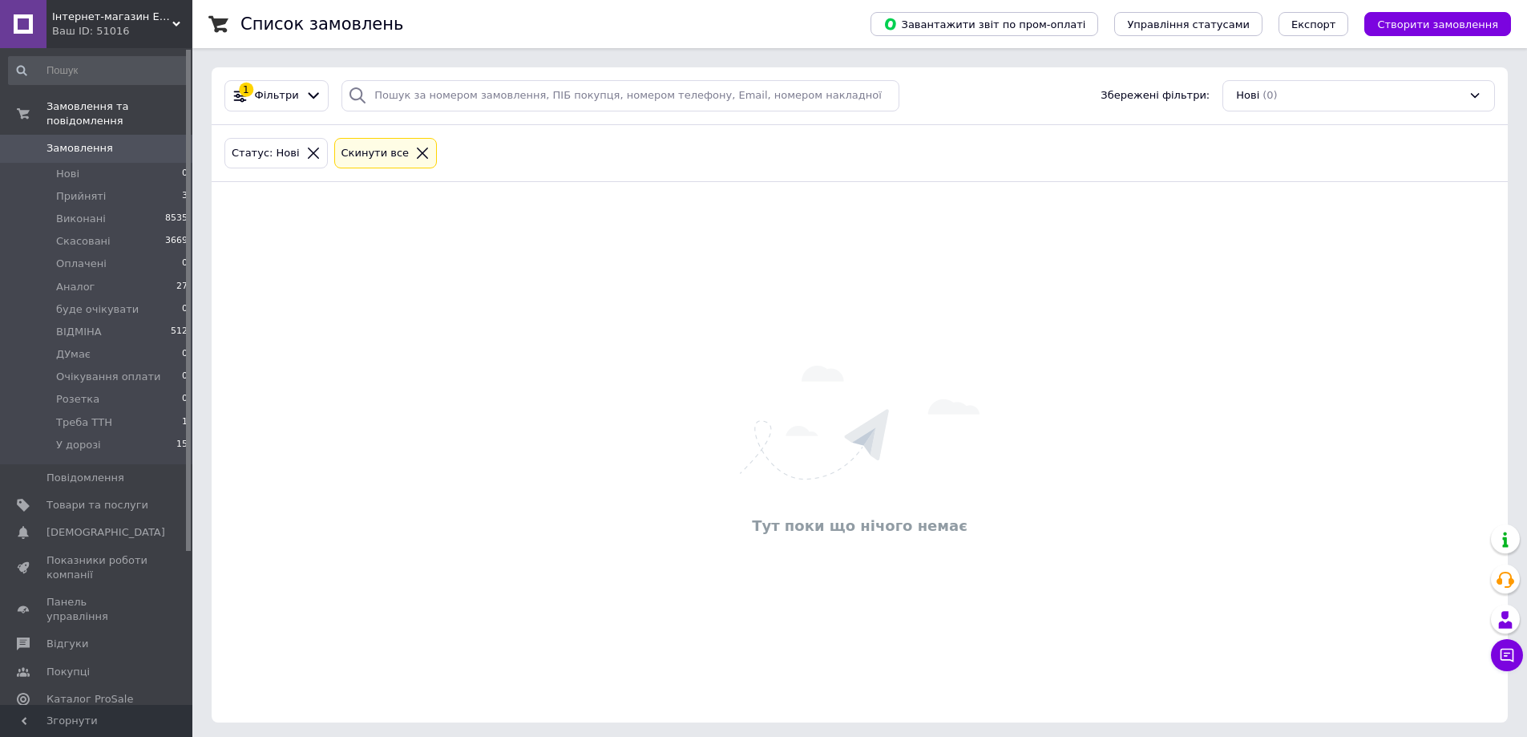
click at [83, 141] on span "Замовлення" at bounding box center [79, 148] width 67 height 14
